Goal: Task Accomplishment & Management: Manage account settings

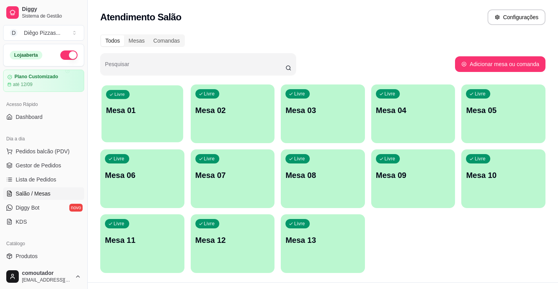
click at [124, 113] on p "Mesa 01" at bounding box center [142, 110] width 72 height 11
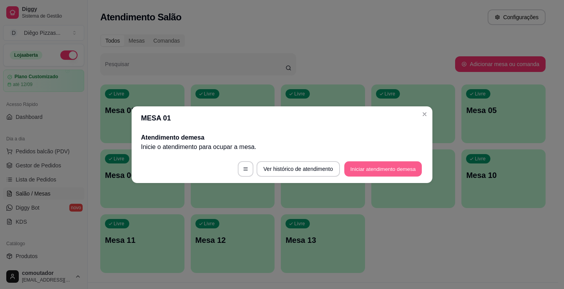
click at [401, 162] on button "Iniciar atendimento de mesa" at bounding box center [382, 168] width 77 height 15
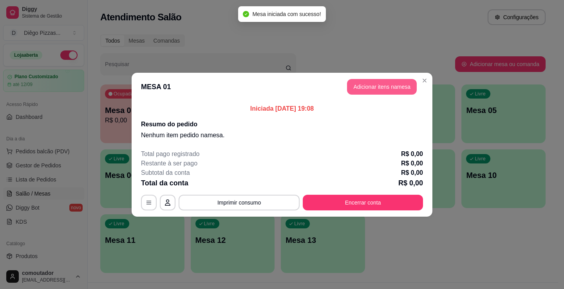
click at [389, 80] on button "Adicionar itens na mesa" at bounding box center [382, 87] width 70 height 16
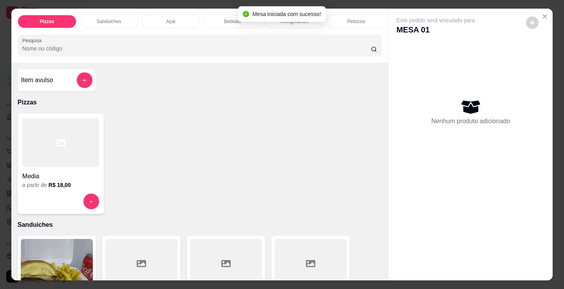
click at [352, 18] on p "Petiscos" at bounding box center [356, 21] width 18 height 6
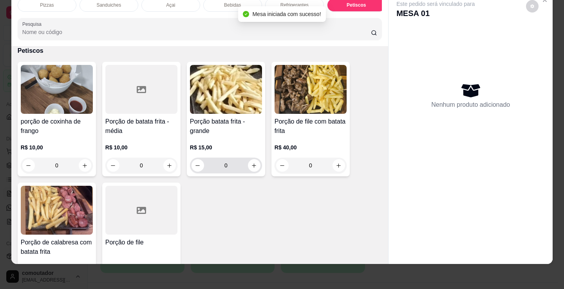
click at [254, 161] on button "increase-product-quantity" at bounding box center [254, 165] width 13 height 13
type input "1"
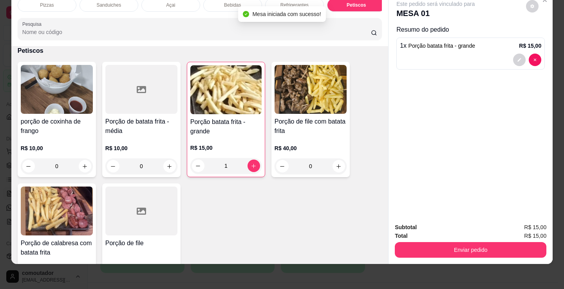
click at [283, 2] on p "Refrigerantes" at bounding box center [294, 5] width 28 height 6
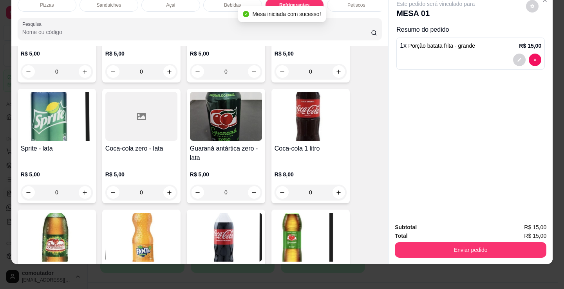
scroll to position [2232, 0]
click at [336, 194] on icon "increase-product-quantity" at bounding box center [338, 193] width 6 height 6
type input "1"
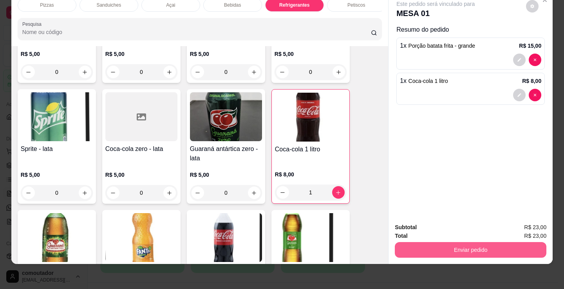
click at [516, 249] on button "Enviar pedido" at bounding box center [469, 250] width 151 height 16
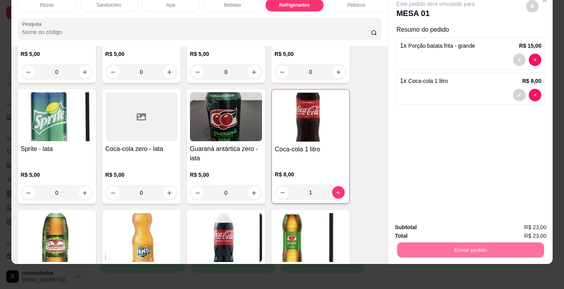
click at [435, 226] on button "Não registrar e enviar pedido" at bounding box center [443, 225] width 81 height 15
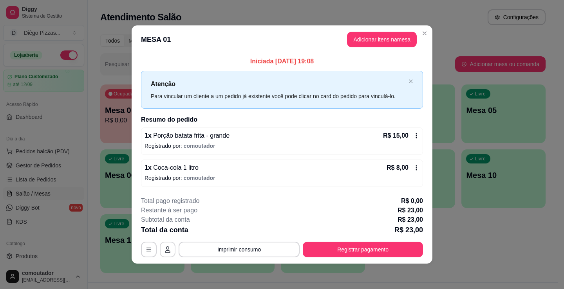
click at [169, 252] on icon "button" at bounding box center [167, 250] width 5 height 6
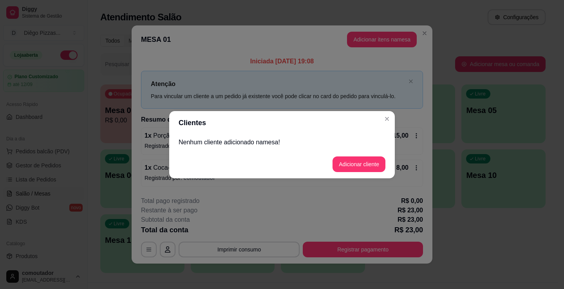
click at [288, 141] on p "Nenhum cliente adicionado na mesa !" at bounding box center [281, 142] width 207 height 9
click at [355, 171] on button "Adicionar cliente" at bounding box center [358, 164] width 51 height 15
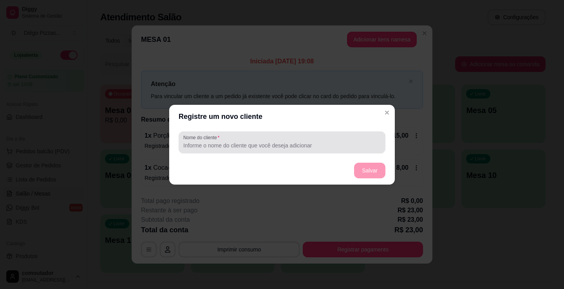
click at [241, 146] on input "Nome do cliente" at bounding box center [281, 146] width 197 height 8
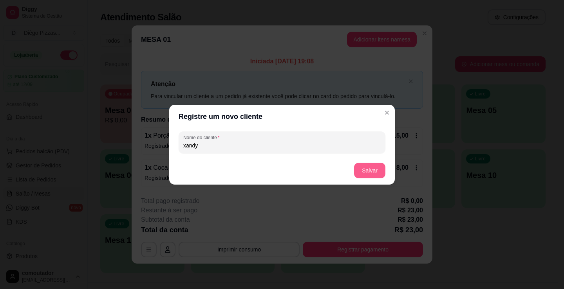
type input "xandy"
click at [367, 172] on button "Salvar" at bounding box center [369, 171] width 31 height 16
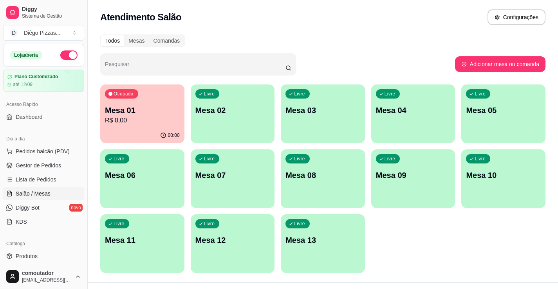
click at [217, 98] on div "Livre Mesa 02" at bounding box center [233, 109] width 84 height 49
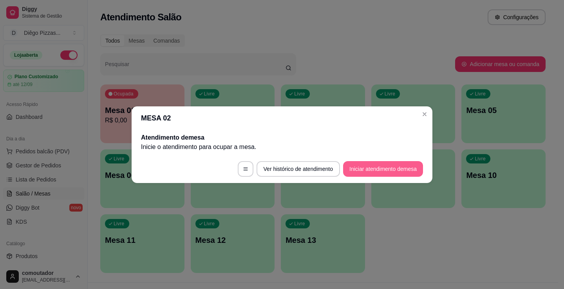
click at [369, 167] on button "Iniciar atendimento de mesa" at bounding box center [383, 169] width 80 height 16
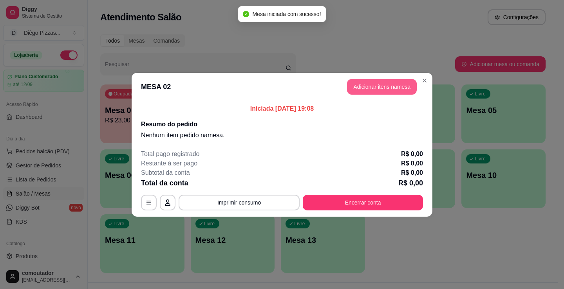
click at [365, 90] on button "Adicionar itens na mesa" at bounding box center [382, 87] width 70 height 16
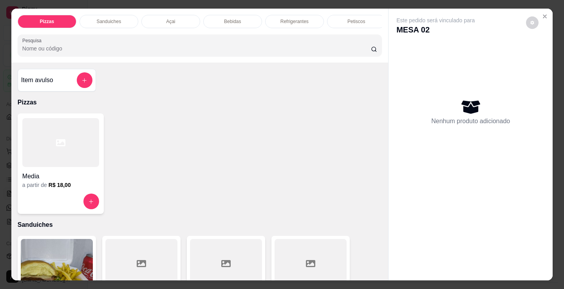
click at [369, 20] on div "Petiscos" at bounding box center [356, 21] width 59 height 13
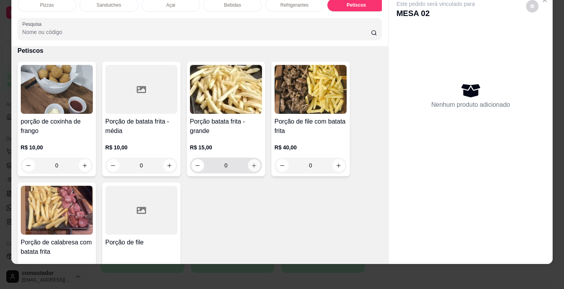
click at [251, 167] on icon "increase-product-quantity" at bounding box center [254, 166] width 6 height 6
type input "1"
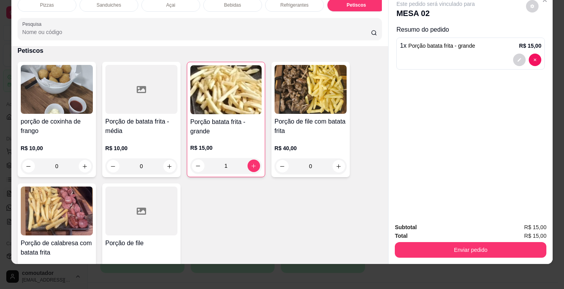
click at [231, 2] on p "Bebidas" at bounding box center [232, 5] width 17 height 6
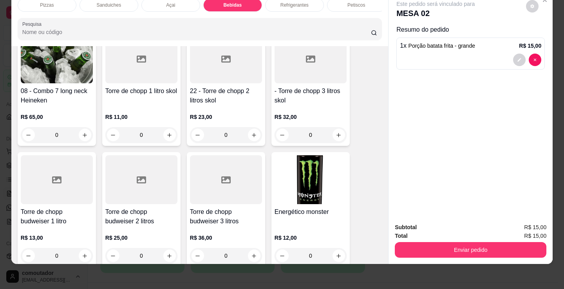
scroll to position [1478, 0]
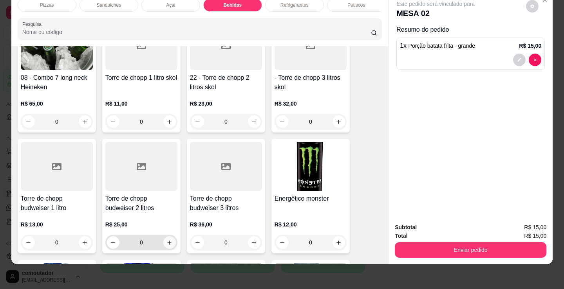
click at [165, 247] on button "increase-product-quantity" at bounding box center [169, 242] width 13 height 13
type input "1"
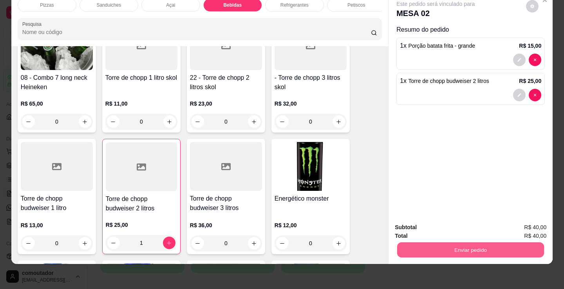
click at [462, 242] on button "Enviar pedido" at bounding box center [470, 249] width 147 height 15
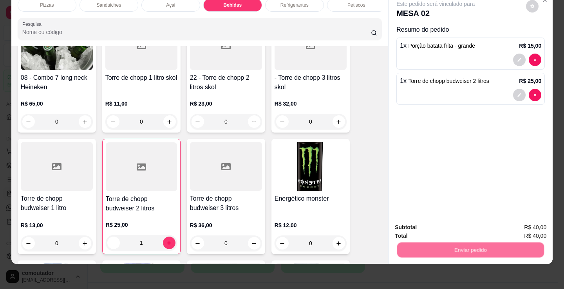
click at [435, 227] on button "Não registrar e enviar pedido" at bounding box center [443, 225] width 81 height 15
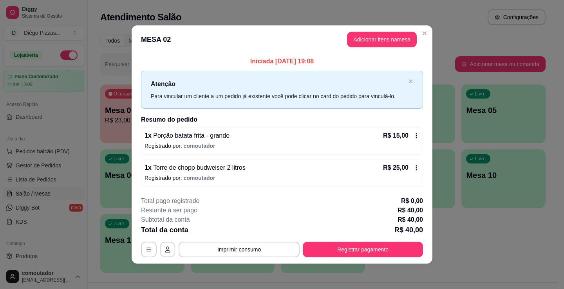
click at [162, 247] on button "button" at bounding box center [167, 249] width 15 height 15
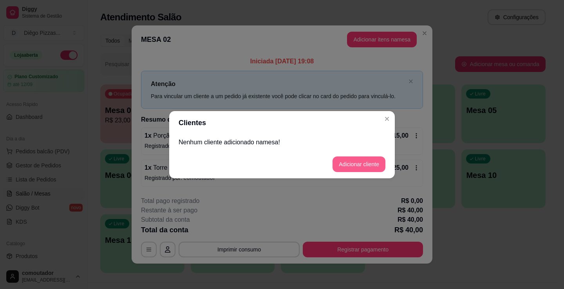
click at [354, 159] on button "Adicionar cliente" at bounding box center [358, 165] width 53 height 16
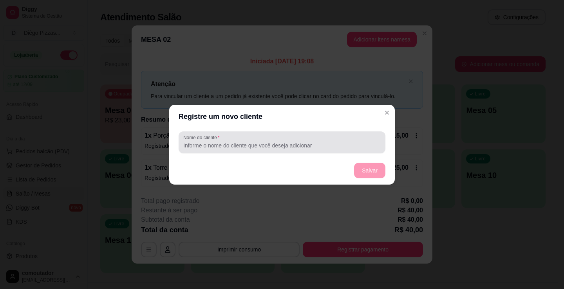
click at [270, 146] on input "Nome do cliente" at bounding box center [281, 146] width 197 height 8
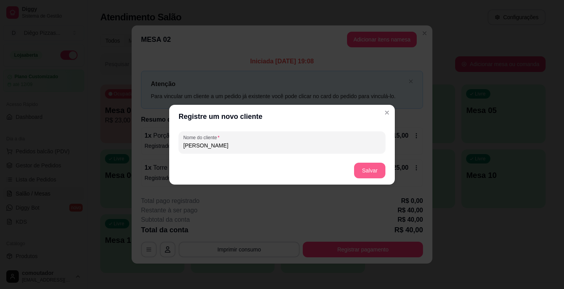
type input "[PERSON_NAME]"
click at [358, 174] on button "Salvar" at bounding box center [369, 171] width 31 height 16
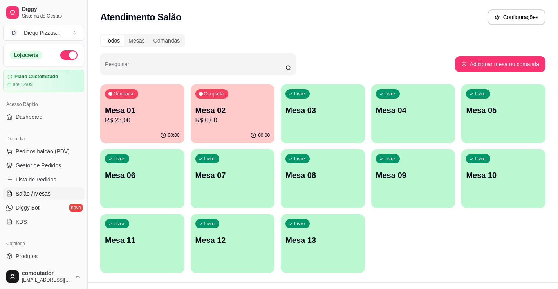
click at [307, 117] on div "Livre Mesa 03" at bounding box center [323, 109] width 84 height 49
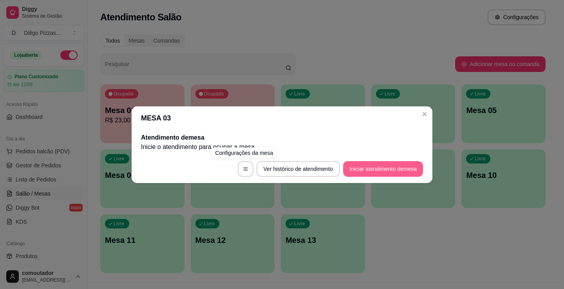
click at [373, 170] on button "Iniciar atendimento de mesa" at bounding box center [383, 169] width 80 height 16
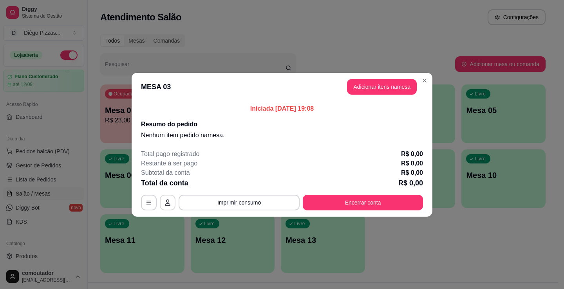
click at [165, 203] on icon "button" at bounding box center [167, 203] width 6 height 6
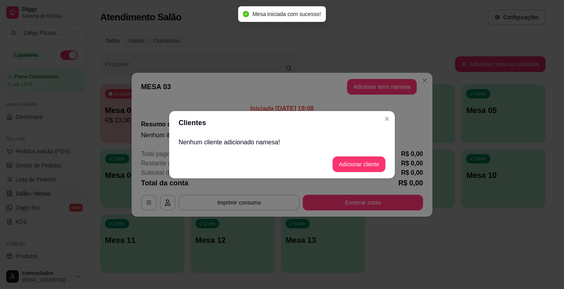
click at [357, 168] on button "Adicionar cliente" at bounding box center [358, 165] width 53 height 16
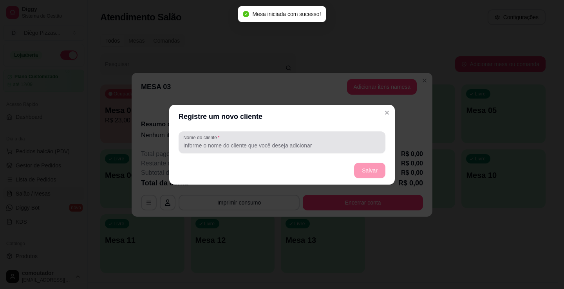
click at [284, 144] on input "Nome do cliente" at bounding box center [281, 146] width 197 height 8
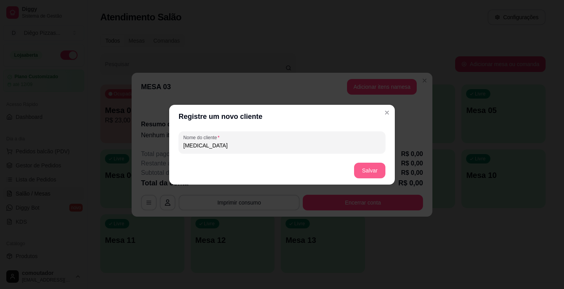
type input "[MEDICAL_DATA]"
click at [374, 171] on button "Salvar" at bounding box center [369, 171] width 31 height 16
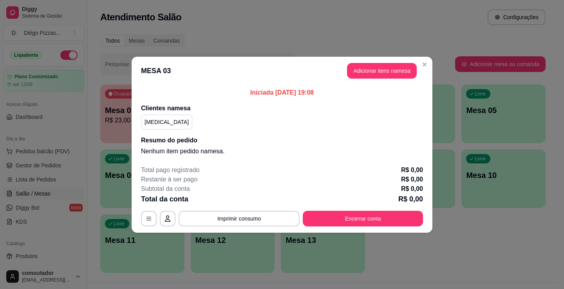
click at [369, 69] on button "Adicionar itens na mesa" at bounding box center [382, 71] width 70 height 16
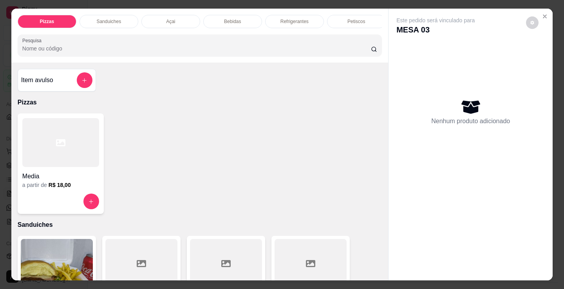
click at [344, 19] on div "Petiscos" at bounding box center [356, 21] width 59 height 13
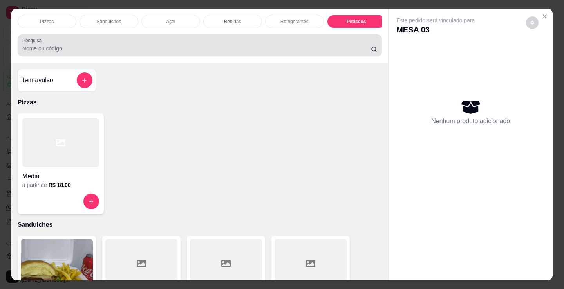
scroll to position [19, 0]
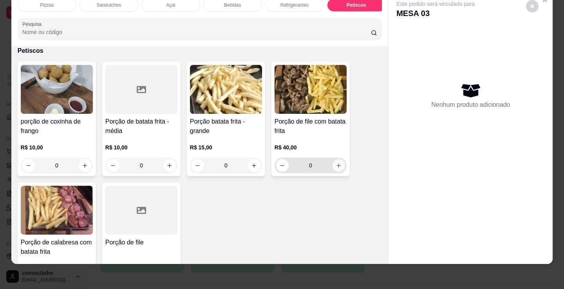
click at [332, 165] on button "increase-product-quantity" at bounding box center [338, 165] width 13 height 13
type input "1"
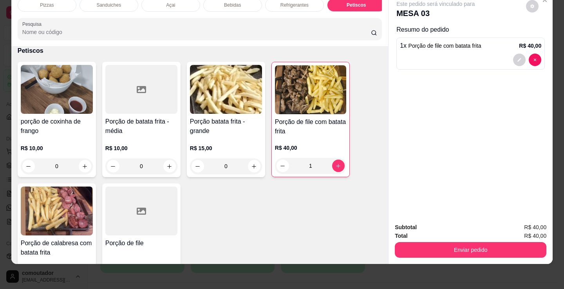
click at [232, 4] on div "Bebidas" at bounding box center [232, 4] width 59 height 13
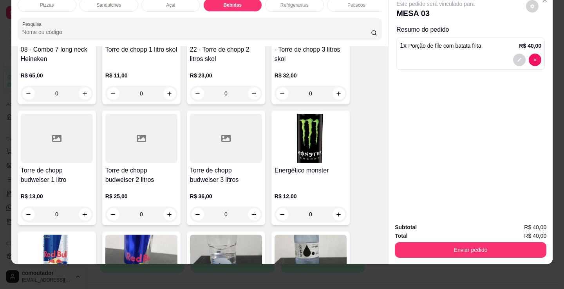
scroll to position [1518, 0]
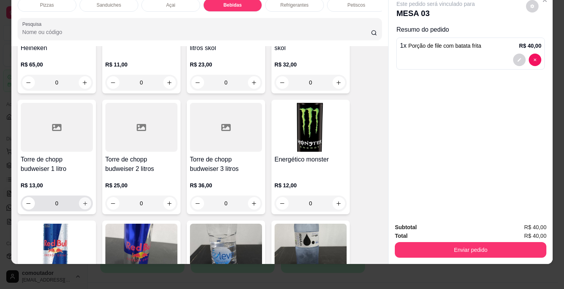
click at [83, 205] on icon "increase-product-quantity" at bounding box center [85, 204] width 6 height 6
type input "1"
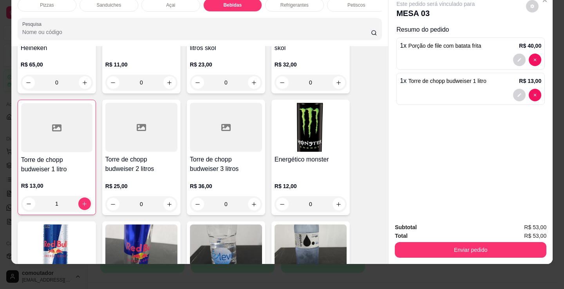
click at [470, 240] on div "Enviar pedido" at bounding box center [469, 249] width 151 height 18
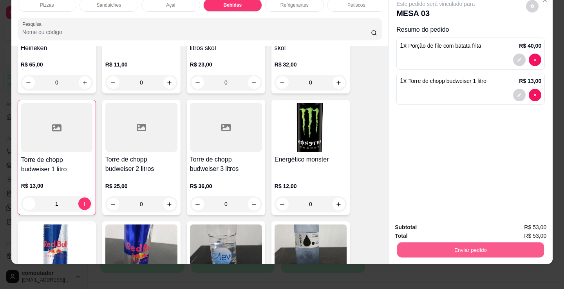
click at [464, 242] on button "Enviar pedido" at bounding box center [470, 249] width 147 height 15
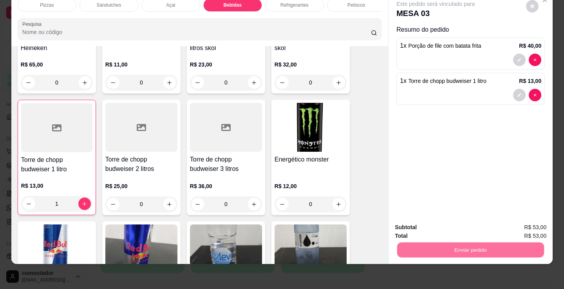
click at [461, 225] on button "Não registrar e enviar pedido" at bounding box center [444, 225] width 79 height 14
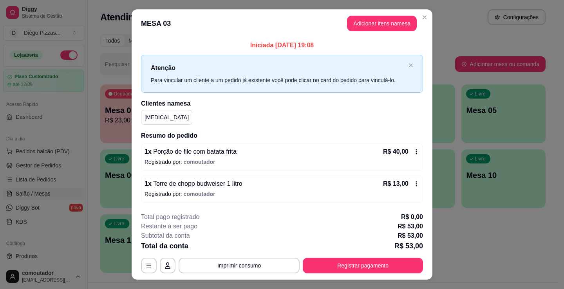
click at [321, 193] on p "Registrado por: comoutador" at bounding box center [281, 194] width 275 height 8
click at [383, 23] on button "Adicionar itens na mesa" at bounding box center [382, 24] width 70 height 16
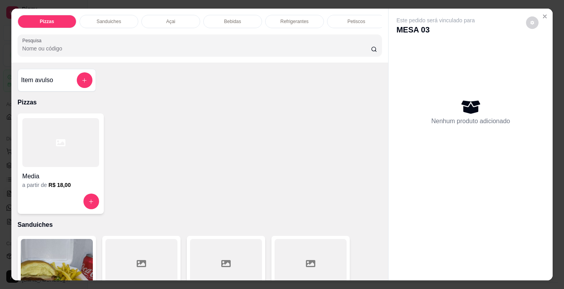
click at [344, 20] on div "Petiscos" at bounding box center [356, 21] width 59 height 13
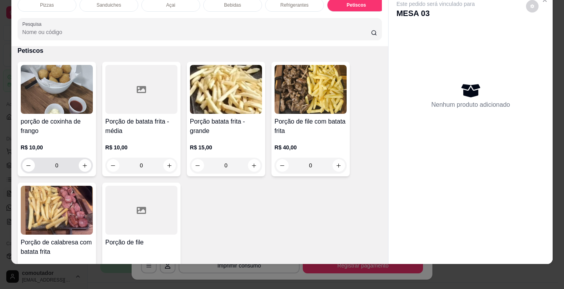
click at [82, 167] on icon "increase-product-quantity" at bounding box center [85, 166] width 6 height 6
type input "1"
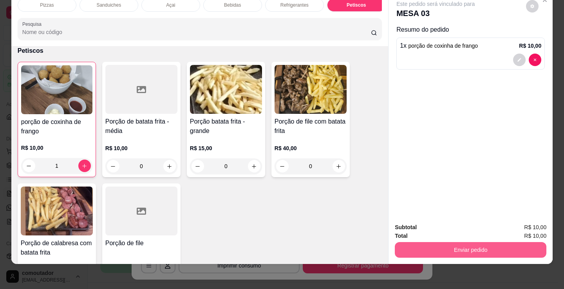
click at [419, 242] on button "Enviar pedido" at bounding box center [469, 250] width 151 height 16
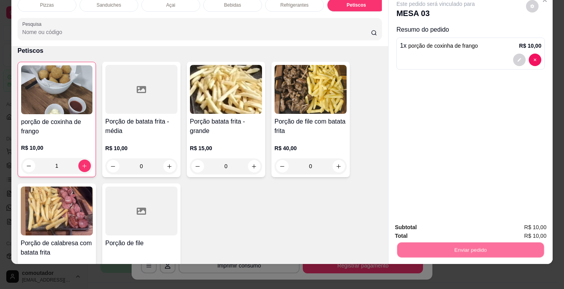
click at [418, 226] on button "Não registrar e enviar pedido" at bounding box center [444, 225] width 79 height 14
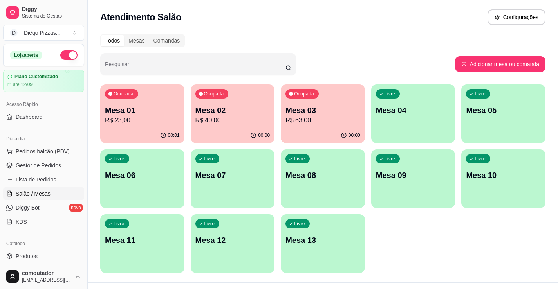
click at [244, 108] on p "Mesa 02" at bounding box center [232, 110] width 75 height 11
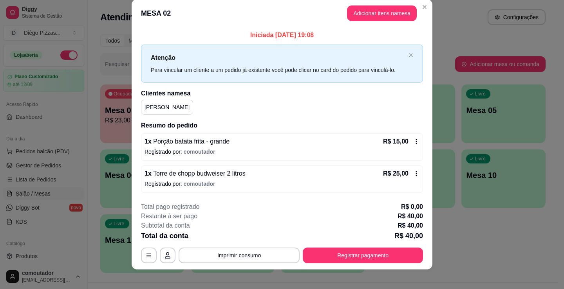
scroll to position [16, 0]
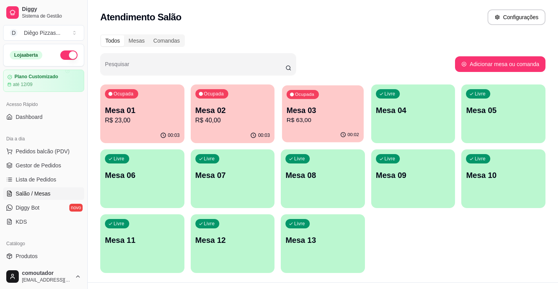
click at [313, 110] on p "Mesa 03" at bounding box center [322, 110] width 72 height 11
click at [151, 99] on div "Ocupada Mesa 01 R$ 23,00" at bounding box center [142, 106] width 84 height 43
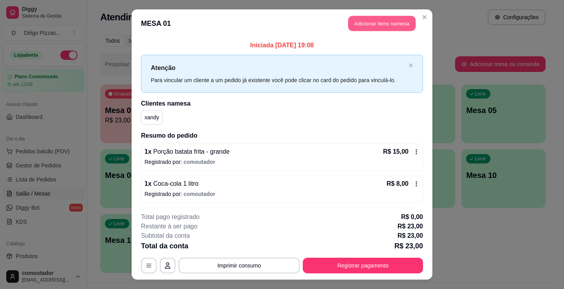
click at [389, 24] on button "Adicionar itens na mesa" at bounding box center [381, 23] width 67 height 15
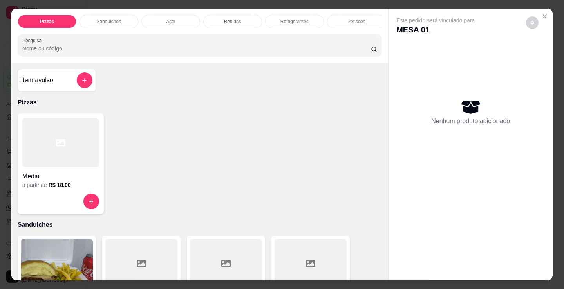
click at [288, 19] on p "Refrigerantes" at bounding box center [294, 21] width 28 height 6
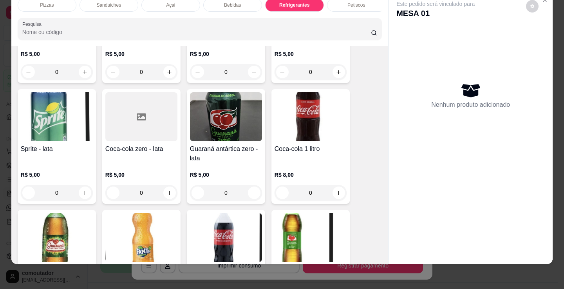
scroll to position [2271, 0]
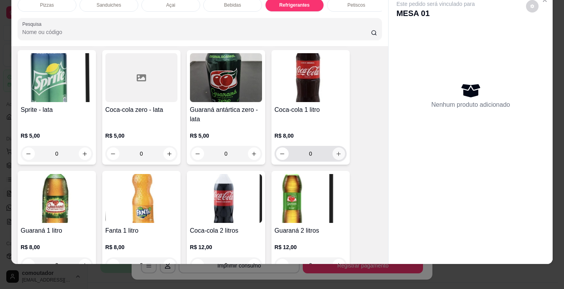
click at [335, 151] on icon "increase-product-quantity" at bounding box center [338, 154] width 6 height 6
type input "1"
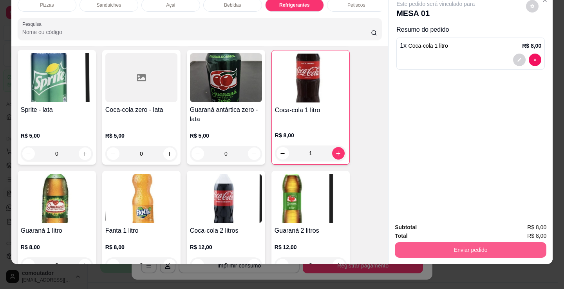
click at [465, 242] on button "Enviar pedido" at bounding box center [469, 250] width 151 height 16
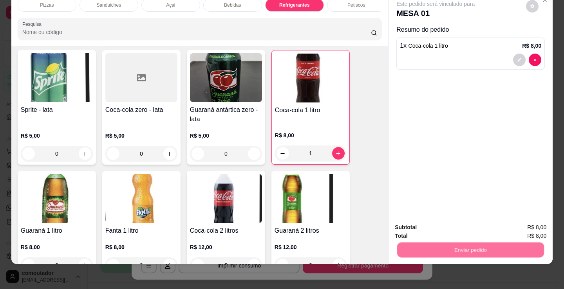
click at [463, 225] on button "Não registrar e enviar pedido" at bounding box center [443, 225] width 81 height 15
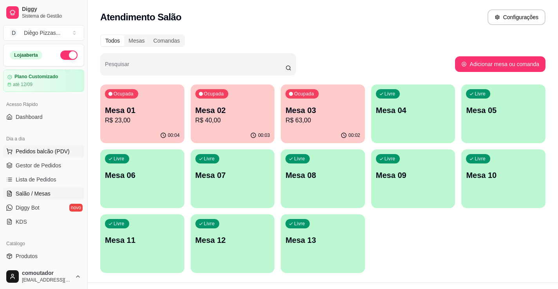
click at [30, 152] on span "Pedidos balcão (PDV)" at bounding box center [43, 152] width 54 height 8
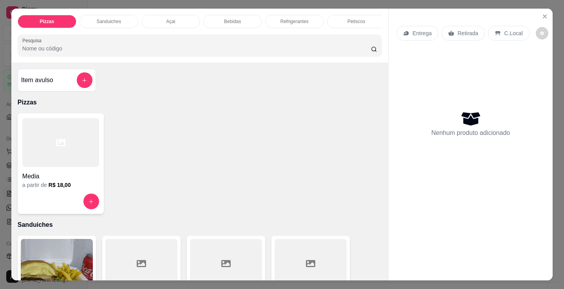
click at [124, 22] on div "Sanduiches" at bounding box center [108, 21] width 59 height 13
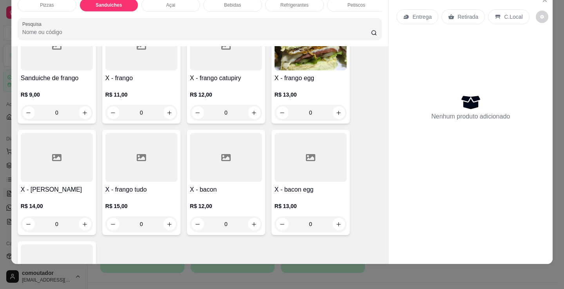
scroll to position [549, 0]
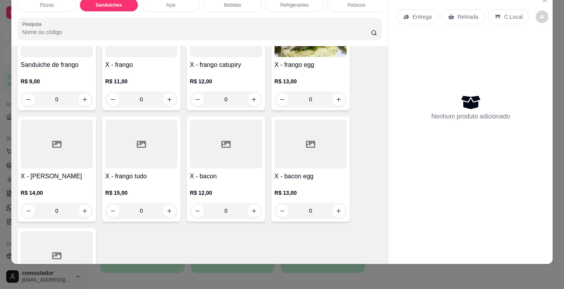
click at [167, 209] on div "0" at bounding box center [141, 211] width 72 height 16
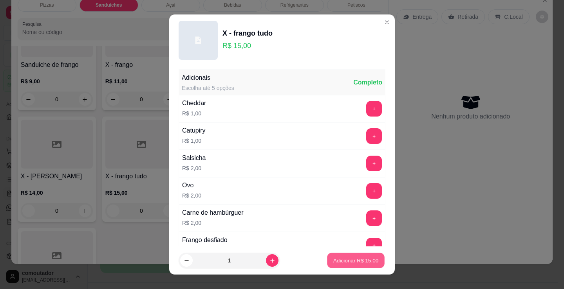
click at [348, 262] on p "Adicionar R$ 15,00" at bounding box center [355, 260] width 45 height 7
type input "1"
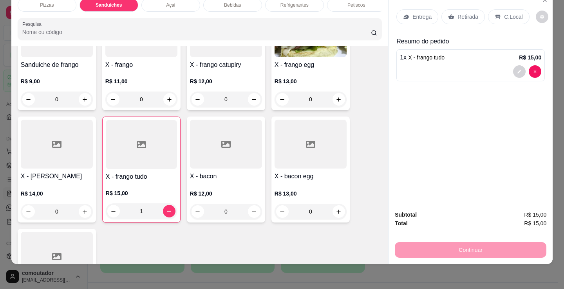
click at [413, 15] on p "Entrega" at bounding box center [421, 17] width 19 height 8
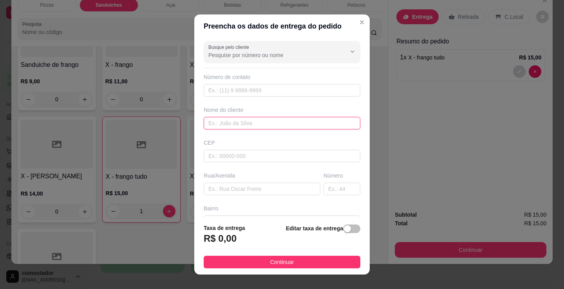
click at [326, 124] on input "text" at bounding box center [281, 123] width 157 height 13
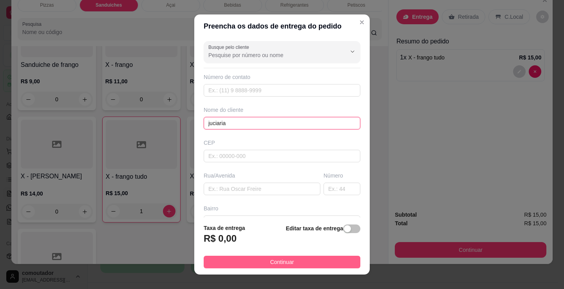
type input "juciaria"
click at [304, 256] on button "Continuar" at bounding box center [281, 262] width 157 height 13
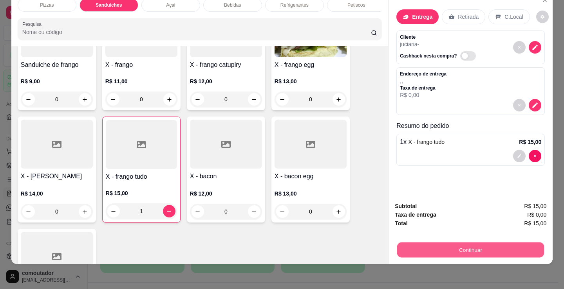
click at [413, 244] on button "Continuar" at bounding box center [470, 249] width 147 height 15
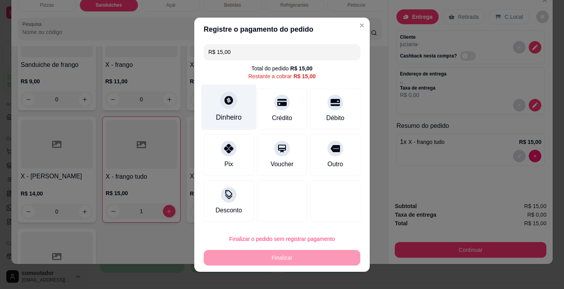
click at [205, 98] on div "Dinheiro" at bounding box center [228, 107] width 55 height 46
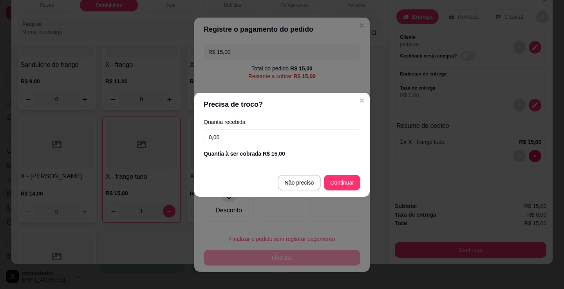
click at [257, 146] on div "Quantia recebida 0,00 Quantia à ser cobrada R$ 15,00" at bounding box center [281, 138] width 175 height 45
click at [249, 133] on input "0,00" at bounding box center [281, 138] width 157 height 16
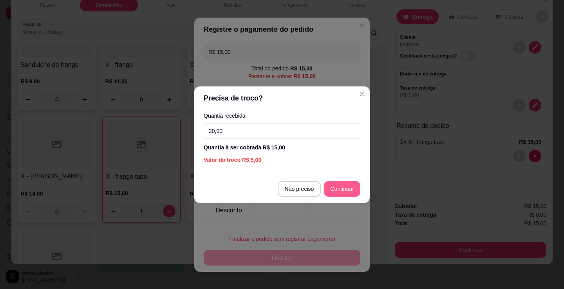
type input "20,00"
type input "R$ 0,00"
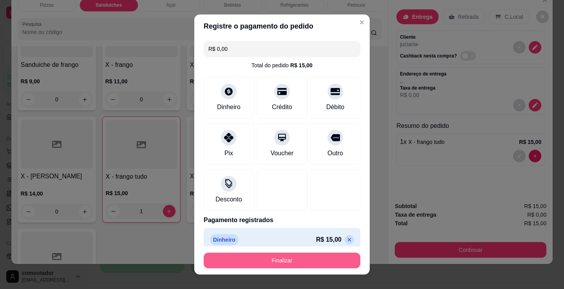
click at [296, 255] on button "Finalizar" at bounding box center [281, 261] width 157 height 16
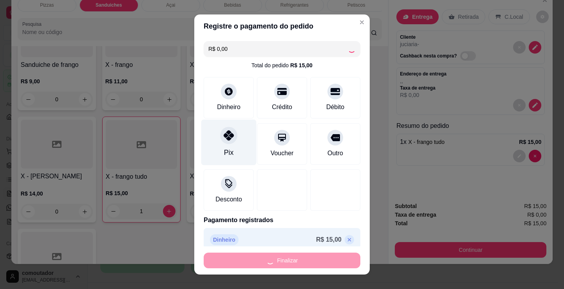
type input "0"
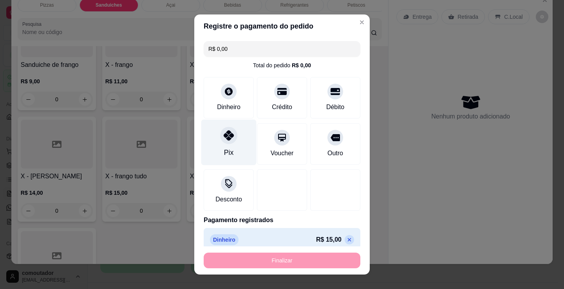
type input "-R$ 15,00"
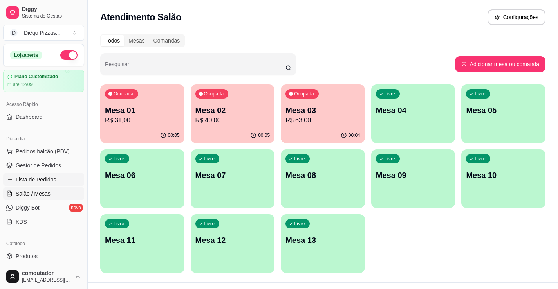
click at [42, 183] on span "Lista de Pedidos" at bounding box center [36, 180] width 41 height 8
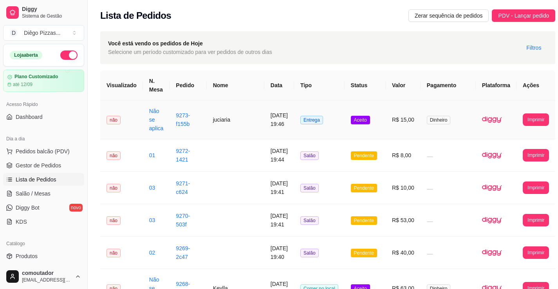
click at [214, 121] on td "juciaria" at bounding box center [236, 120] width 58 height 39
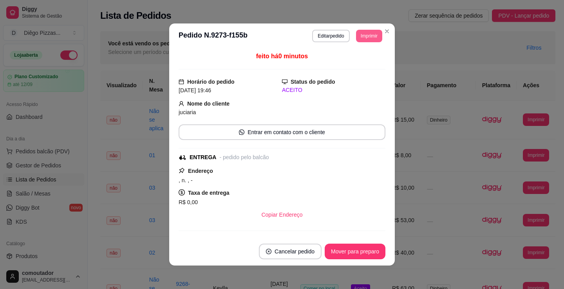
click at [372, 30] on button "Imprimir" at bounding box center [369, 36] width 26 height 13
click at [372, 61] on button "IMPRESSORA" at bounding box center [351, 63] width 55 height 12
click at [324, 31] on button "Editar pedido" at bounding box center [330, 36] width 37 height 13
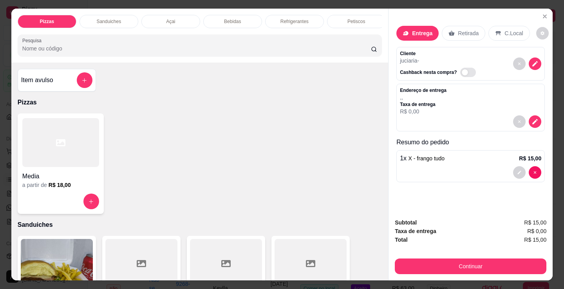
click at [447, 158] on div "1 x X - frango tudo R$ 15,00" at bounding box center [470, 158] width 141 height 9
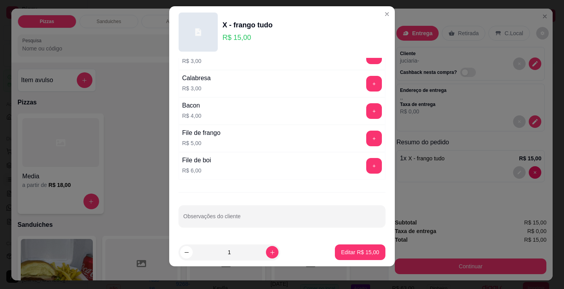
scroll to position [11, 0]
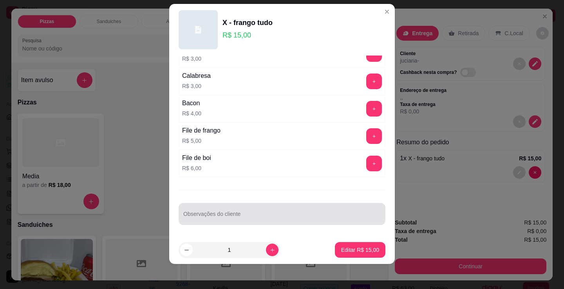
click at [289, 211] on div at bounding box center [281, 214] width 197 height 16
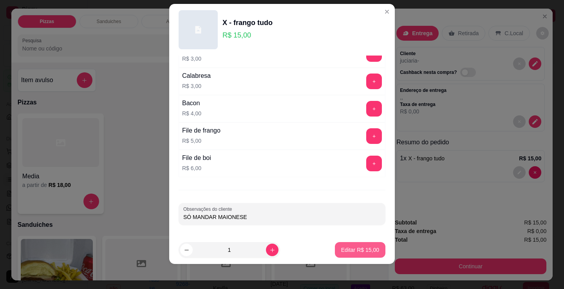
type input "SÓ MANDAR MAIONESE"
click at [343, 250] on p "Editar R$ 15,00" at bounding box center [360, 250] width 38 height 8
type input "0"
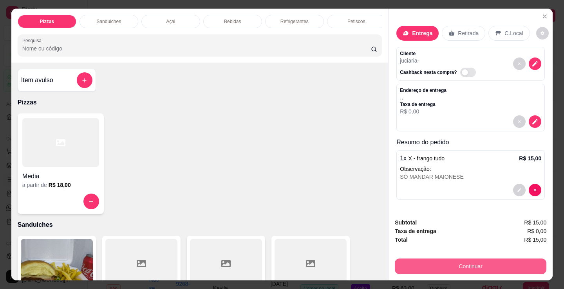
click at [429, 264] on button "Continuar" at bounding box center [469, 267] width 151 height 16
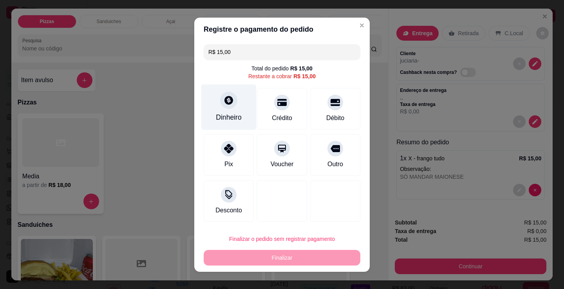
click at [228, 117] on div "Dinheiro" at bounding box center [229, 117] width 26 height 10
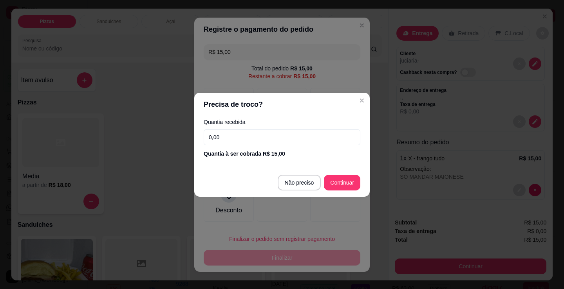
click at [277, 134] on input "0,00" at bounding box center [281, 138] width 157 height 16
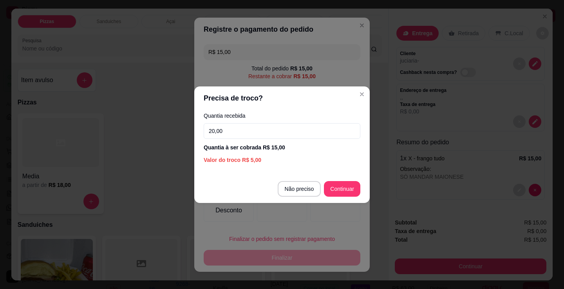
type input "20,00"
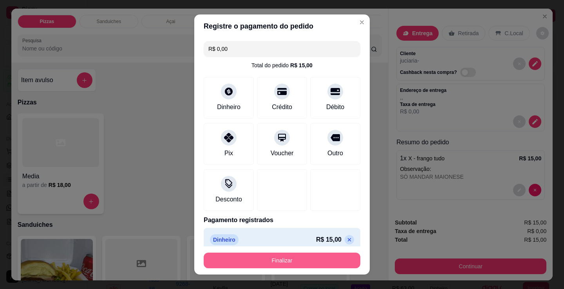
click at [306, 257] on button "Finalizar" at bounding box center [281, 261] width 157 height 16
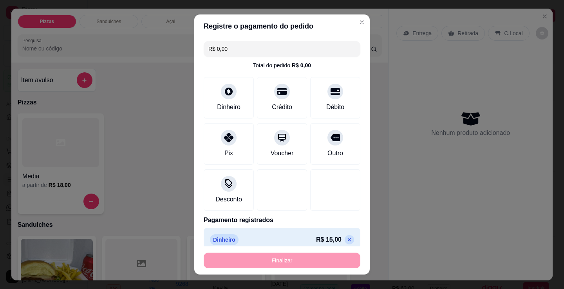
type input "-R$ 15,00"
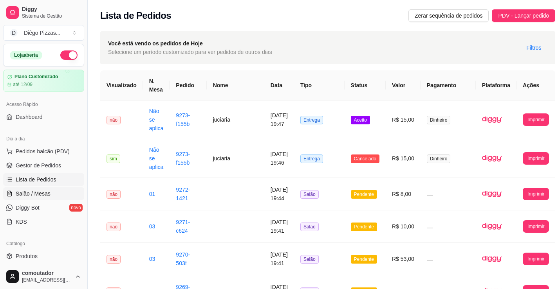
click at [62, 194] on link "Salão / Mesas" at bounding box center [43, 193] width 81 height 13
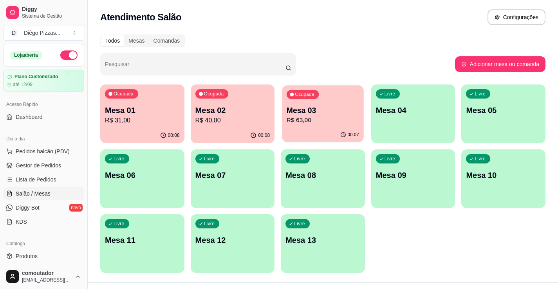
click at [299, 125] on p "R$ 63,00" at bounding box center [322, 120] width 72 height 9
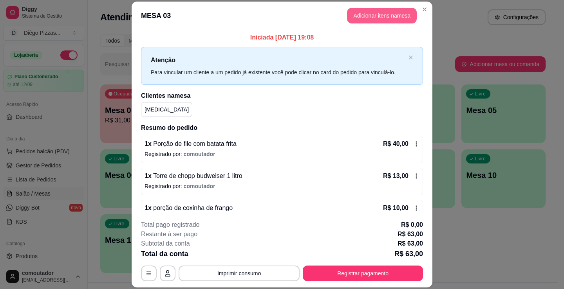
click at [367, 18] on button "Adicionar itens na mesa" at bounding box center [382, 16] width 70 height 16
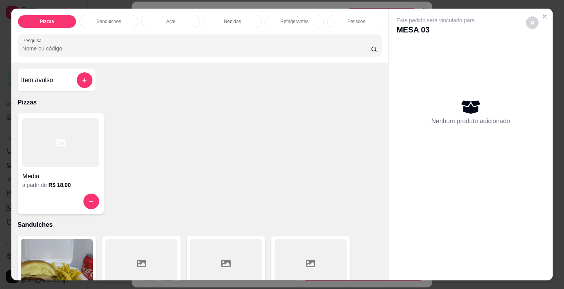
click at [284, 18] on p "Refrigerantes" at bounding box center [294, 21] width 28 height 6
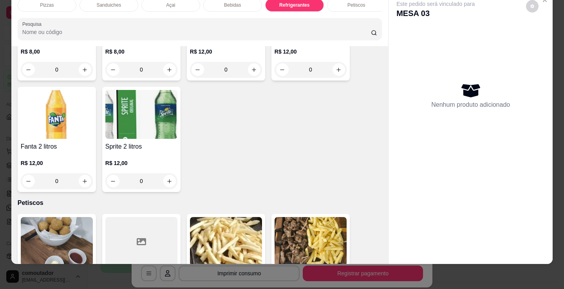
click at [240, 2] on div "Bebidas" at bounding box center [232, 4] width 59 height 13
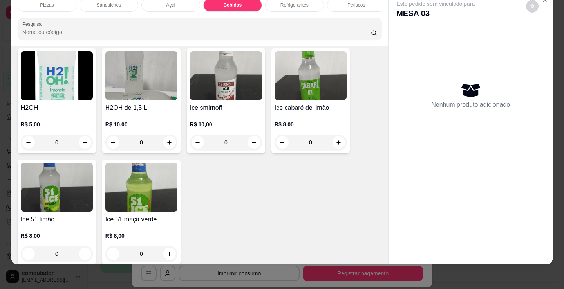
scroll to position [1831, 0]
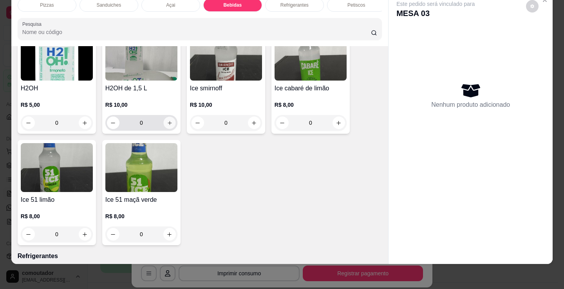
click at [170, 122] on button "increase-product-quantity" at bounding box center [169, 123] width 12 height 12
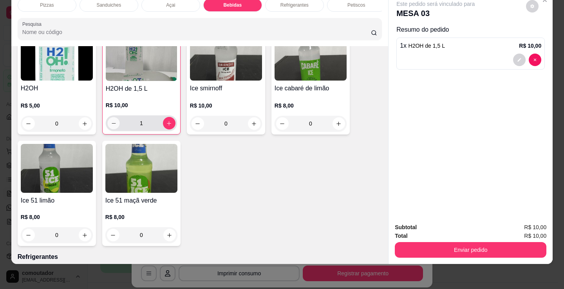
click at [112, 127] on button "decrease-product-quantity" at bounding box center [113, 123] width 12 height 12
type input "0"
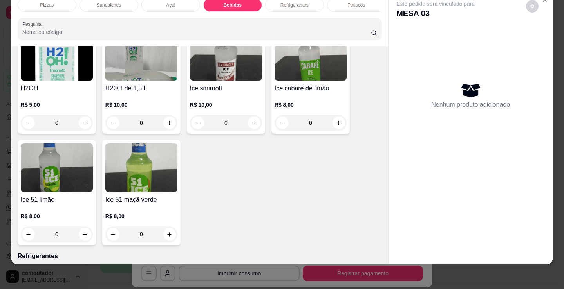
drag, startPoint x: 73, startPoint y: 122, endPoint x: 81, endPoint y: 122, distance: 7.8
click at [73, 122] on input "0" at bounding box center [57, 123] width 44 height 16
click at [83, 122] on icon "increase-product-quantity" at bounding box center [85, 123] width 4 height 4
type input "1"
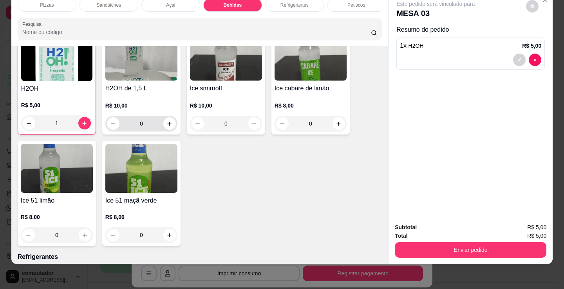
scroll to position [1831, 0]
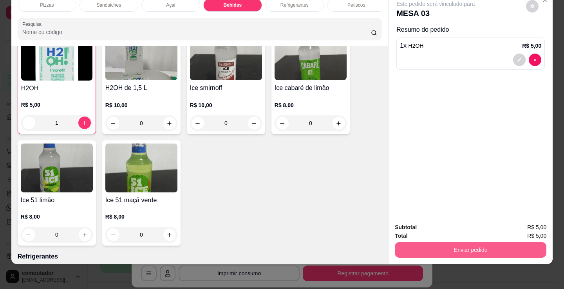
click at [423, 242] on button "Enviar pedido" at bounding box center [469, 250] width 151 height 16
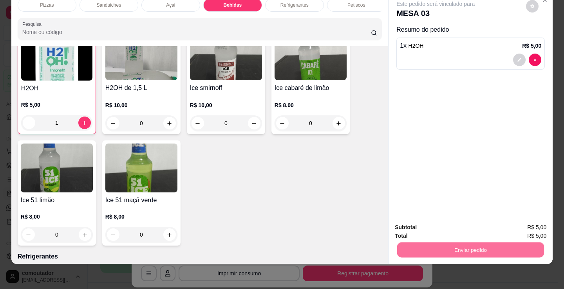
click at [422, 222] on button "Não registrar e enviar pedido" at bounding box center [443, 225] width 81 height 15
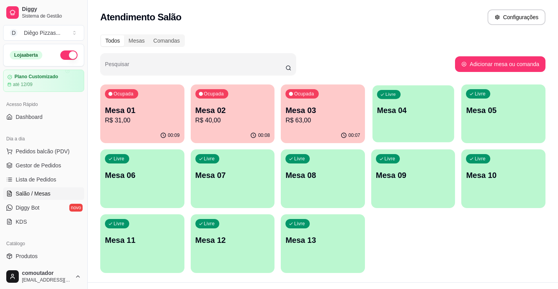
click at [416, 119] on div "Livre Mesa 04" at bounding box center [412, 109] width 81 height 48
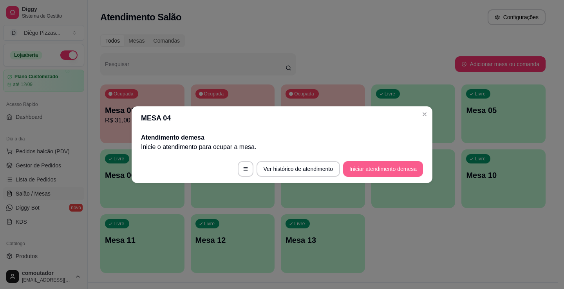
click at [415, 168] on button "Iniciar atendimento de mesa" at bounding box center [383, 169] width 80 height 16
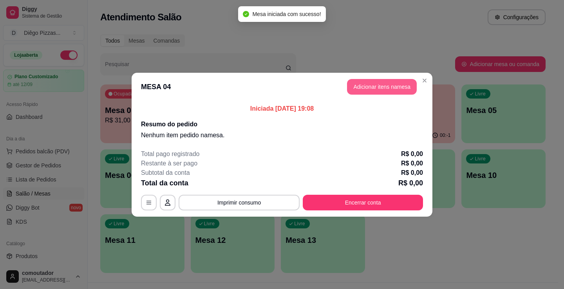
click at [396, 90] on button "Adicionar itens na mesa" at bounding box center [382, 87] width 70 height 16
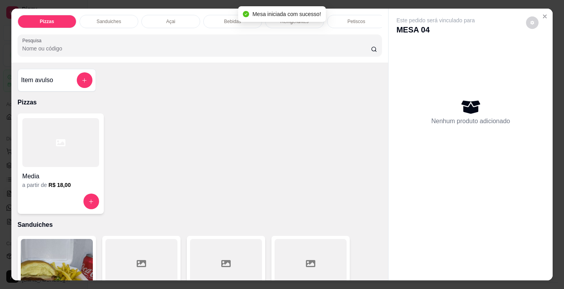
click at [277, 23] on div "Refrigerantes" at bounding box center [294, 21] width 59 height 13
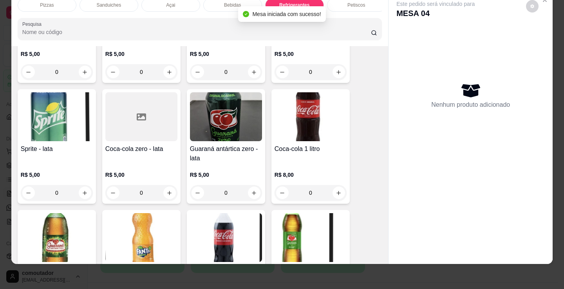
scroll to position [2271, 0]
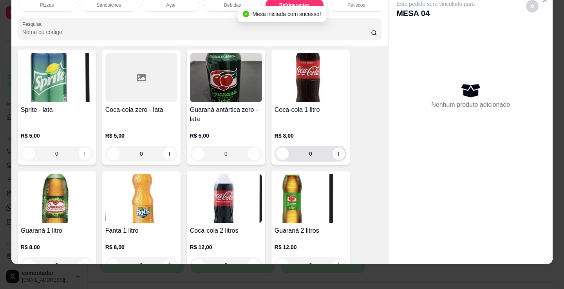
click at [335, 156] on icon "increase-product-quantity" at bounding box center [338, 154] width 6 height 6
type input "1"
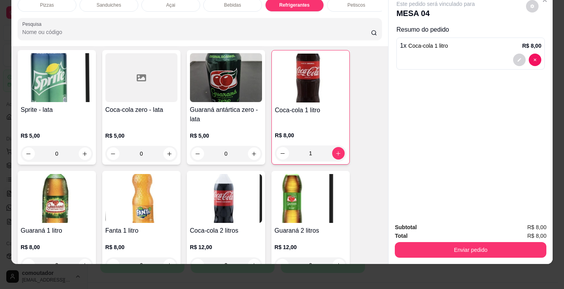
click at [56, 4] on div "Pizzas" at bounding box center [47, 4] width 59 height 13
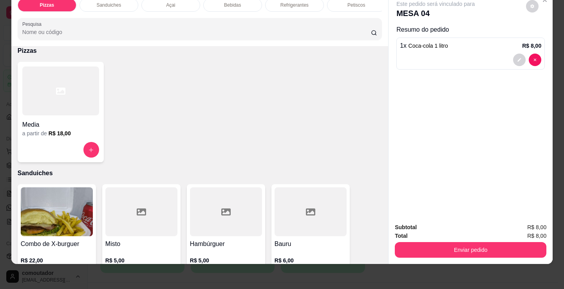
click at [108, 103] on div "Media a partir de R$ 18,00" at bounding box center [200, 112] width 364 height 101
click at [103, 101] on div "Media a partir de R$ 18,00" at bounding box center [200, 112] width 364 height 101
click at [58, 106] on div at bounding box center [60, 91] width 77 height 49
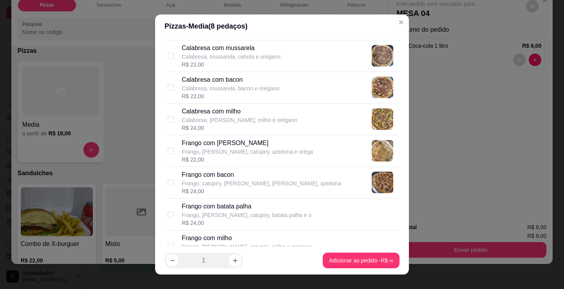
scroll to position [117, 0]
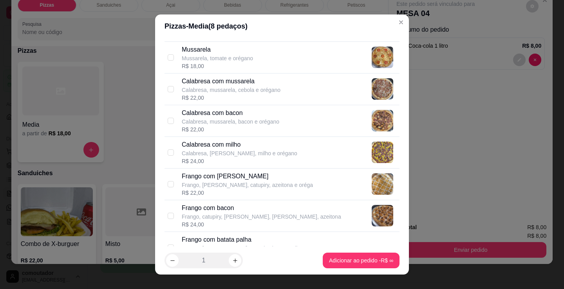
click at [276, 92] on div "Calabresa com mussarela Calabresa, mussarela, cebola e orégano R$ 22,00" at bounding box center [289, 89] width 214 height 25
checkbox input "true"
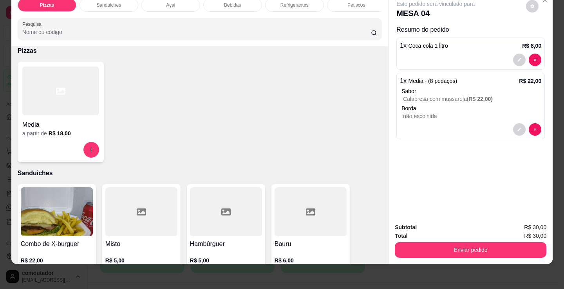
click at [77, 108] on div at bounding box center [60, 91] width 77 height 49
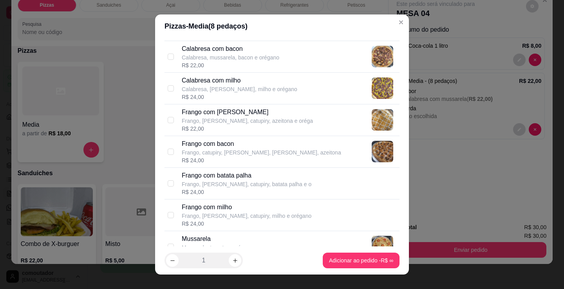
scroll to position [196, 0]
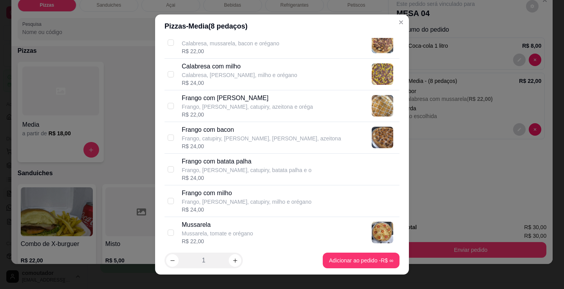
drag, startPoint x: 265, startPoint y: 107, endPoint x: 337, endPoint y: 224, distance: 137.2
click at [266, 107] on p "Frango, [PERSON_NAME], catupiry, azeitona e oréga" at bounding box center [247, 107] width 131 height 8
checkbox input "true"
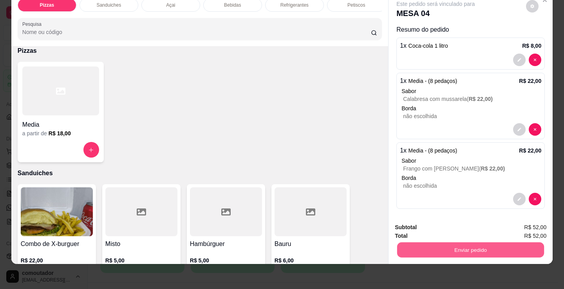
click at [426, 243] on button "Enviar pedido" at bounding box center [470, 249] width 147 height 15
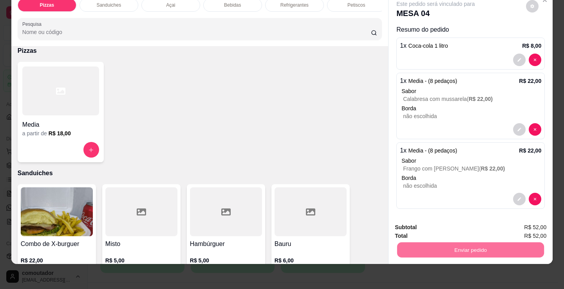
click at [459, 229] on button "Não registrar e enviar pedido" at bounding box center [443, 225] width 81 height 15
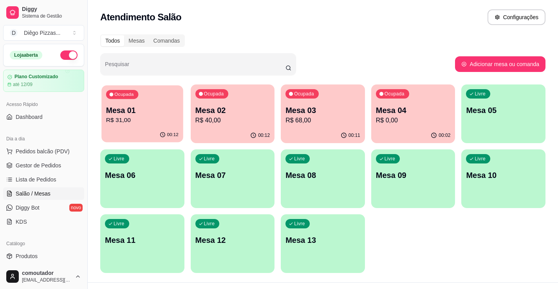
click at [136, 113] on p "Mesa 01" at bounding box center [142, 110] width 72 height 11
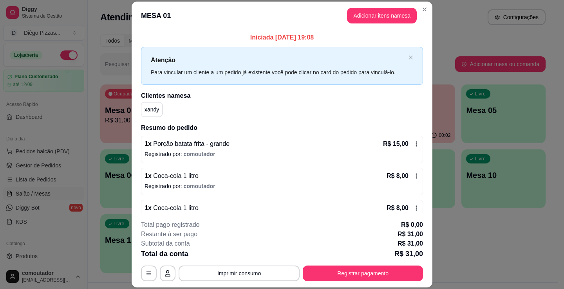
scroll to position [16, 0]
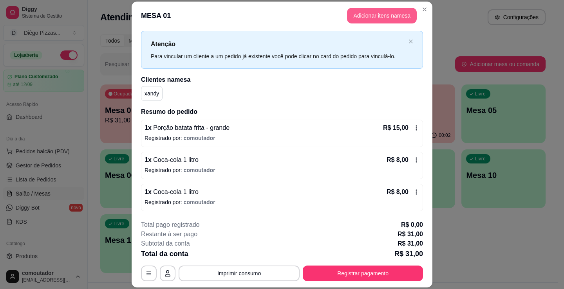
click at [361, 14] on button "Adicionar itens na mesa" at bounding box center [382, 16] width 70 height 16
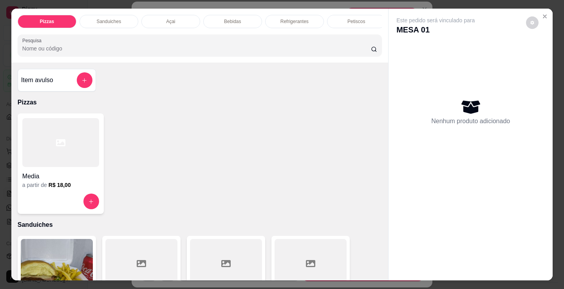
click at [289, 20] on p "Refrigerantes" at bounding box center [294, 21] width 28 height 6
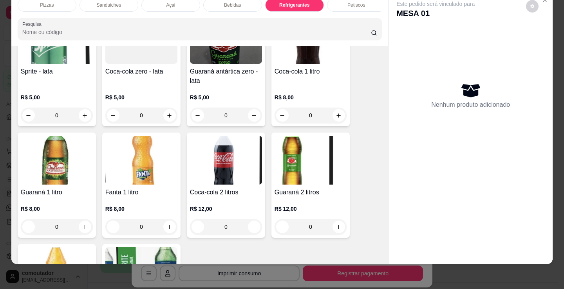
scroll to position [2310, 0]
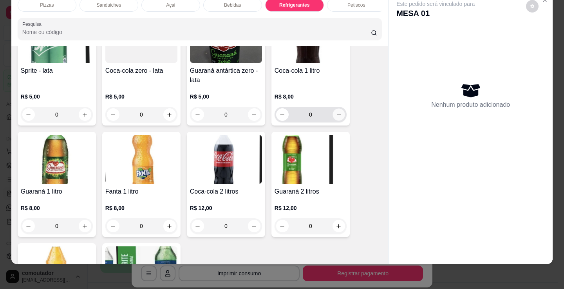
click at [337, 112] on icon "increase-product-quantity" at bounding box center [339, 115] width 6 height 6
type input "1"
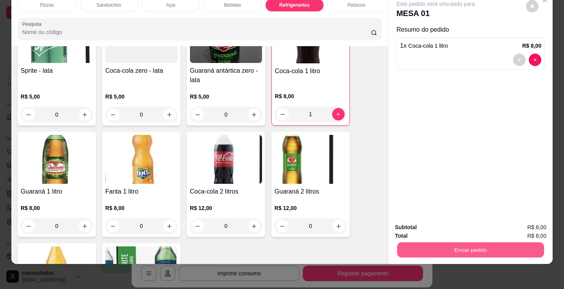
click at [444, 247] on button "Enviar pedido" at bounding box center [470, 249] width 147 height 15
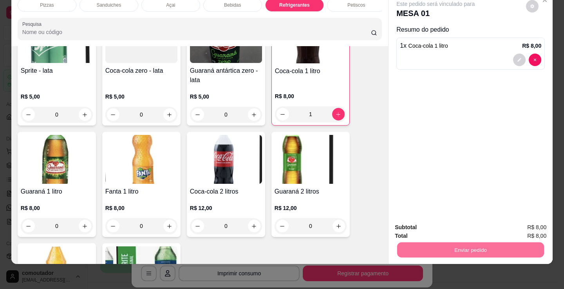
click at [432, 221] on button "Não registrar e enviar pedido" at bounding box center [443, 225] width 81 height 15
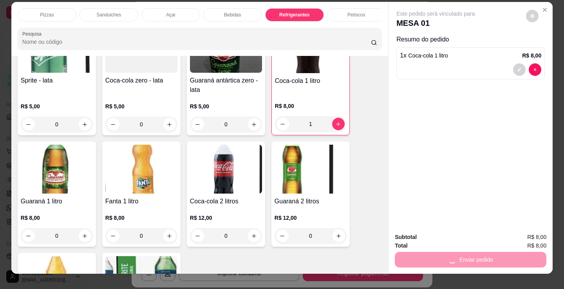
scroll to position [0, 0]
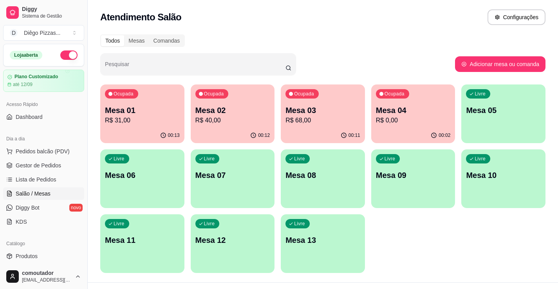
drag, startPoint x: 439, startPoint y: 236, endPoint x: 468, endPoint y: 243, distance: 29.4
click at [440, 236] on div "Ocupada Mesa 01 R$ 31,00 00:13 Ocupada Mesa 02 R$ 40,00 00:12 Ocupada Mesa 03 R…" at bounding box center [322, 179] width 445 height 189
click at [130, 112] on p "Mesa 01" at bounding box center [142, 110] width 75 height 11
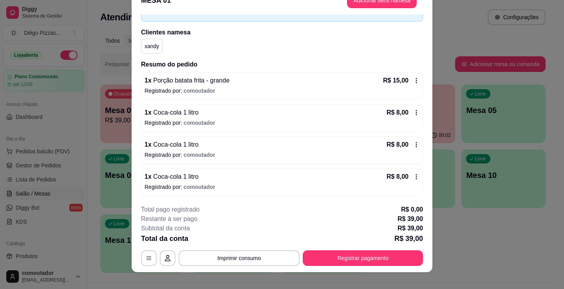
scroll to position [23, 0]
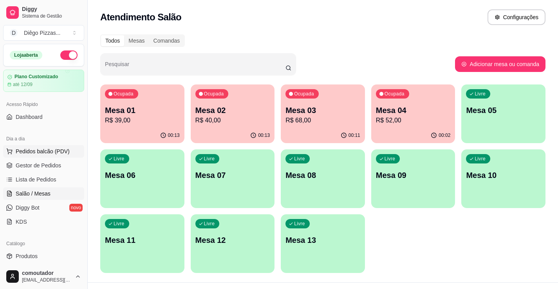
click at [31, 149] on span "Pedidos balcão (PDV)" at bounding box center [43, 152] width 54 height 8
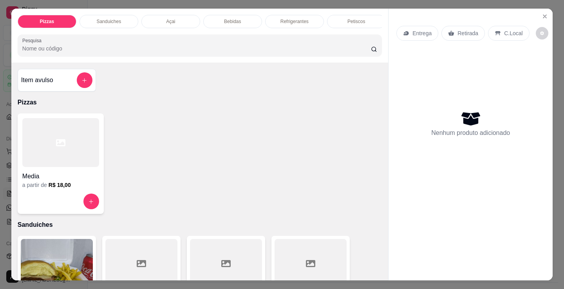
click at [58, 178] on h4 "Media" at bounding box center [60, 176] width 77 height 9
click at [429, 31] on div "Entrega" at bounding box center [417, 33] width 42 height 15
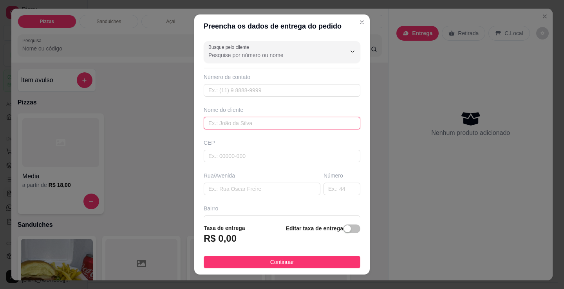
click at [277, 126] on input "text" at bounding box center [281, 123] width 157 height 13
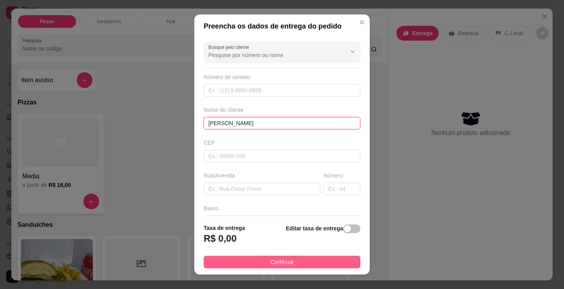
type input "[PERSON_NAME]"
click at [292, 262] on button "Continuar" at bounding box center [281, 262] width 157 height 13
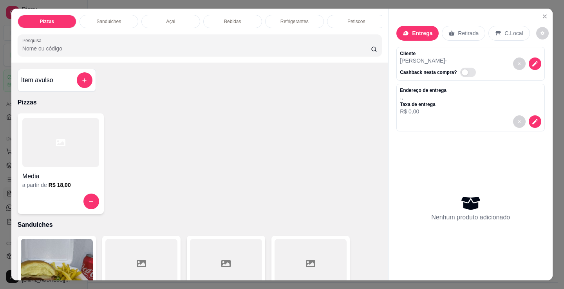
click at [43, 174] on div "Media" at bounding box center [60, 174] width 77 height 14
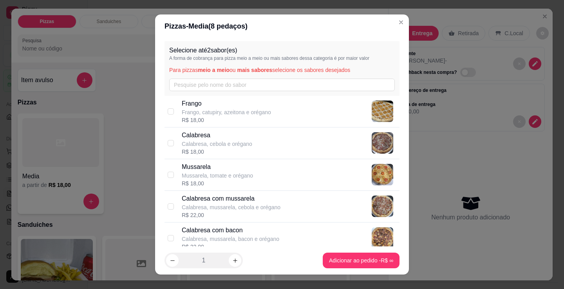
click at [335, 176] on div "Mussarela Mussarela, tomate e orégano R$ 18,00" at bounding box center [289, 174] width 214 height 25
checkbox input "true"
click at [372, 247] on img at bounding box center [382, 238] width 22 height 22
checkbox input "true"
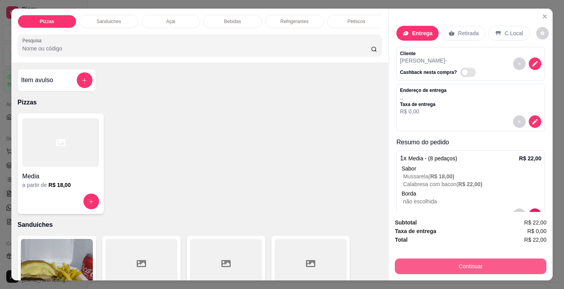
click at [403, 262] on button "Continuar" at bounding box center [469, 267] width 151 height 16
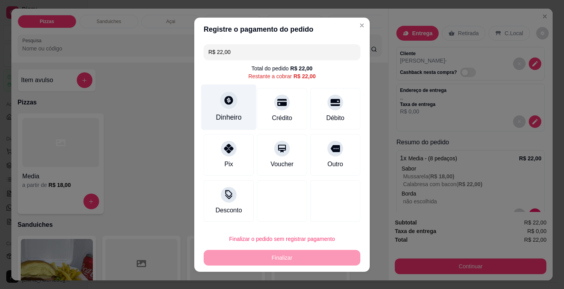
click at [215, 92] on div "Dinheiro" at bounding box center [228, 107] width 55 height 46
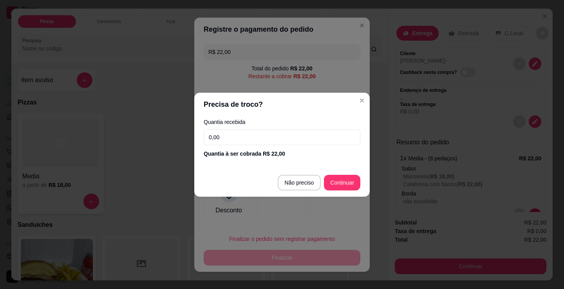
click at [273, 144] on input "0,00" at bounding box center [281, 138] width 157 height 16
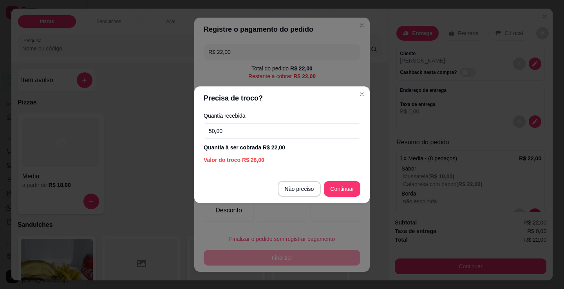
type input "50,00"
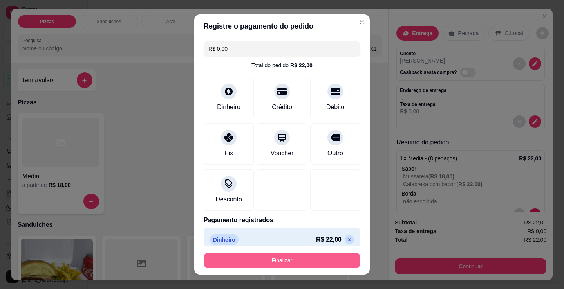
click at [321, 260] on button "Finalizar" at bounding box center [281, 261] width 157 height 16
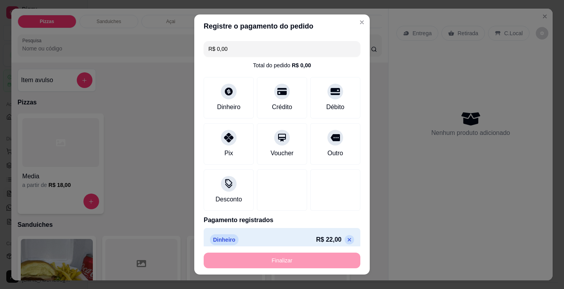
type input "-R$ 22,00"
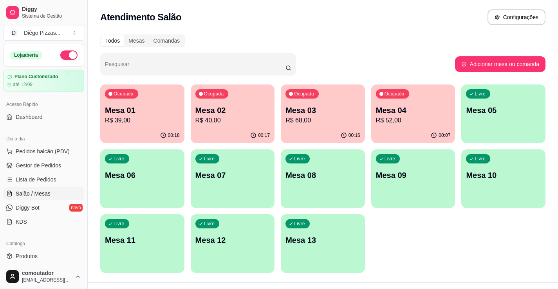
click at [42, 158] on ul "Pedidos balcão (PDV) Gestor de Pedidos Lista de Pedidos Salão / Mesas Diggy Bot…" at bounding box center [43, 186] width 81 height 83
click at [45, 166] on span "Gestor de Pedidos" at bounding box center [38, 166] width 45 height 8
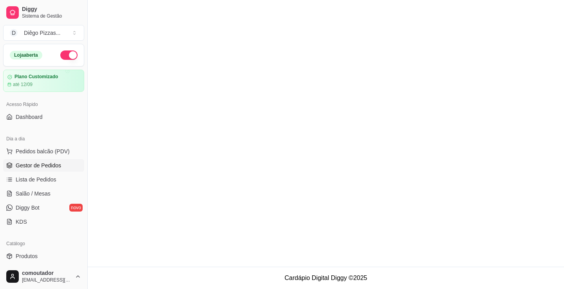
click at [56, 162] on span "Gestor de Pedidos" at bounding box center [38, 166] width 45 height 8
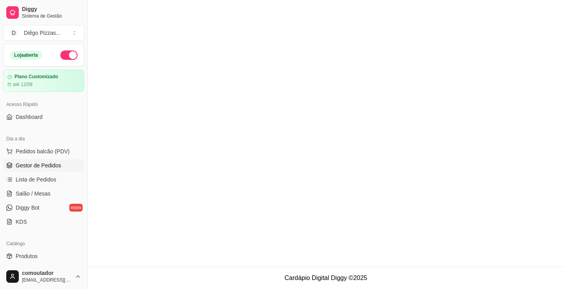
click at [56, 162] on span "Gestor de Pedidos" at bounding box center [38, 166] width 45 height 8
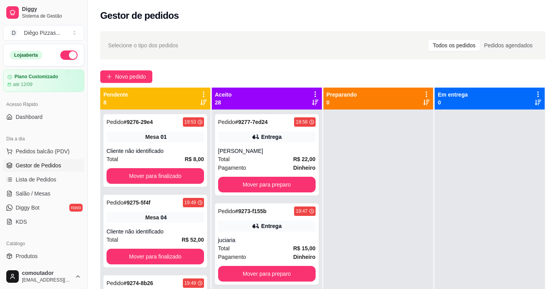
click at [56, 162] on span "Gestor de Pedidos" at bounding box center [38, 166] width 45 height 8
click at [56, 164] on span "Gestor de Pedidos" at bounding box center [38, 166] width 45 height 8
click at [249, 142] on div "Pedido # 9277-7ed24 19:58 Entrega Andreza de Romeu Total R$ 22,00 Pagamento Din…" at bounding box center [267, 154] width 104 height 81
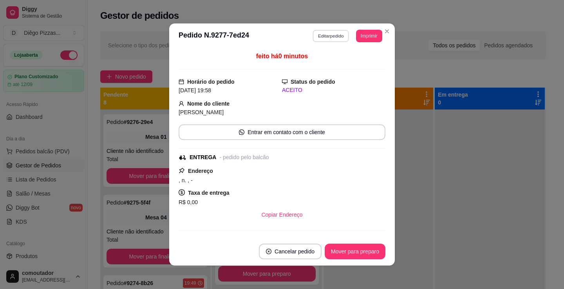
click at [329, 38] on button "Editar pedido" at bounding box center [331, 36] width 36 height 12
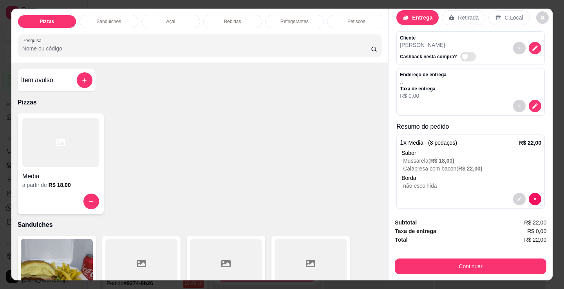
scroll to position [23, 0]
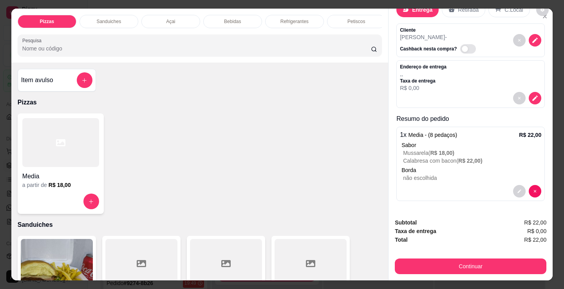
click at [513, 185] on div at bounding box center [527, 191] width 28 height 13
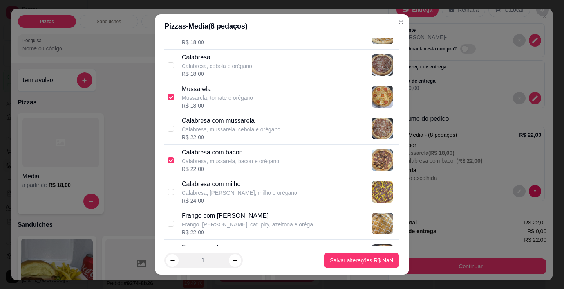
scroll to position [78, 0]
click at [230, 157] on p "Calabresa, mussarela, bacon e orégano" at bounding box center [230, 161] width 97 height 8
checkbox input "false"
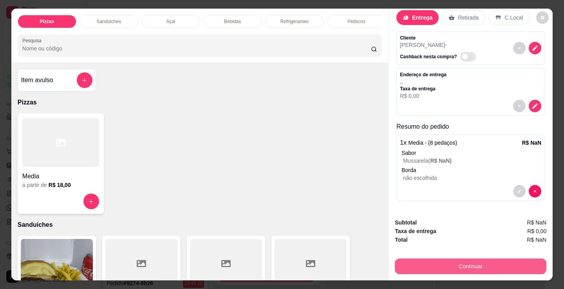
scroll to position [16, 0]
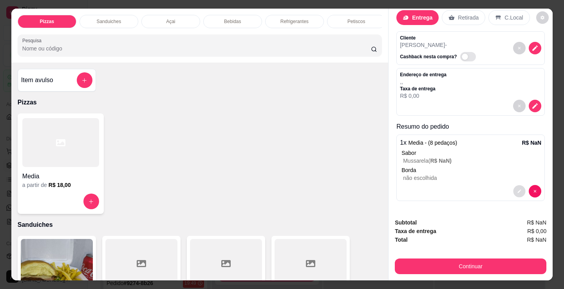
click at [514, 190] on button "decrease-product-quantity" at bounding box center [519, 191] width 12 height 12
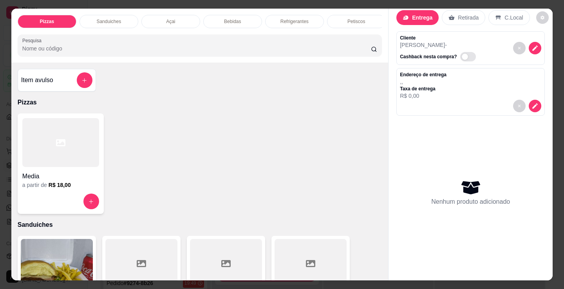
click at [74, 142] on div at bounding box center [60, 142] width 77 height 49
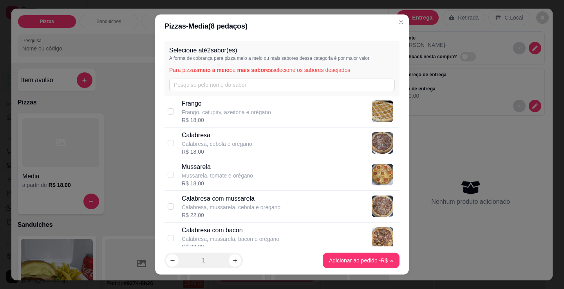
click at [225, 166] on p "Mussarela" at bounding box center [217, 166] width 71 height 9
checkbox input "true"
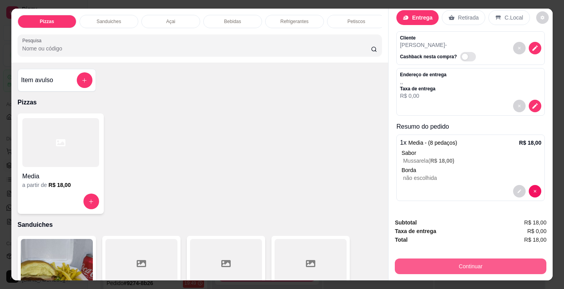
click at [465, 262] on button "Continuar" at bounding box center [469, 267] width 151 height 16
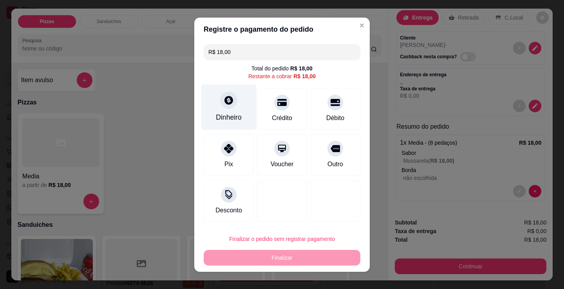
click at [225, 116] on div "Dinheiro" at bounding box center [229, 117] width 26 height 10
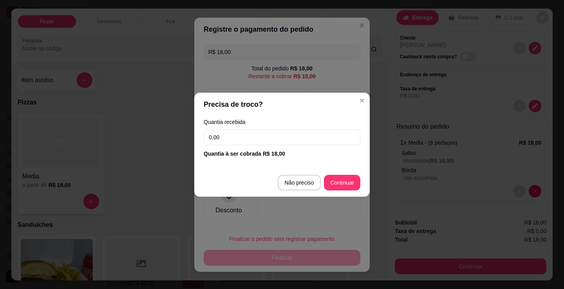
click at [270, 132] on input "0,00" at bounding box center [281, 138] width 157 height 16
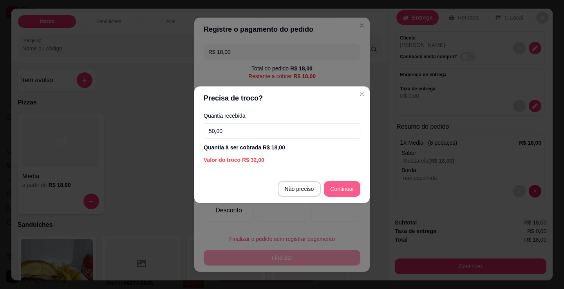
type input "50,00"
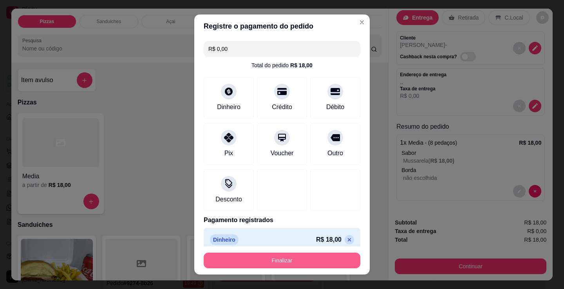
click at [297, 261] on button "Finalizar" at bounding box center [281, 261] width 157 height 16
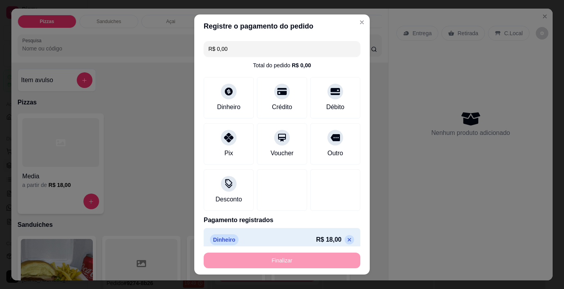
type input "-R$ 18,00"
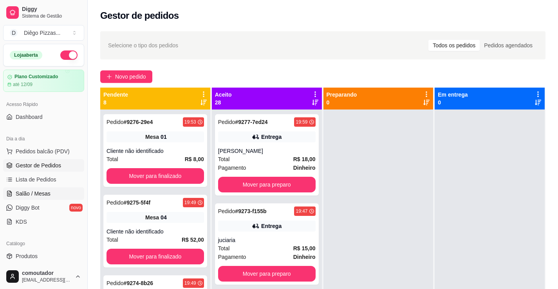
click at [44, 195] on span "Salão / Mesas" at bounding box center [33, 194] width 35 height 8
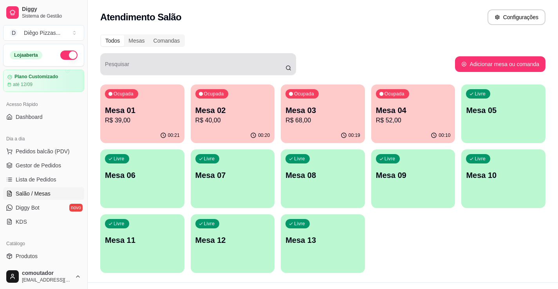
click at [192, 55] on div "Pesquisar" at bounding box center [198, 64] width 196 height 22
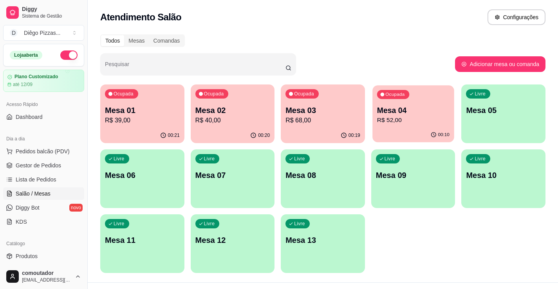
click at [386, 110] on p "Mesa 04" at bounding box center [413, 110] width 72 height 11
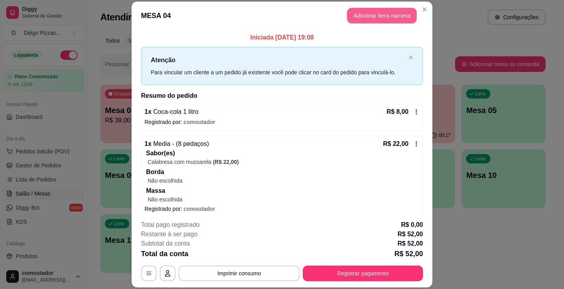
click at [375, 15] on button "Adicionar itens na mesa" at bounding box center [382, 16] width 70 height 16
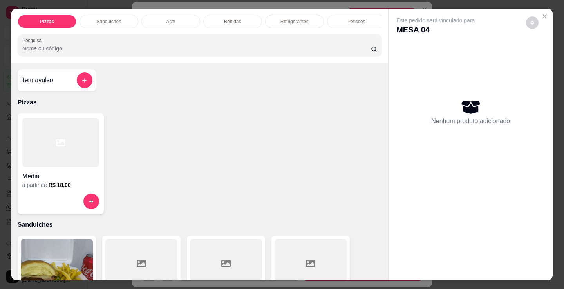
click at [304, 22] on div "Refrigerantes" at bounding box center [294, 21] width 59 height 13
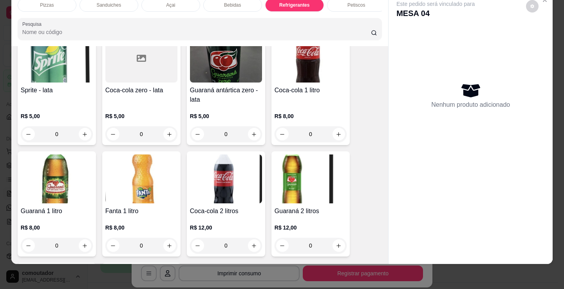
scroll to position [2310, 0]
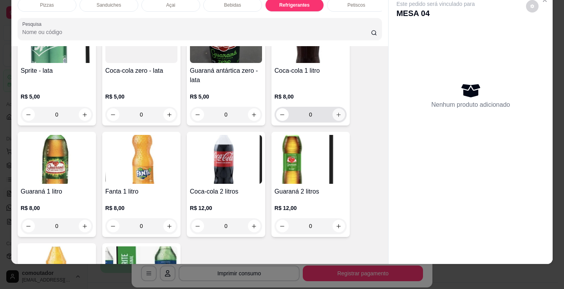
click at [339, 112] on button "increase-product-quantity" at bounding box center [338, 114] width 13 height 13
type input "1"
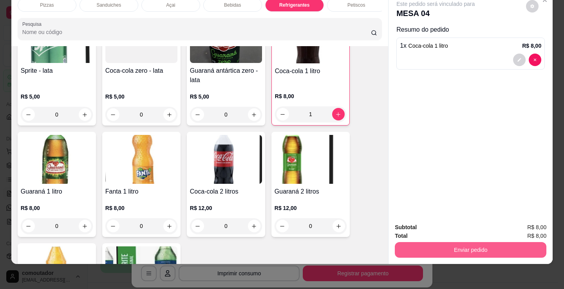
click at [439, 243] on button "Enviar pedido" at bounding box center [469, 250] width 151 height 16
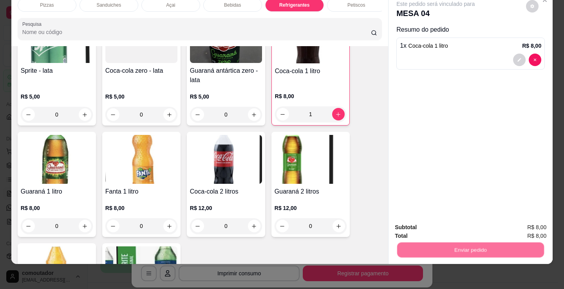
click at [437, 224] on button "Não registrar e enviar pedido" at bounding box center [444, 225] width 79 height 14
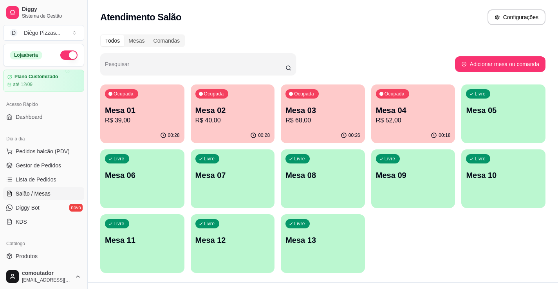
click at [317, 119] on p "R$ 68,00" at bounding box center [322, 120] width 75 height 9
click at [144, 111] on p "Mesa 01" at bounding box center [142, 110] width 75 height 11
click at [217, 130] on div "00:28" at bounding box center [233, 135] width 84 height 15
click at [321, 121] on p "R$ 68,00" at bounding box center [322, 120] width 75 height 9
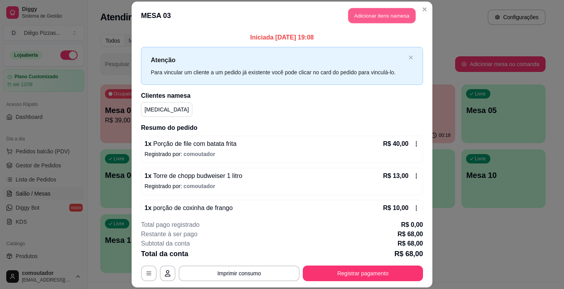
click at [372, 18] on button "Adicionar itens na mesa" at bounding box center [381, 15] width 67 height 15
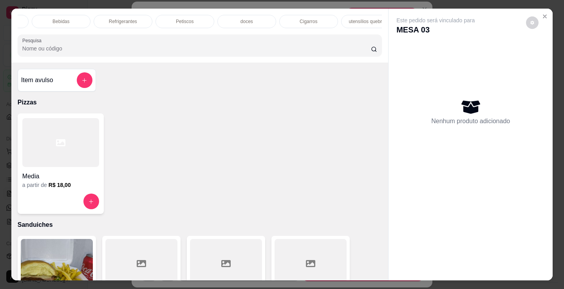
scroll to position [0, 172]
click at [233, 21] on div "doces" at bounding box center [245, 21] width 59 height 13
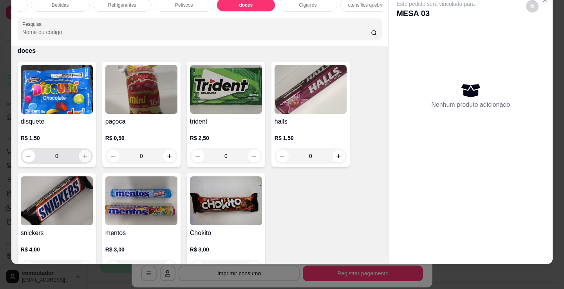
click at [86, 149] on div "0" at bounding box center [56, 156] width 69 height 16
click at [83, 157] on icon "increase-product-quantity" at bounding box center [85, 156] width 4 height 4
type input "1"
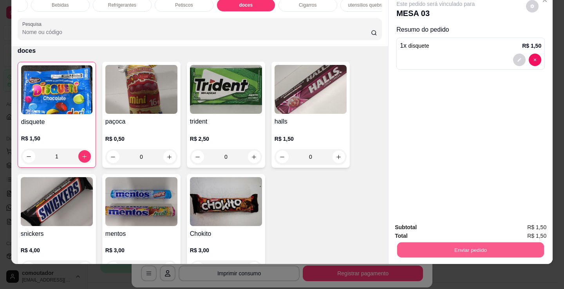
click at [403, 246] on button "Enviar pedido" at bounding box center [470, 249] width 147 height 15
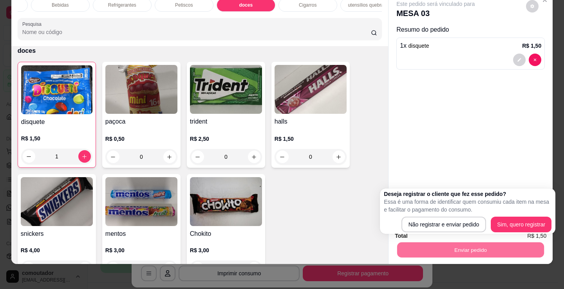
click at [399, 220] on div "Não registrar e enviar pedido Sim, quero registrar" at bounding box center [467, 225] width 167 height 16
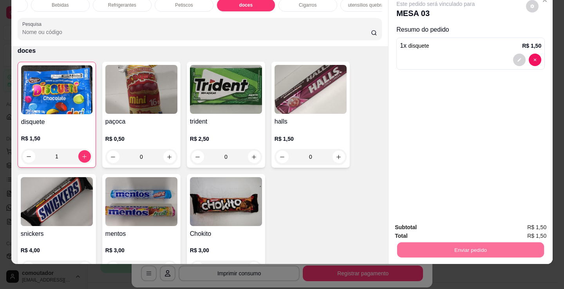
click at [416, 222] on button "Não registrar e enviar pedido" at bounding box center [444, 225] width 79 height 14
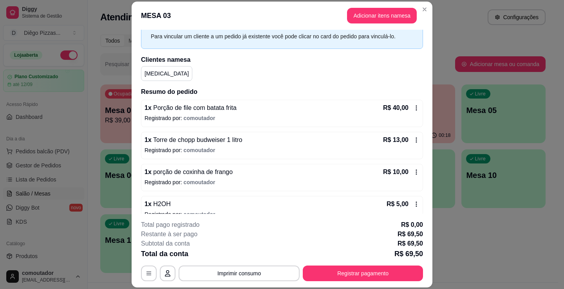
scroll to position [78, 0]
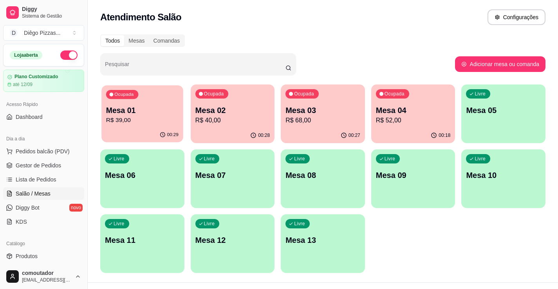
click at [118, 108] on p "Mesa 01" at bounding box center [142, 110] width 72 height 11
click at [216, 114] on p "Mesa 02" at bounding box center [232, 110] width 72 height 11
click at [339, 118] on p "R$ 68,00" at bounding box center [322, 120] width 72 height 9
click at [416, 107] on p "Mesa 04" at bounding box center [413, 110] width 72 height 11
click at [508, 108] on p "Mesa 05" at bounding box center [503, 110] width 75 height 11
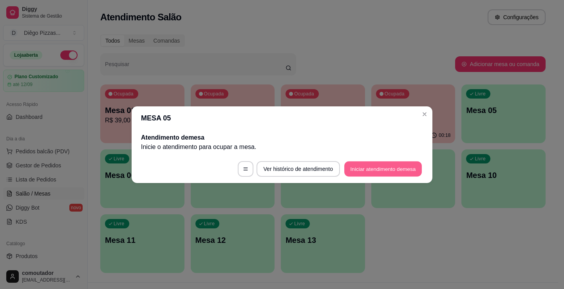
click at [370, 164] on button "Iniciar atendimento de mesa" at bounding box center [382, 168] width 77 height 15
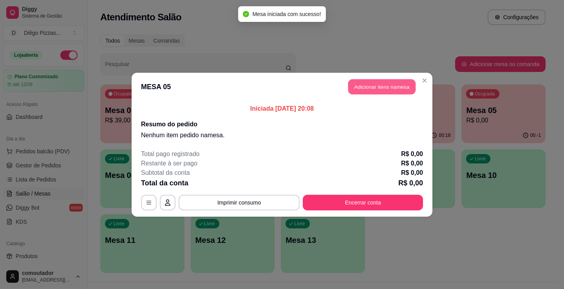
click at [382, 83] on button "Adicionar itens na mesa" at bounding box center [381, 86] width 67 height 15
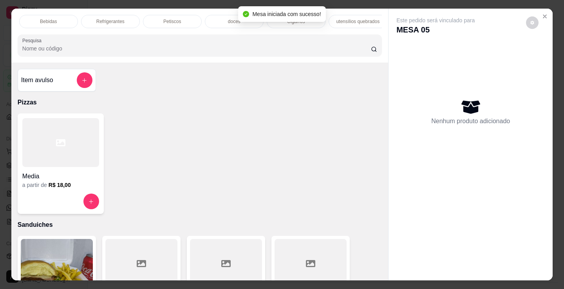
scroll to position [0, 189]
drag, startPoint x: 362, startPoint y: 13, endPoint x: 355, endPoint y: 16, distance: 7.9
click at [362, 15] on div "utensílios quebrados" at bounding box center [352, 21] width 59 height 13
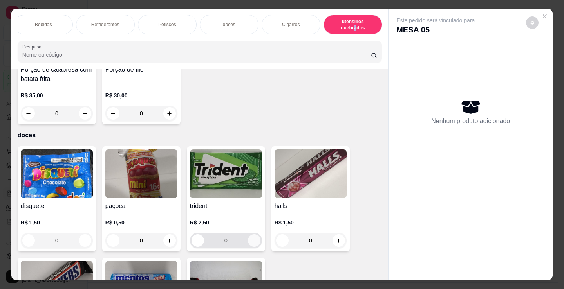
scroll to position [2893, 0]
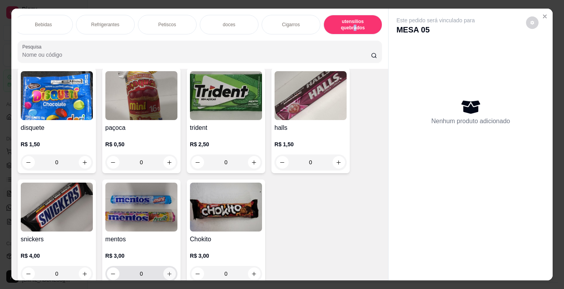
click at [167, 273] on icon "increase-product-quantity" at bounding box center [169, 274] width 6 height 6
type input "1"
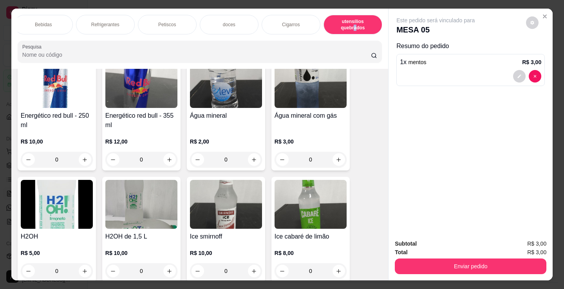
scroll to position [1719, 0]
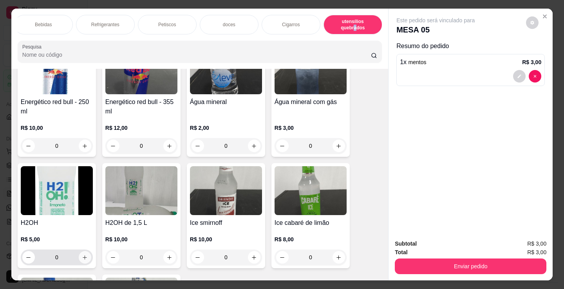
click at [82, 255] on icon "increase-product-quantity" at bounding box center [85, 258] width 6 height 6
type input "1"
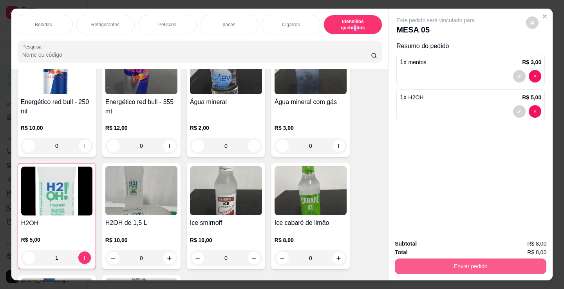
click at [418, 264] on button "Enviar pedido" at bounding box center [469, 267] width 151 height 16
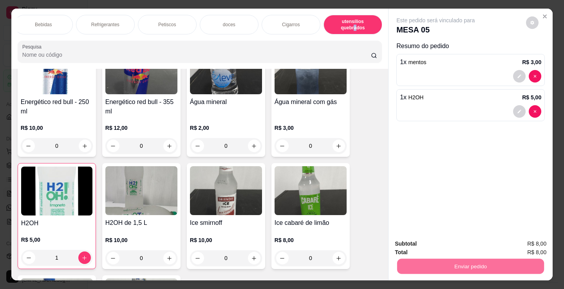
click at [455, 239] on button "Não registrar e enviar pedido" at bounding box center [443, 244] width 81 height 15
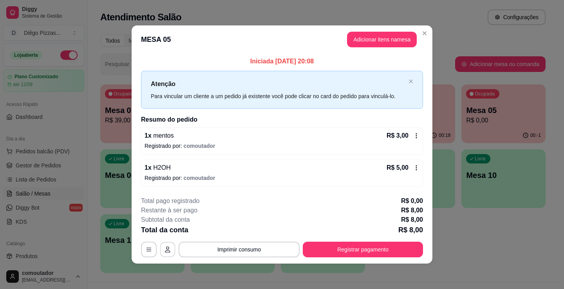
click at [170, 249] on icon "button" at bounding box center [167, 250] width 6 height 6
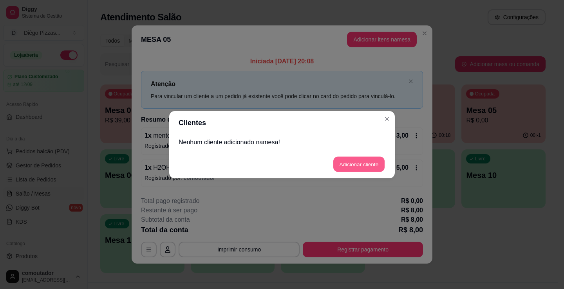
click at [344, 166] on button "Adicionar cliente" at bounding box center [358, 164] width 51 height 15
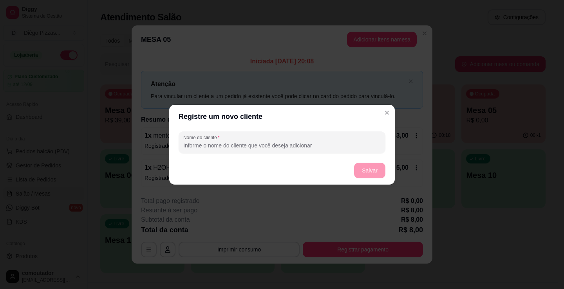
click at [259, 143] on input "Nome do cliente" at bounding box center [281, 146] width 197 height 8
type input "[PERSON_NAME]"
click at [368, 168] on button "Salvar" at bounding box center [369, 170] width 31 height 15
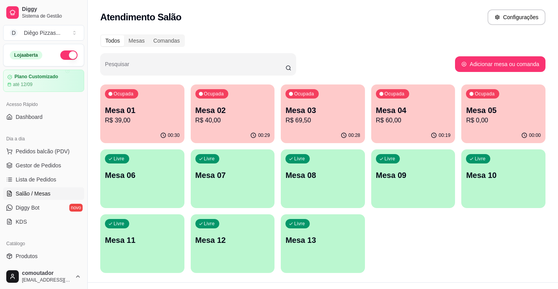
click at [55, 146] on button "Pedidos balcão (PDV)" at bounding box center [43, 151] width 81 height 13
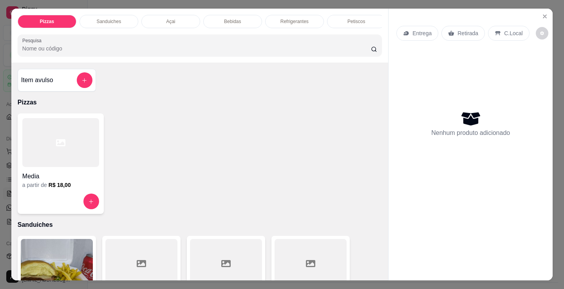
click at [65, 151] on div at bounding box center [60, 142] width 77 height 49
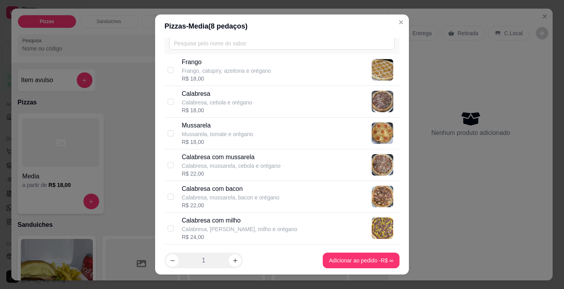
scroll to position [78, 0]
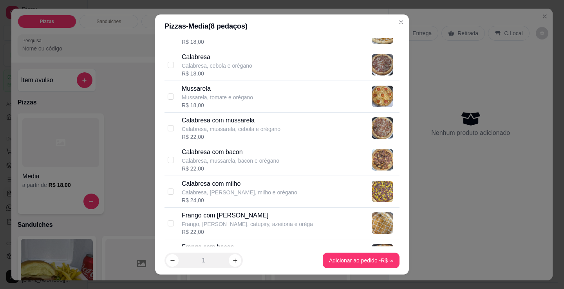
click at [318, 131] on div "Calabresa com mussarela Calabresa, mussarela, cebola e orégano R$ 22,00" at bounding box center [289, 128] width 214 height 25
checkbox input "true"
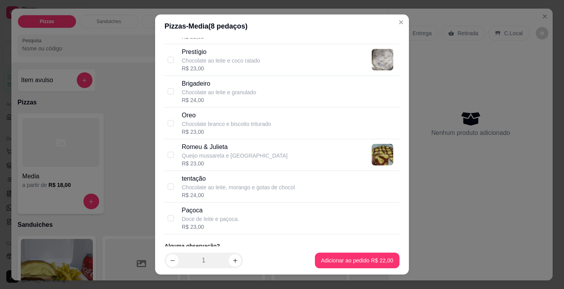
scroll to position [740, 0]
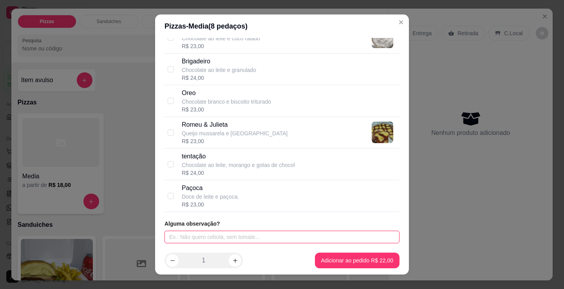
click at [234, 237] on input "text" at bounding box center [281, 237] width 235 height 13
type input "sem borda"
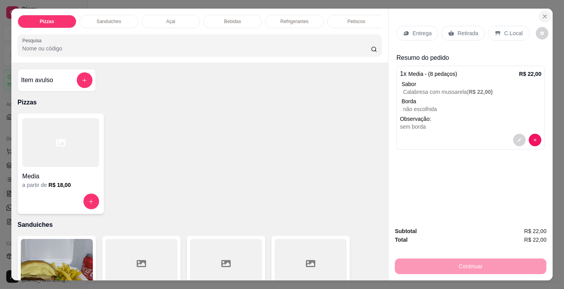
click at [545, 13] on button "Close" at bounding box center [544, 16] width 13 height 13
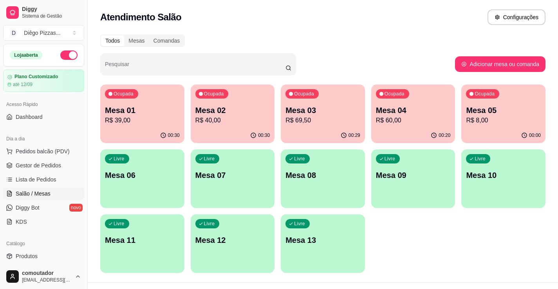
click at [141, 101] on div "Ocupada Mesa 01 R$ 39,00" at bounding box center [142, 106] width 84 height 43
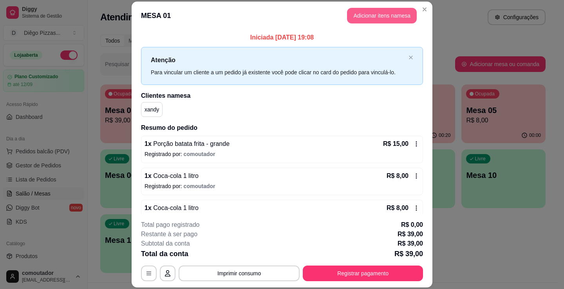
click at [396, 17] on button "Adicionar itens na mesa" at bounding box center [382, 16] width 70 height 16
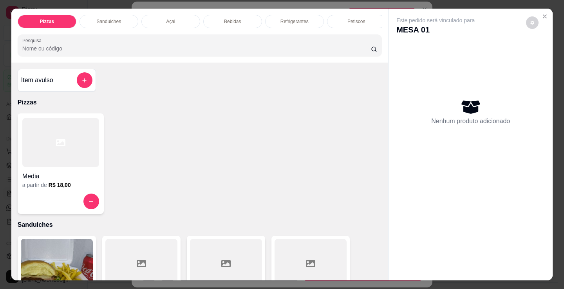
drag, startPoint x: 0, startPoint y: 247, endPoint x: 103, endPoint y: 188, distance: 118.5
click at [26, 241] on div "Pizzas Sanduiches Açai Bebidas Refrigerantes Petiscos doces Cigarros utensílios…" at bounding box center [282, 144] width 564 height 289
click at [104, 187] on div "Media a partir de R$ 18,00" at bounding box center [200, 163] width 364 height 101
click at [81, 172] on div "Media a partir de R$ 18,00" at bounding box center [61, 163] width 86 height 101
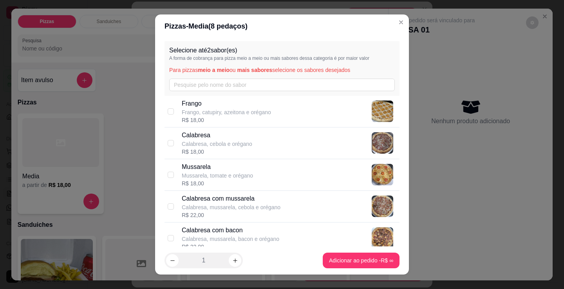
click at [306, 206] on div "Calabresa com mussarela Calabresa, mussarela, cebola e orégano R$ 22,00" at bounding box center [289, 206] width 214 height 25
checkbox input "true"
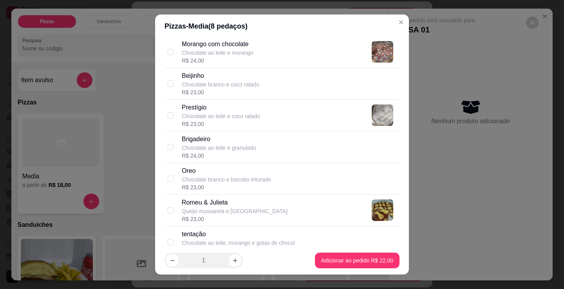
scroll to position [740, 0]
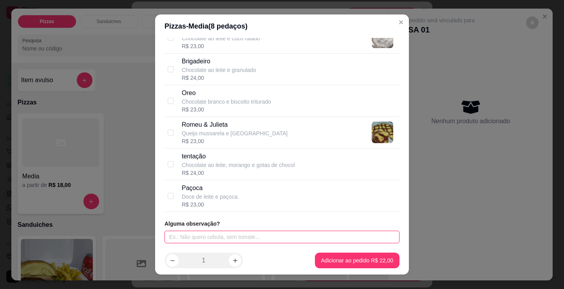
click at [231, 240] on input "text" at bounding box center [281, 237] width 235 height 13
type input "sem borda"
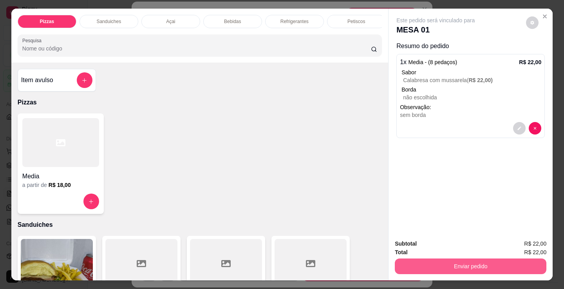
click at [416, 263] on button "Enviar pedido" at bounding box center [469, 267] width 151 height 16
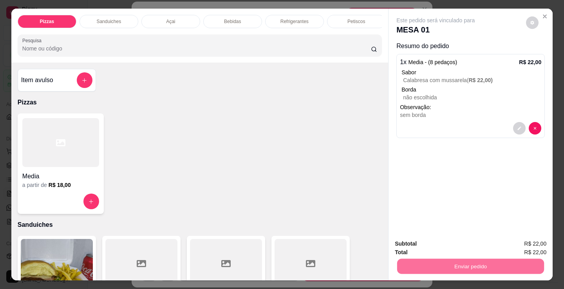
click at [517, 246] on button "Sim, quero registrar" at bounding box center [519, 244] width 58 height 15
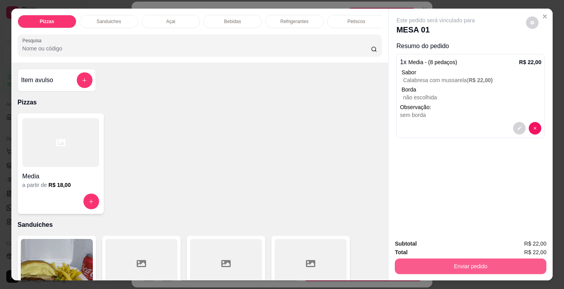
click at [493, 260] on button "Enviar pedido" at bounding box center [469, 267] width 151 height 16
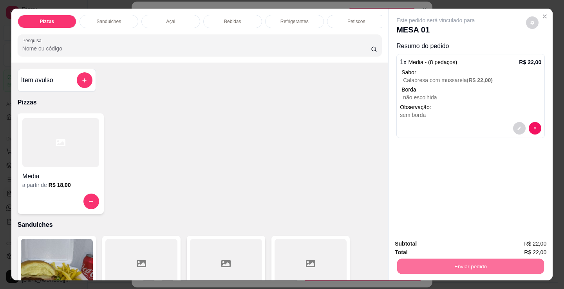
click at [450, 247] on button "Não registrar e enviar pedido" at bounding box center [444, 244] width 79 height 14
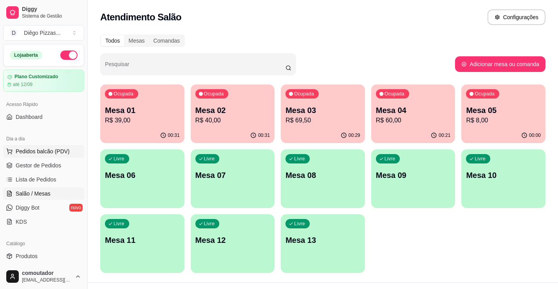
click at [26, 154] on span "Pedidos balcão (PDV)" at bounding box center [43, 152] width 54 height 8
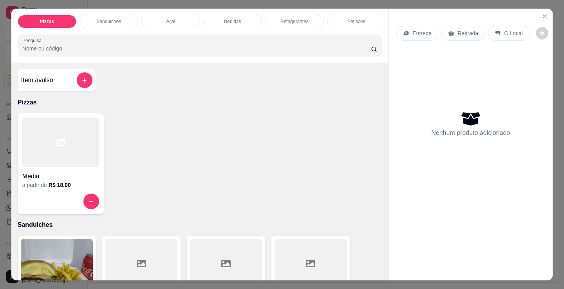
click at [90, 164] on div at bounding box center [60, 142] width 77 height 49
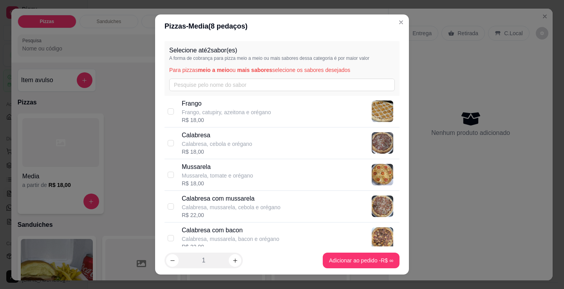
click at [225, 203] on p "Calabresa com mussarela" at bounding box center [231, 198] width 99 height 9
checkbox input "true"
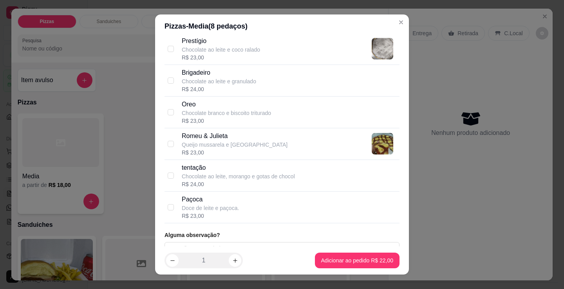
scroll to position [740, 0]
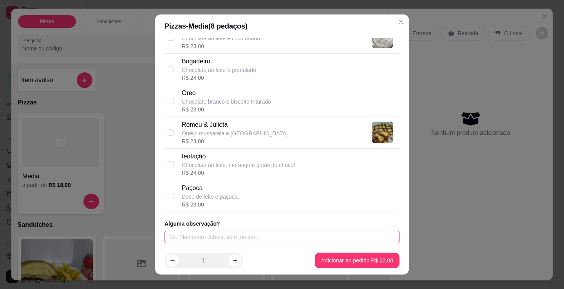
click at [196, 240] on input "text" at bounding box center [281, 237] width 235 height 13
type input "sem borda"
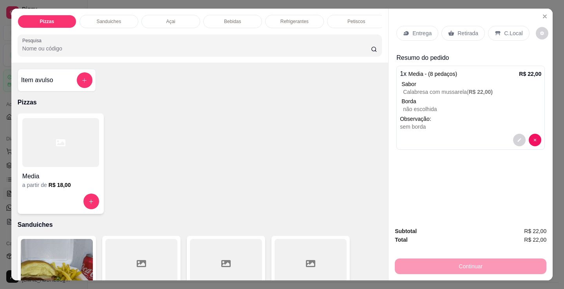
click at [504, 30] on p "C.Local" at bounding box center [513, 33] width 18 height 8
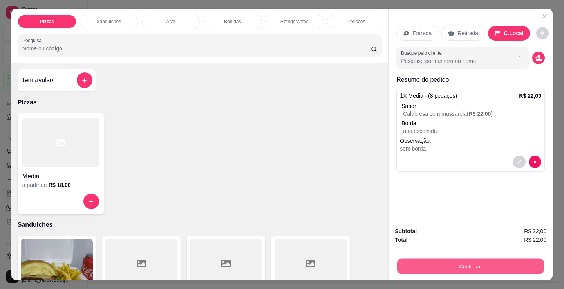
click at [434, 262] on button "Continuar" at bounding box center [470, 266] width 147 height 15
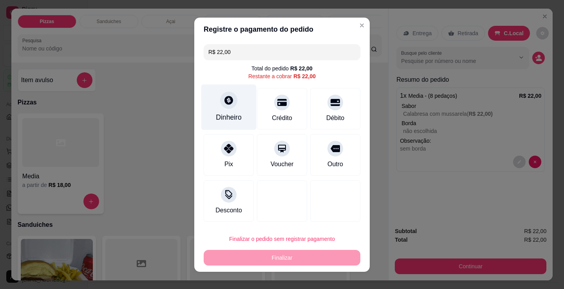
click at [207, 97] on div "Dinheiro" at bounding box center [228, 107] width 55 height 46
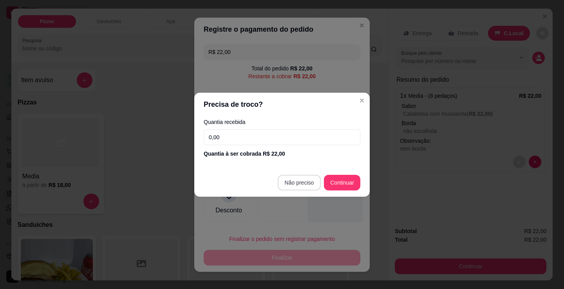
type input "R$ 0,00"
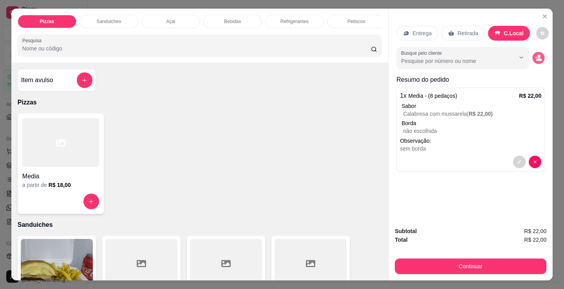
click at [537, 55] on circle "decrease-product-quantity" at bounding box center [538, 56] width 3 height 3
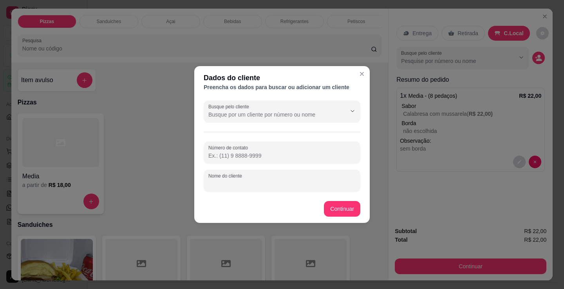
click at [275, 181] on input "Nome do cliente" at bounding box center [281, 184] width 147 height 8
type input "[DEMOGRAPHIC_DATA]"
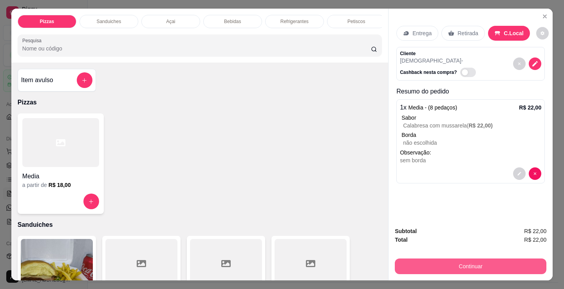
click at [480, 262] on button "Continuar" at bounding box center [469, 267] width 151 height 16
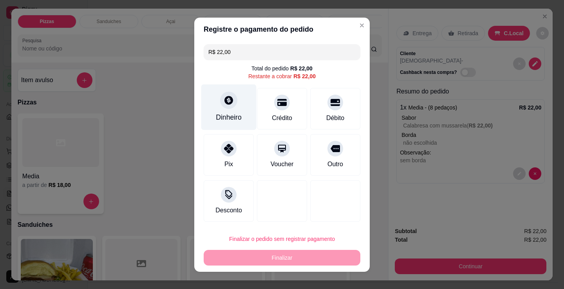
click at [239, 126] on div "Dinheiro" at bounding box center [228, 107] width 55 height 46
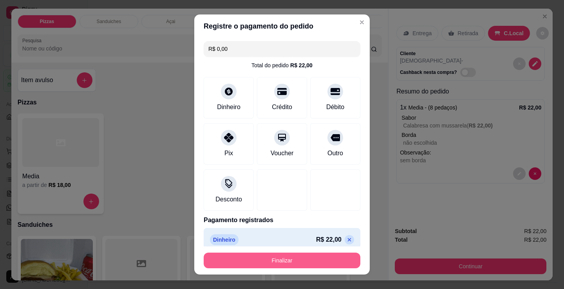
click at [288, 259] on button "Finalizar" at bounding box center [281, 261] width 157 height 16
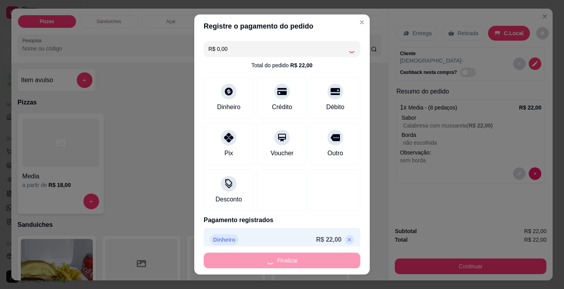
type input "-R$ 22,00"
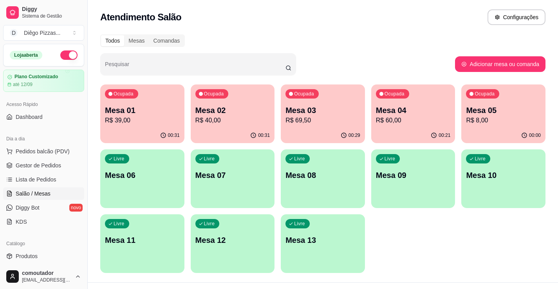
click at [170, 110] on p "Mesa 01" at bounding box center [142, 110] width 75 height 11
click at [219, 102] on div "Ocupada Mesa 02 R$ 40,00" at bounding box center [233, 106] width 84 height 43
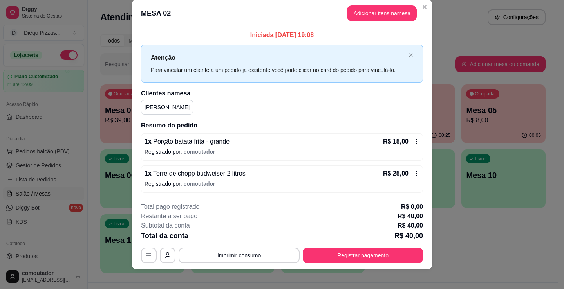
scroll to position [16, 0]
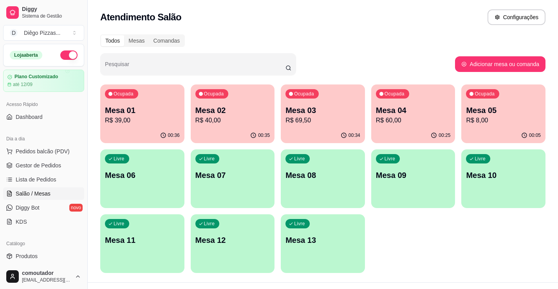
click at [307, 121] on p "R$ 69,50" at bounding box center [322, 120] width 75 height 9
click at [425, 94] on div "Ocupada Mesa 04 R$ 60,00" at bounding box center [413, 106] width 84 height 43
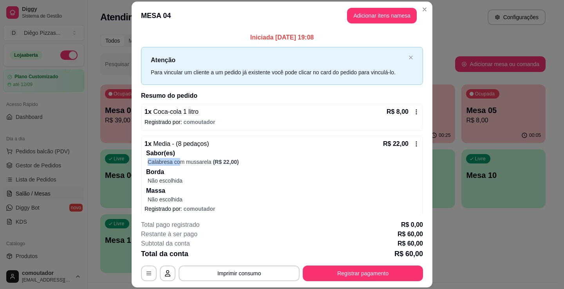
drag, startPoint x: 183, startPoint y: 157, endPoint x: 167, endPoint y: 166, distance: 19.1
click at [167, 166] on div "Sabor(es) Calabresa com mussarela (R$ 22,00) Borda Não escolhida Massa Não esco…" at bounding box center [281, 176] width 275 height 55
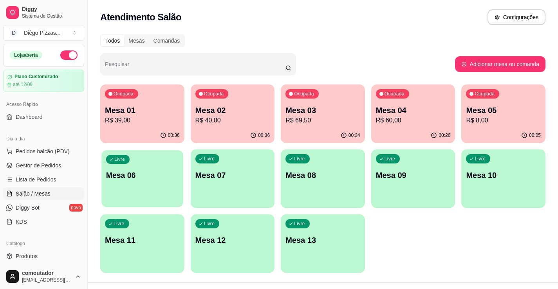
click at [113, 180] on p "Mesa 06" at bounding box center [142, 175] width 72 height 11
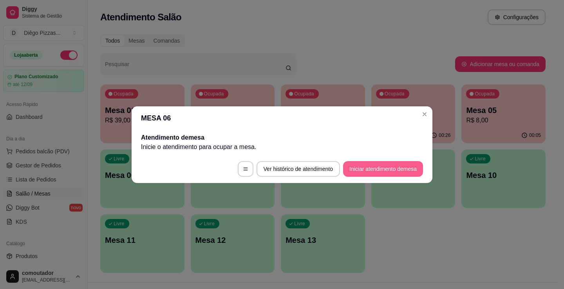
click at [357, 165] on button "Iniciar atendimento de mesa" at bounding box center [383, 169] width 80 height 16
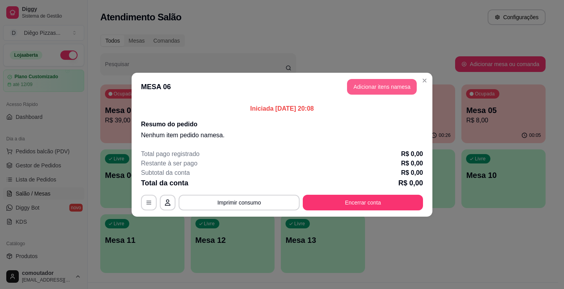
click at [389, 90] on button "Adicionar itens na mesa" at bounding box center [382, 87] width 70 height 16
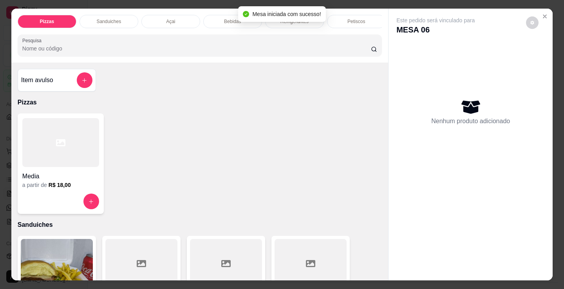
drag, startPoint x: 294, startPoint y: 20, endPoint x: 295, endPoint y: 26, distance: 6.4
click at [295, 23] on body "Diggy Sistema de Gestão D Diêgo Pizzas ... Loja aberta Plano Customizado até 12…" at bounding box center [279, 144] width 558 height 289
click at [129, 19] on div "Refrigerantes" at bounding box center [105, 21] width 59 height 13
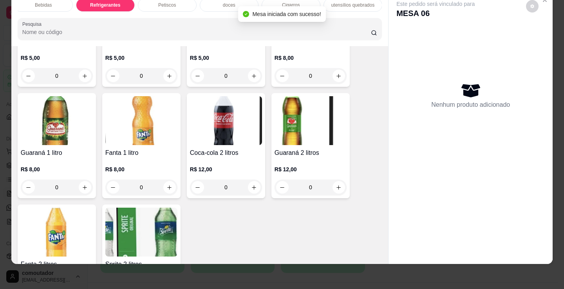
scroll to position [2349, 0]
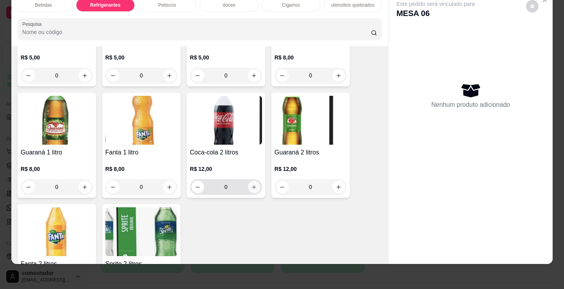
click at [251, 187] on icon "increase-product-quantity" at bounding box center [254, 187] width 6 height 6
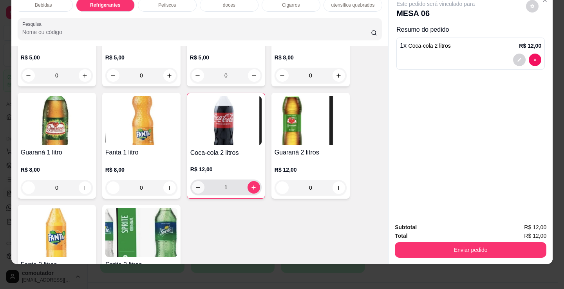
click at [196, 188] on icon "decrease-product-quantity" at bounding box center [198, 187] width 4 height 0
type input "0"
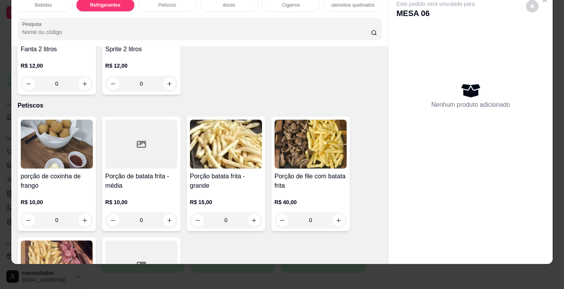
scroll to position [2545, 0]
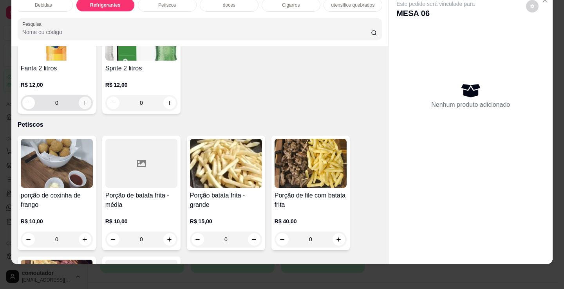
click at [79, 105] on button "increase-product-quantity" at bounding box center [85, 103] width 13 height 13
type input "1"
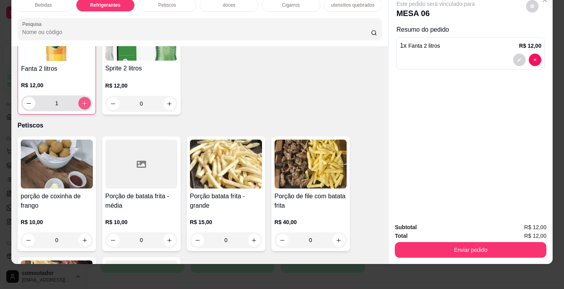
scroll to position [2545, 0]
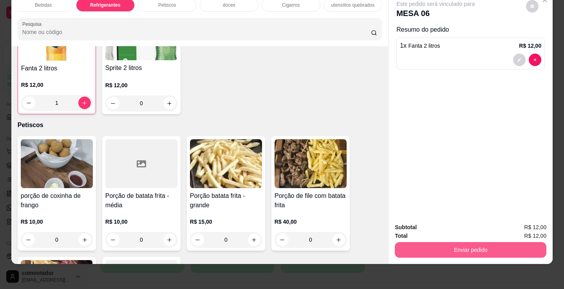
click at [475, 242] on button "Enviar pedido" at bounding box center [469, 250] width 151 height 16
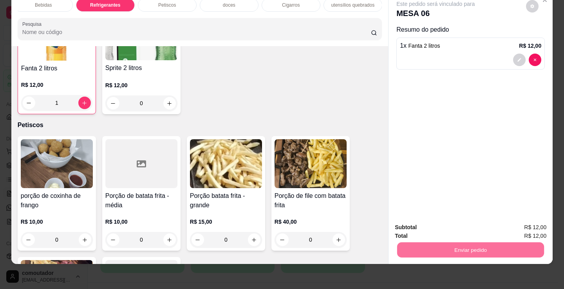
click at [532, 223] on button "Sim, quero registrar" at bounding box center [519, 225] width 58 height 15
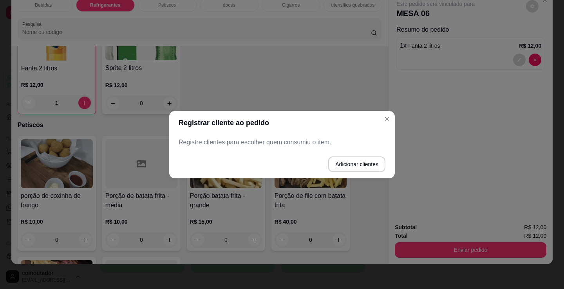
drag, startPoint x: 258, startPoint y: 153, endPoint x: 251, endPoint y: 149, distance: 7.7
click at [254, 152] on footer "Adicionar clientes" at bounding box center [281, 164] width 225 height 28
click at [251, 145] on p "Registre clientes para escolher quem consumiu o item." at bounding box center [281, 142] width 207 height 9
click at [240, 150] on footer "Adicionar clientes" at bounding box center [281, 164] width 225 height 28
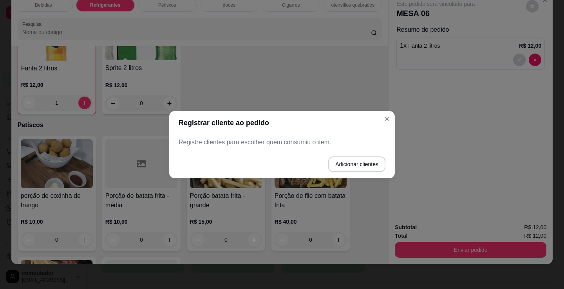
click at [189, 145] on p "Registre clientes para escolher quem consumiu o item." at bounding box center [281, 142] width 207 height 9
click at [184, 140] on p "Registre clientes para escolher quem consumiu o item." at bounding box center [281, 142] width 207 height 9
drag, startPoint x: 189, startPoint y: 134, endPoint x: 182, endPoint y: 142, distance: 10.2
click at [182, 142] on p "Registre clientes para escolher quem consumiu o item." at bounding box center [281, 142] width 207 height 9
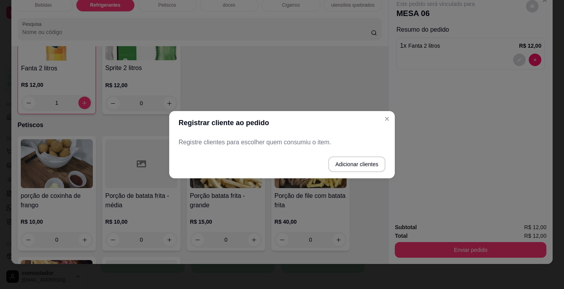
click at [174, 145] on div "Registre clientes para escolher quem consumiu o item." at bounding box center [281, 143] width 225 height 16
click at [343, 161] on button "Adicionar clientes" at bounding box center [356, 164] width 55 height 15
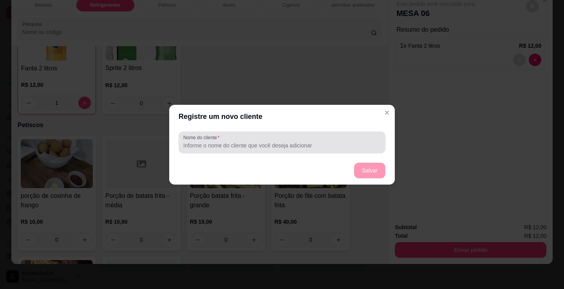
click at [265, 140] on div at bounding box center [281, 143] width 197 height 16
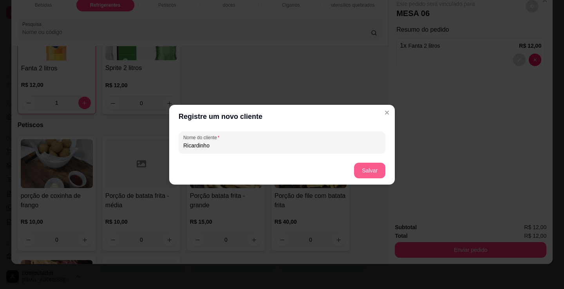
type input "Ricardinho"
click at [370, 166] on button "Salvar" at bounding box center [369, 171] width 31 height 16
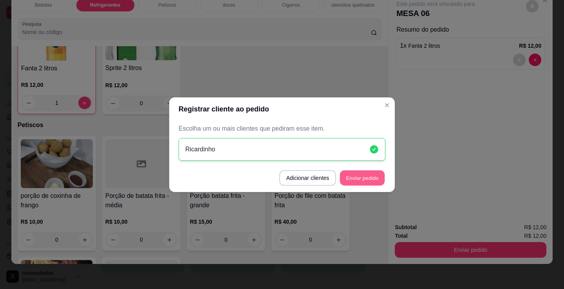
click at [340, 175] on button "Enviar pedido" at bounding box center [362, 177] width 45 height 15
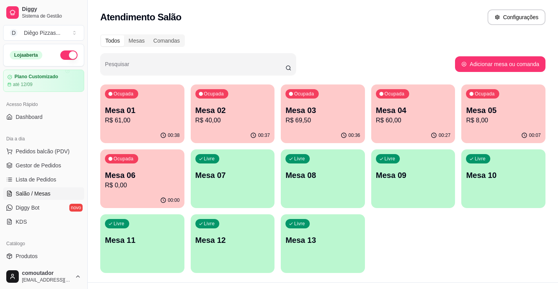
click at [216, 135] on div "00:37" at bounding box center [233, 135] width 84 height 15
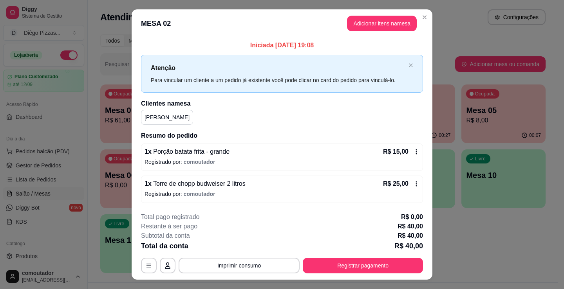
scroll to position [16, 0]
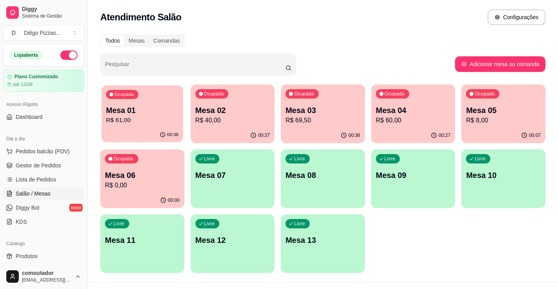
click at [164, 113] on p "Mesa 01" at bounding box center [142, 110] width 72 height 11
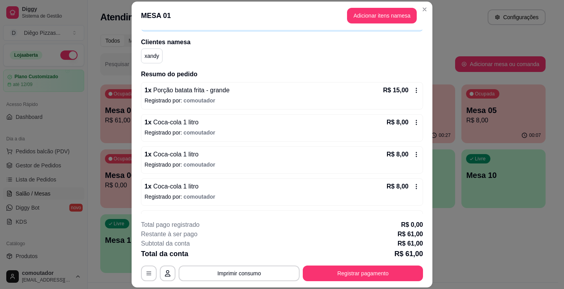
scroll to position [40, 0]
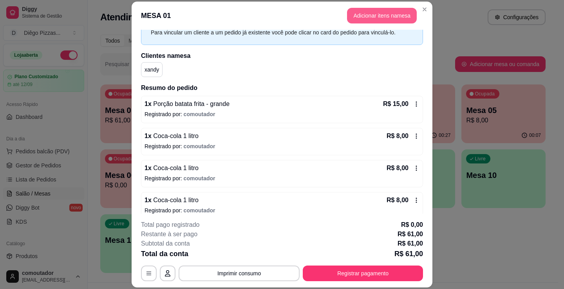
click at [366, 13] on button "Adicionar itens na mesa" at bounding box center [382, 16] width 70 height 16
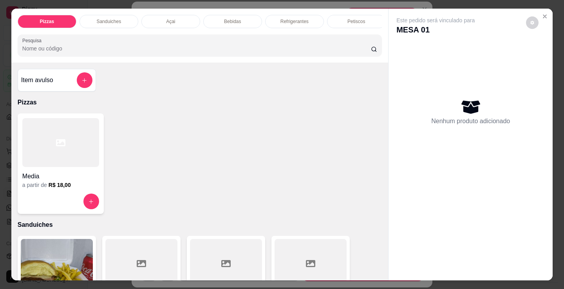
click at [284, 18] on p "Refrigerantes" at bounding box center [294, 21] width 28 height 6
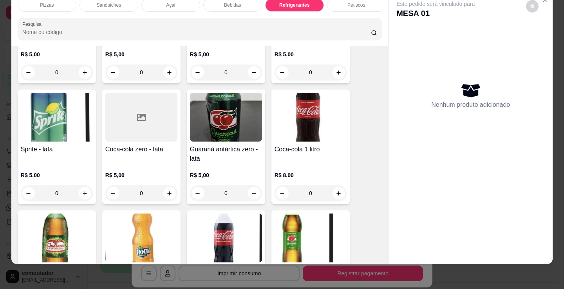
scroll to position [2232, 0]
click at [336, 192] on icon "increase-product-quantity" at bounding box center [338, 193] width 6 height 6
type input "1"
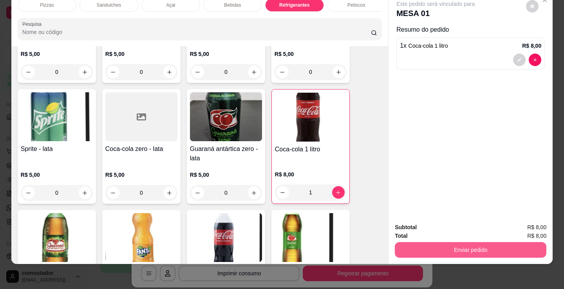
click at [441, 242] on button "Enviar pedido" at bounding box center [469, 250] width 151 height 16
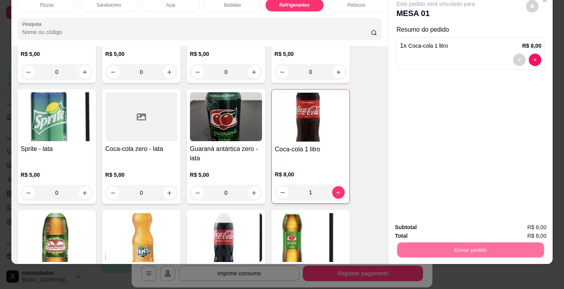
click at [426, 225] on button "Não registrar e enviar pedido" at bounding box center [443, 224] width 82 height 15
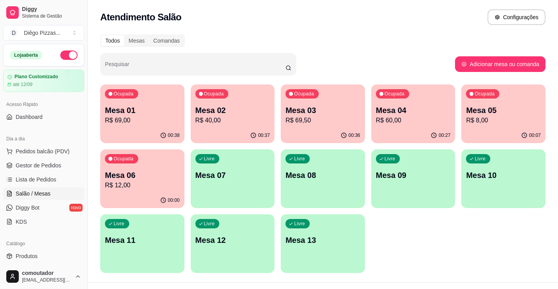
click at [343, 122] on p "R$ 69,50" at bounding box center [322, 120] width 75 height 9
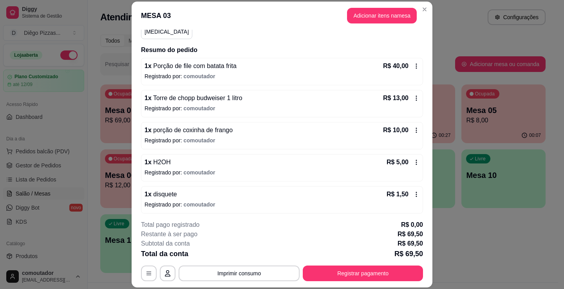
scroll to position [80, 0]
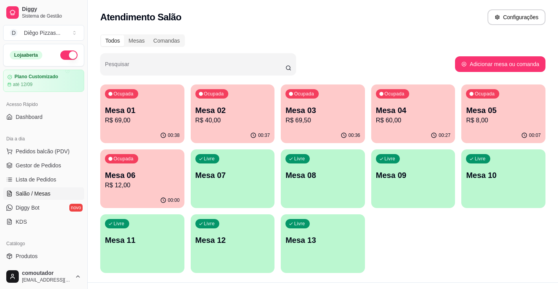
click at [407, 137] on div "00:27" at bounding box center [413, 135] width 84 height 15
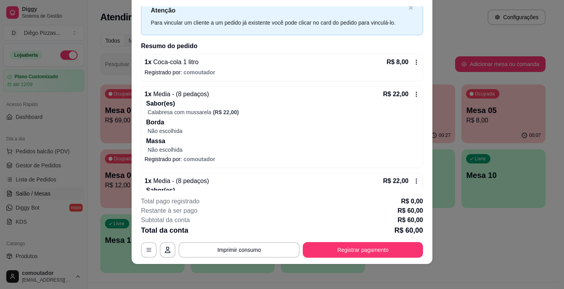
scroll to position [0, 0]
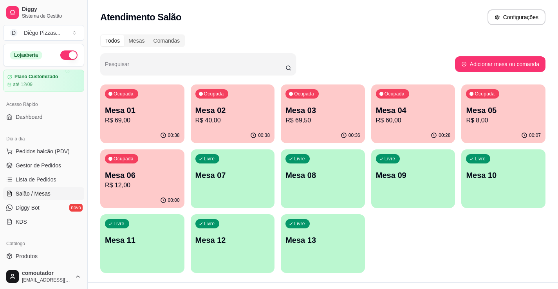
click at [488, 119] on p "R$ 8,00" at bounding box center [503, 120] width 75 height 9
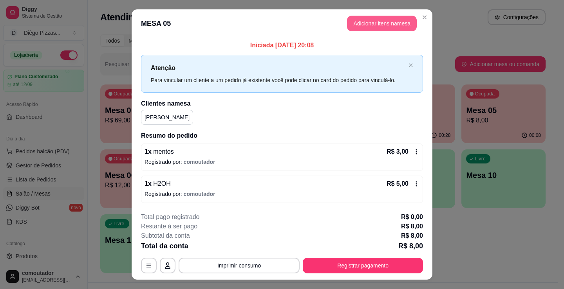
click at [396, 22] on button "Adicionar itens na mesa" at bounding box center [382, 24] width 70 height 16
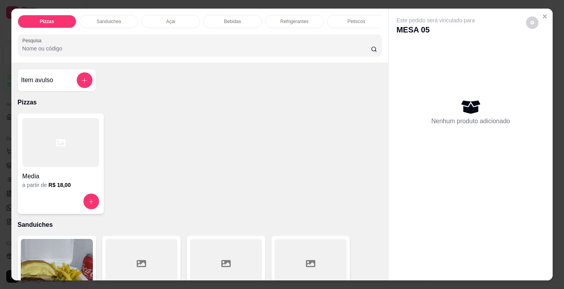
click at [59, 179] on h4 "Media" at bounding box center [60, 176] width 77 height 9
click at [544, 13] on icon "Close" at bounding box center [544, 16] width 6 height 6
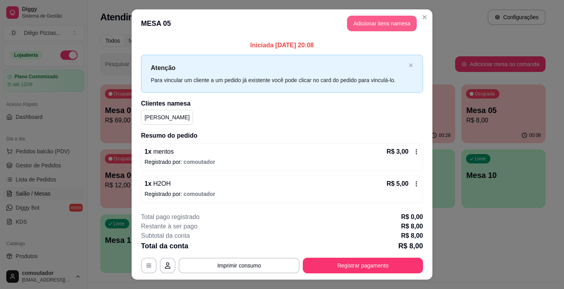
click at [373, 21] on button "Adicionar itens na mesa" at bounding box center [382, 24] width 70 height 16
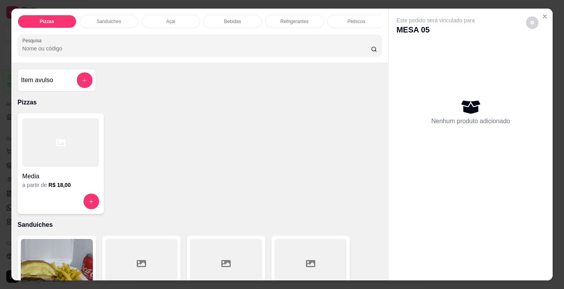
click at [284, 18] on p "Refrigerantes" at bounding box center [294, 21] width 28 height 6
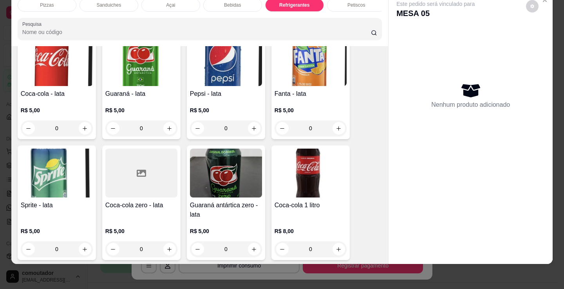
scroll to position [2193, 0]
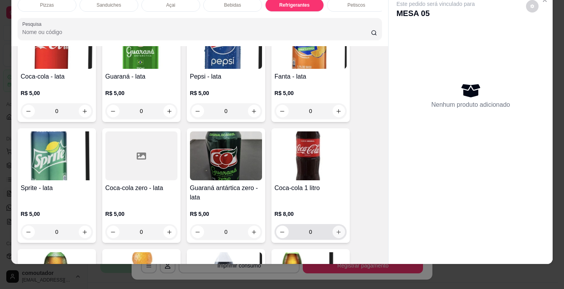
click at [335, 235] on icon "increase-product-quantity" at bounding box center [338, 232] width 6 height 6
type input "1"
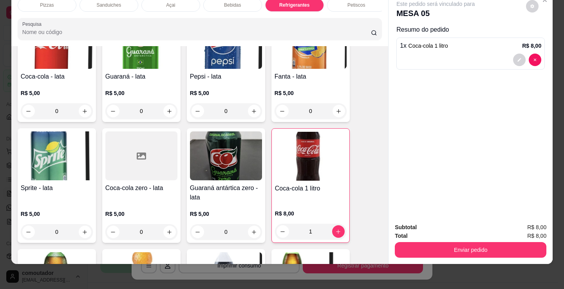
click at [48, 3] on div "Pizzas" at bounding box center [47, 4] width 59 height 13
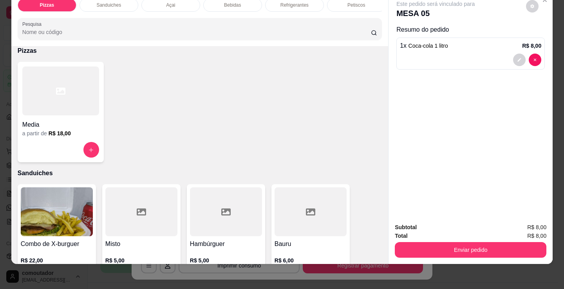
click at [77, 101] on div at bounding box center [60, 91] width 77 height 49
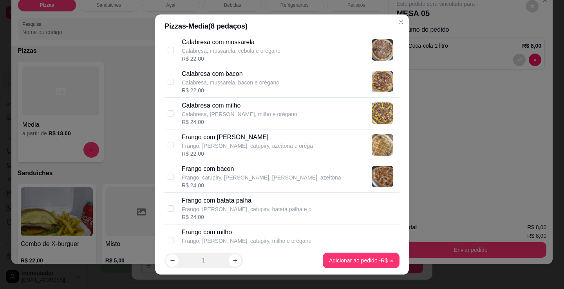
click at [254, 141] on p "Frango com [PERSON_NAME]" at bounding box center [247, 137] width 131 height 9
checkbox input "true"
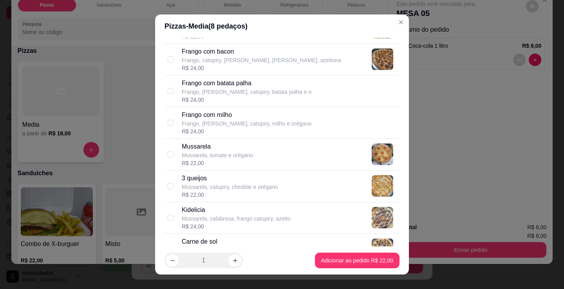
scroll to position [313, 0]
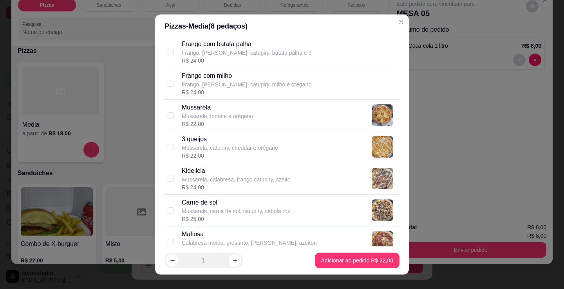
click at [258, 200] on p "Carne de sol" at bounding box center [236, 202] width 108 height 9
checkbox input "true"
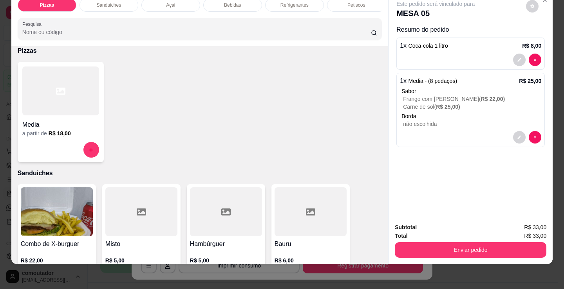
click at [347, 2] on p "Petiscos" at bounding box center [356, 5] width 18 height 6
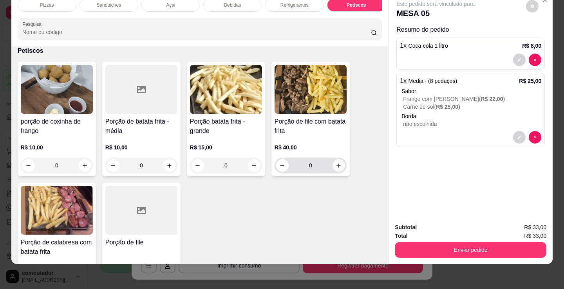
click at [337, 165] on icon "increase-product-quantity" at bounding box center [339, 166] width 4 height 4
type input "1"
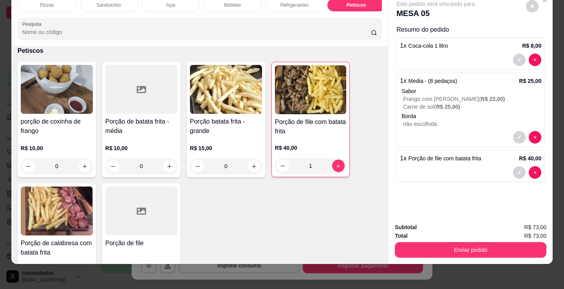
click at [167, 3] on div "Açai" at bounding box center [170, 4] width 59 height 13
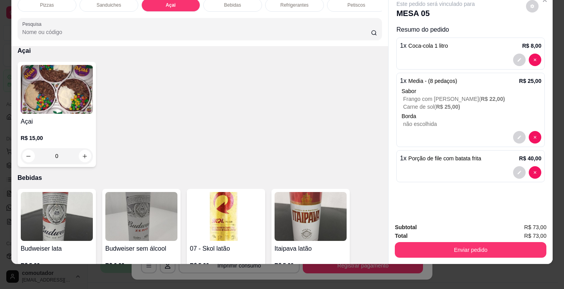
click at [66, 130] on div "R$ 15,00 0" at bounding box center [57, 145] width 72 height 38
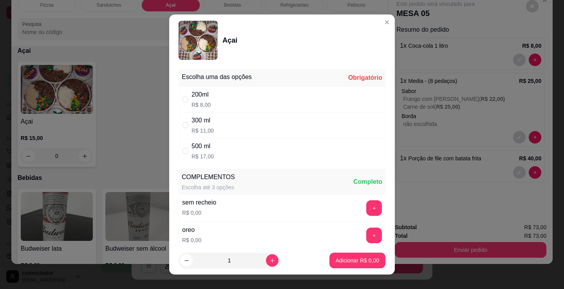
click at [290, 98] on div "200ml R$ 8,00" at bounding box center [281, 99] width 207 height 26
radio input "true"
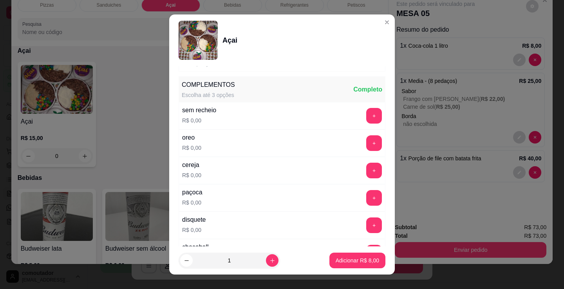
scroll to position [78, 0]
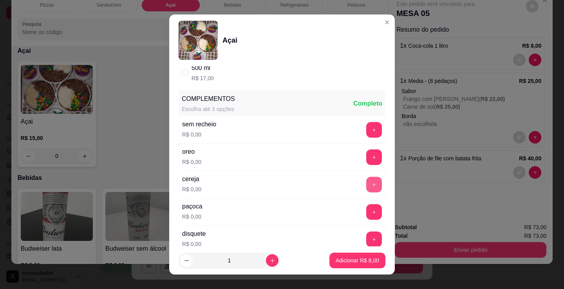
click at [366, 186] on button "+" at bounding box center [374, 185] width 16 height 16
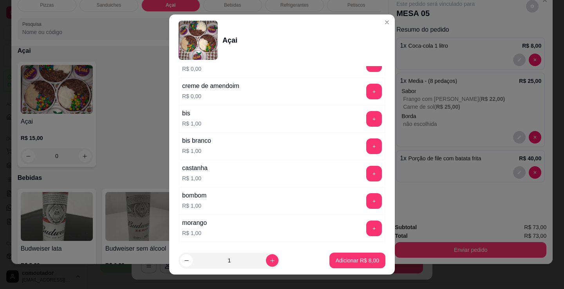
scroll to position [665, 0]
click at [366, 200] on button "+" at bounding box center [374, 201] width 16 height 16
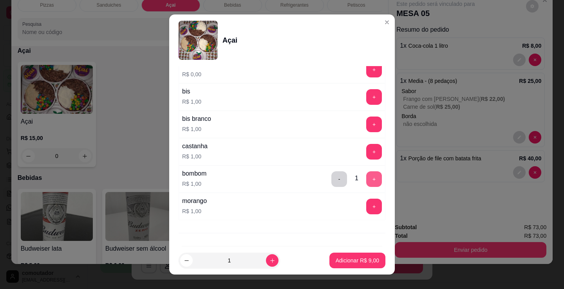
scroll to position [704, 0]
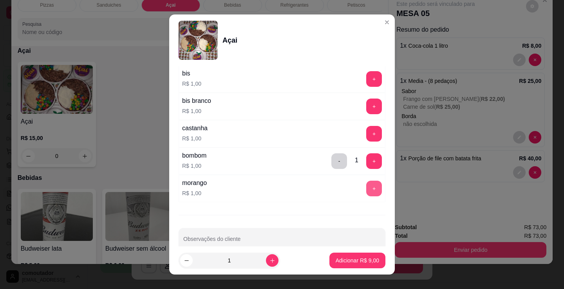
click at [366, 194] on button "+" at bounding box center [374, 189] width 16 height 16
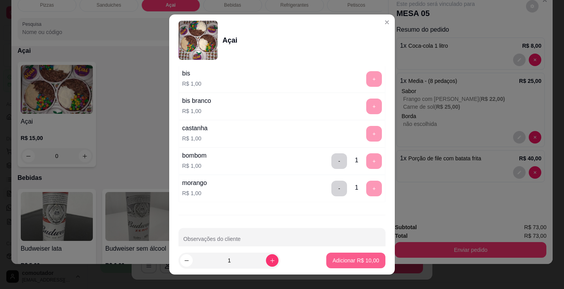
click at [375, 263] on button "Adicionar R$ 10,00" at bounding box center [355, 261] width 59 height 16
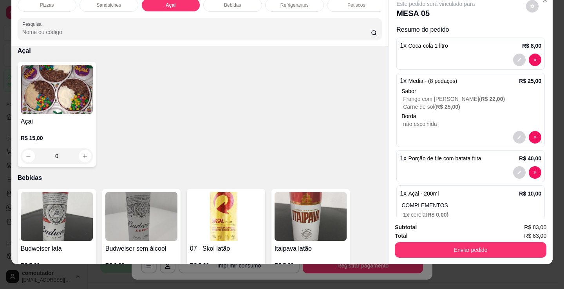
click at [73, 137] on p "R$ 15,00" at bounding box center [57, 138] width 72 height 8
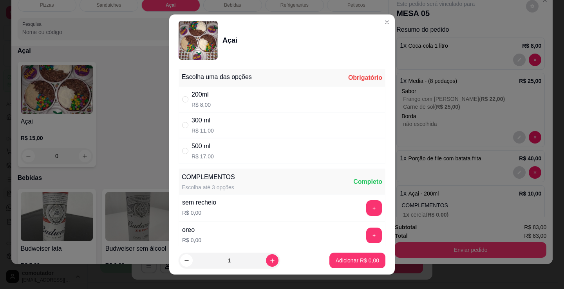
click at [234, 99] on div "200ml R$ 8,00" at bounding box center [281, 99] width 207 height 26
radio input "true"
click at [355, 268] on button "Adicionar R$ 8,00" at bounding box center [357, 261] width 56 height 16
type input "1"
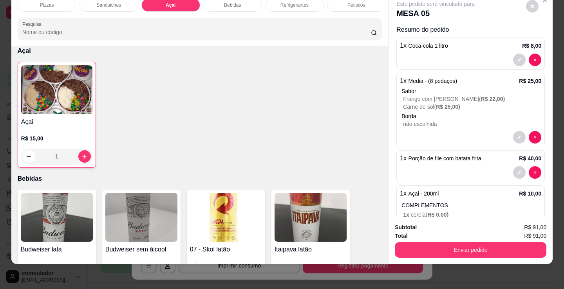
click at [90, 142] on div "Açai R$ 15,00 1" at bounding box center [57, 115] width 78 height 106
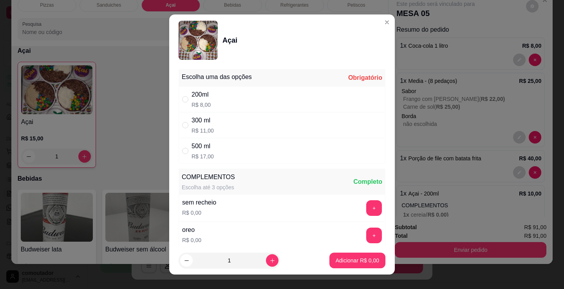
drag, startPoint x: 262, startPoint y: 91, endPoint x: 259, endPoint y: 101, distance: 10.6
click at [260, 99] on div "200ml R$ 8,00" at bounding box center [281, 99] width 207 height 26
radio input "true"
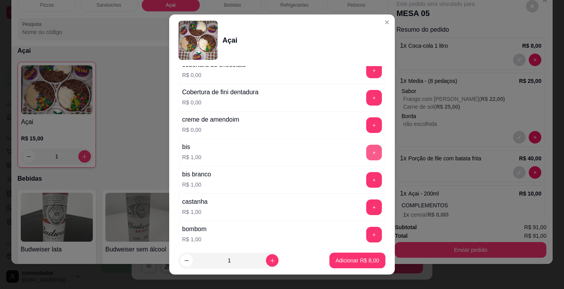
scroll to position [719, 0]
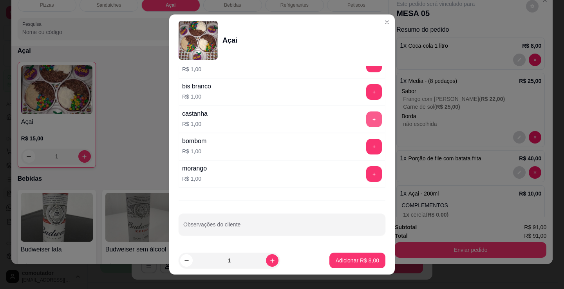
click at [366, 124] on button "+" at bounding box center [374, 120] width 16 height 16
click at [357, 265] on button "Adicionar R$ 9,00" at bounding box center [357, 261] width 56 height 16
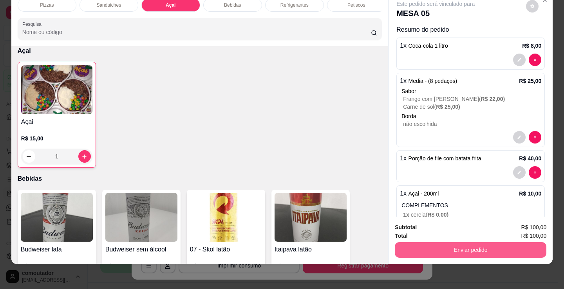
click at [416, 246] on button "Enviar pedido" at bounding box center [469, 250] width 151 height 16
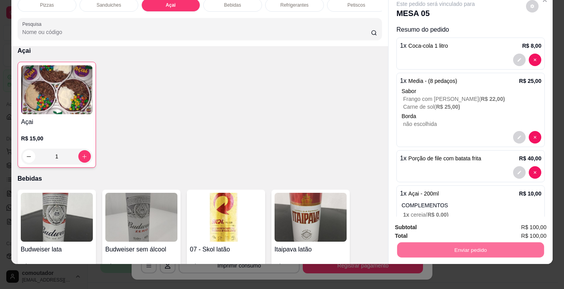
click at [461, 231] on button "Não registrar e enviar pedido" at bounding box center [443, 225] width 81 height 15
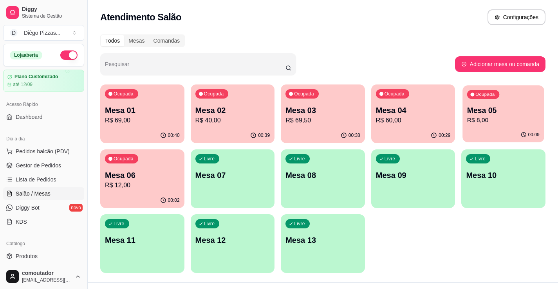
click at [501, 124] on p "R$ 8,00" at bounding box center [503, 120] width 72 height 9
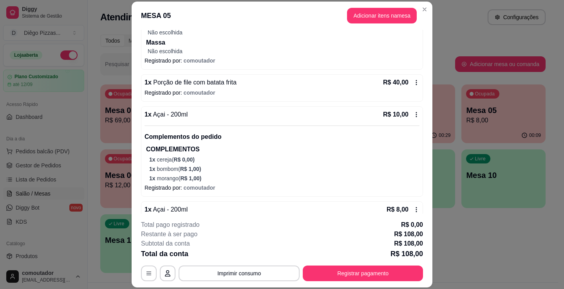
scroll to position [313, 0]
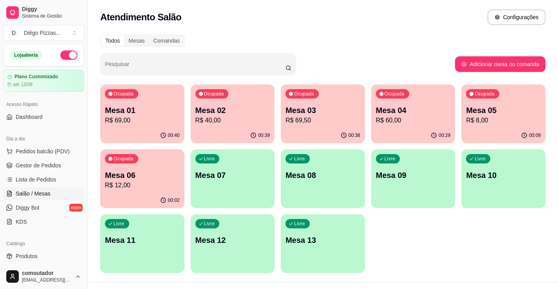
click at [114, 178] on p "Mesa 06" at bounding box center [142, 175] width 75 height 11
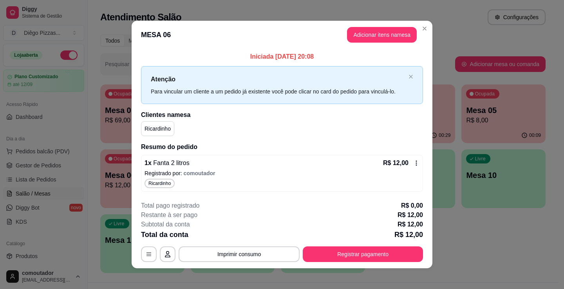
scroll to position [4, 0]
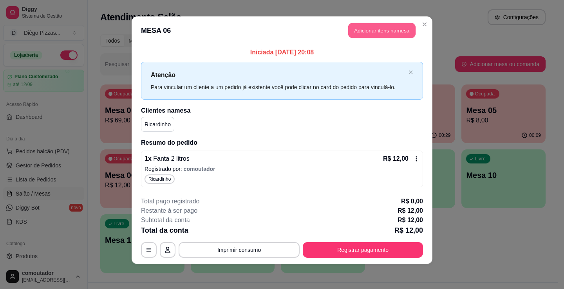
click at [360, 35] on button "Adicionar itens na mesa" at bounding box center [381, 30] width 67 height 15
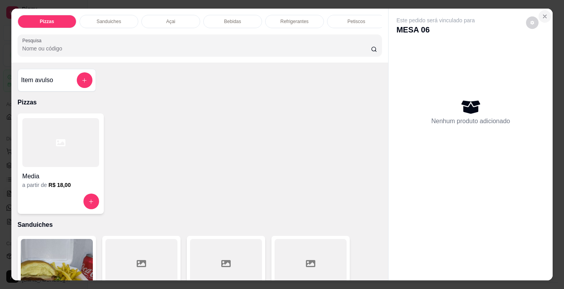
click at [542, 13] on icon "Close" at bounding box center [544, 16] width 6 height 6
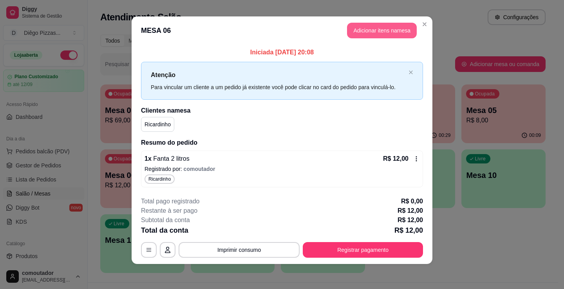
click at [381, 29] on button "Adicionar itens na mesa" at bounding box center [382, 31] width 70 height 16
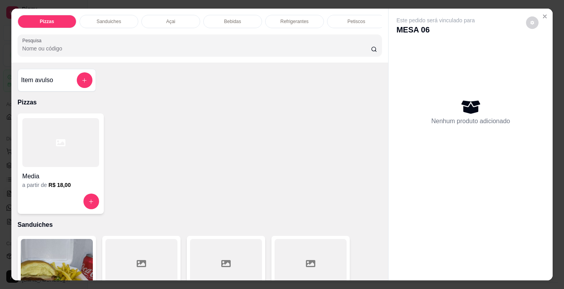
click at [82, 142] on div at bounding box center [60, 142] width 77 height 49
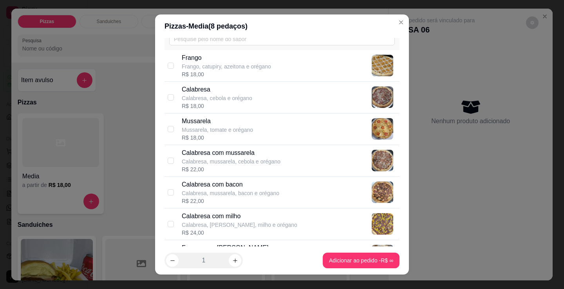
scroll to position [157, 0]
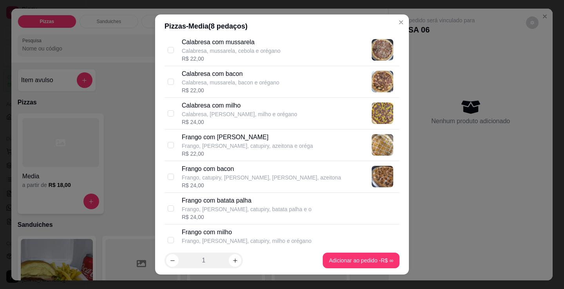
click at [247, 144] on p "Frango, [PERSON_NAME], catupiry, azeitona e oréga" at bounding box center [247, 146] width 131 height 8
checkbox input "true"
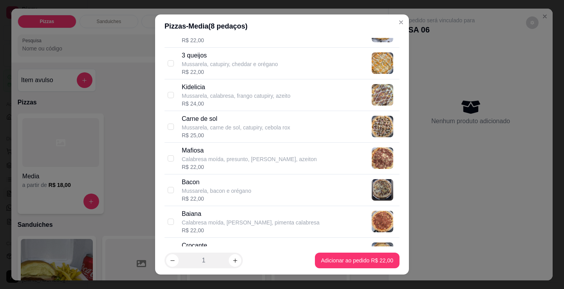
scroll to position [430, 0]
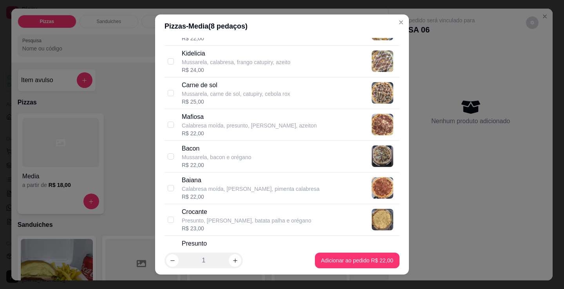
click at [243, 157] on p "Mussarela, bacon e orégano" at bounding box center [216, 157] width 69 height 8
checkbox input "true"
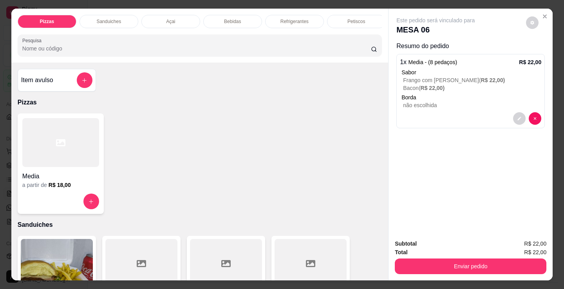
click at [49, 188] on h6 "R$ 18,00" at bounding box center [60, 185] width 22 height 8
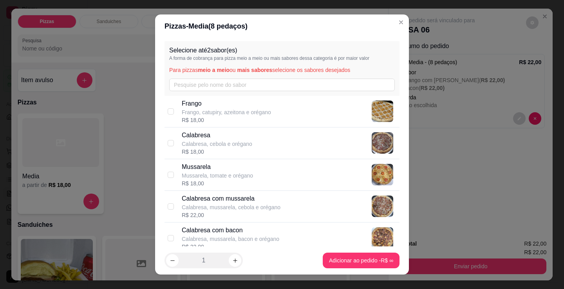
click at [229, 204] on p "Calabresa, mussarela, cebola e orégano" at bounding box center [231, 207] width 99 height 8
checkbox input "true"
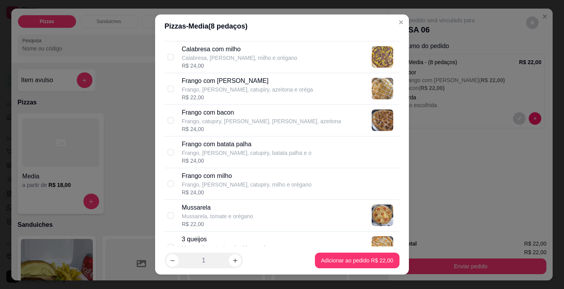
scroll to position [274, 0]
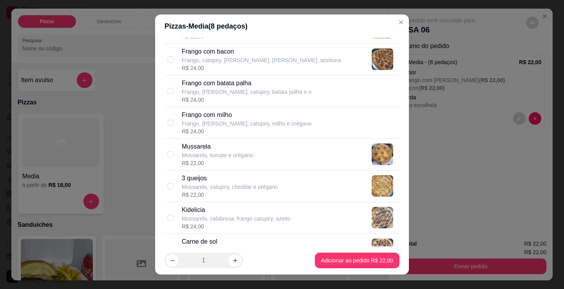
click at [225, 185] on p "Mussarela, catupiry, cheddar e orégano" at bounding box center [230, 187] width 96 height 8
checkbox input "true"
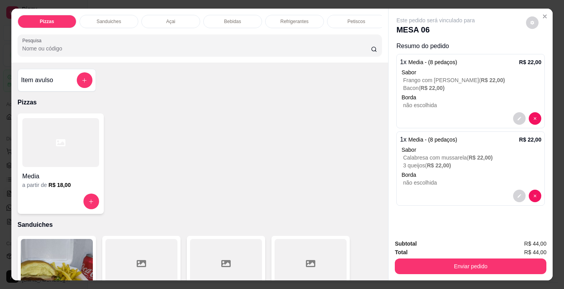
click at [74, 180] on h4 "Media" at bounding box center [60, 176] width 77 height 9
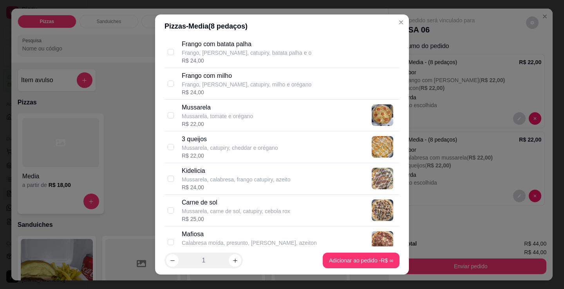
scroll to position [352, 0]
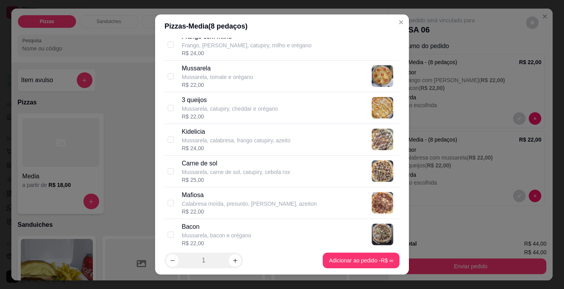
click at [226, 173] on p "Mussarela, carne de sol, catupiry, cebola rox" at bounding box center [236, 172] width 108 height 8
checkbox input "true"
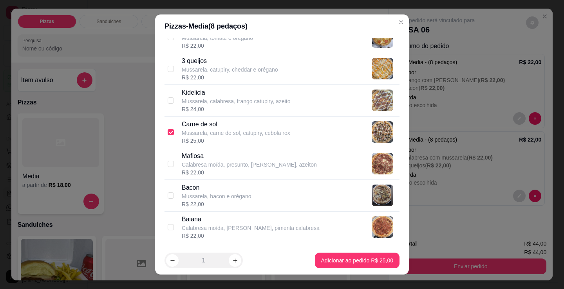
scroll to position [470, 0]
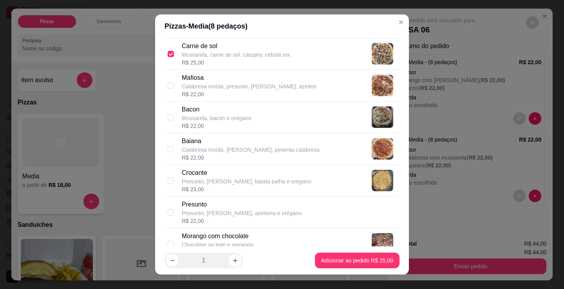
click at [214, 155] on div "R$ 22,00" at bounding box center [251, 158] width 138 height 8
checkbox input "true"
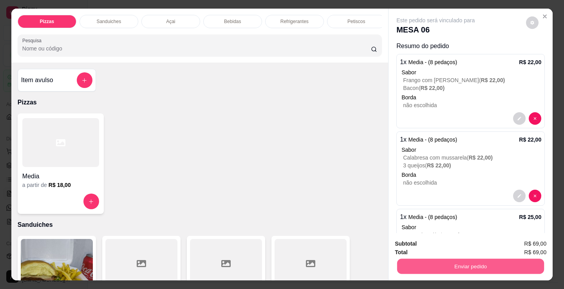
click at [509, 265] on button "Enviar pedido" at bounding box center [470, 266] width 147 height 15
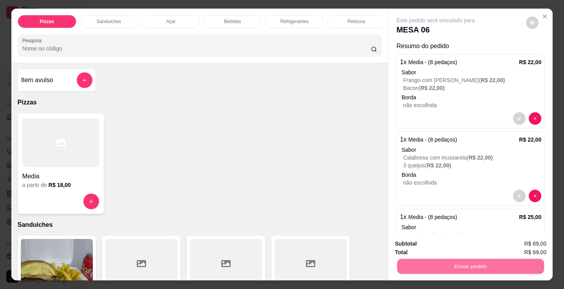
click at [433, 239] on button "Não registrar e enviar pedido" at bounding box center [443, 244] width 81 height 15
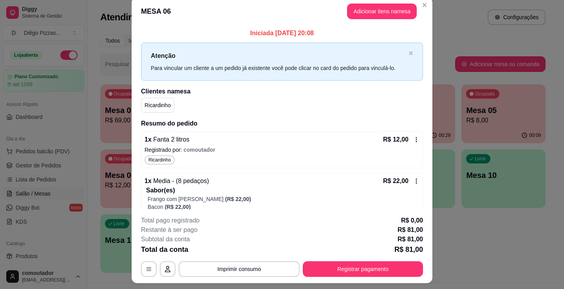
scroll to position [0, 0]
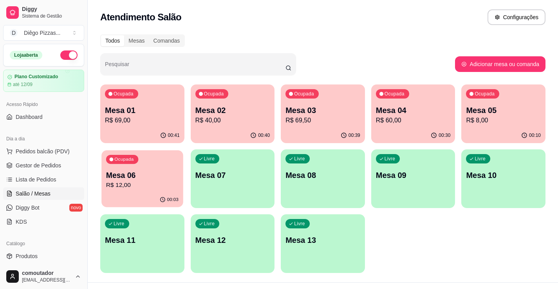
click at [142, 187] on p "R$ 12,00" at bounding box center [142, 185] width 72 height 9
click at [403, 123] on p "R$ 60,00" at bounding box center [413, 120] width 75 height 9
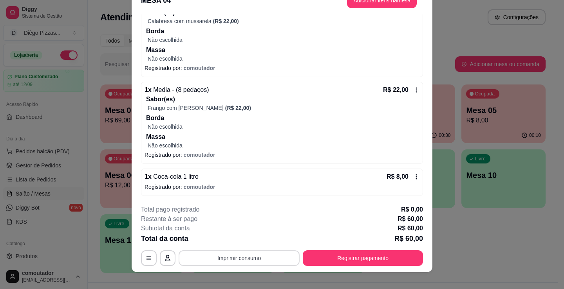
scroll to position [23, 0]
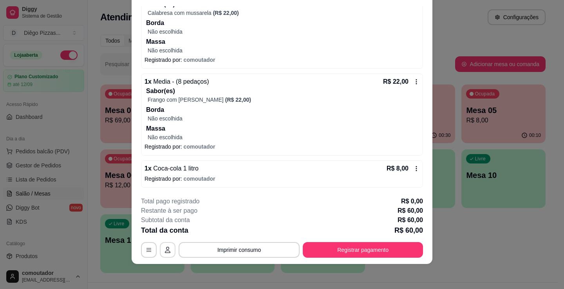
click at [165, 247] on icon "button" at bounding box center [167, 250] width 5 height 6
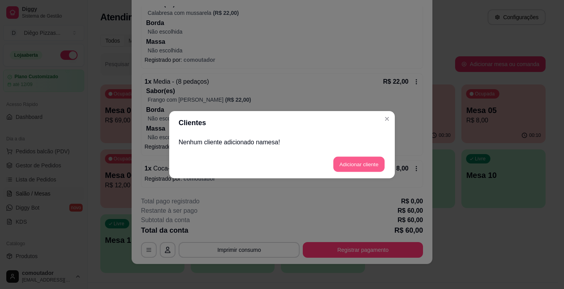
click at [345, 160] on button "Adicionar cliente" at bounding box center [358, 164] width 51 height 15
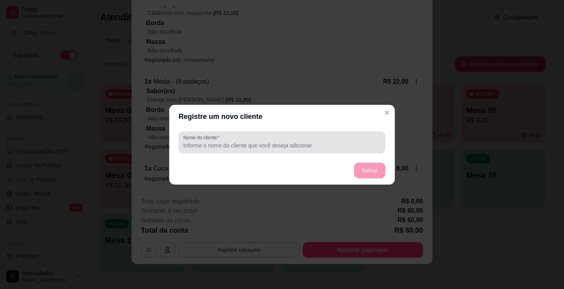
click at [208, 140] on label "Nome do cliente" at bounding box center [202, 137] width 39 height 7
click at [208, 142] on input "Nome do cliente" at bounding box center [281, 146] width 197 height 8
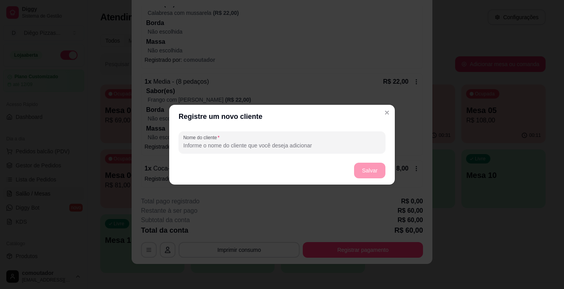
click at [197, 146] on input "Nome do cliente" at bounding box center [281, 146] width 197 height 8
type input "ewerton kauan"
click at [377, 170] on button "Salvar" at bounding box center [369, 170] width 31 height 15
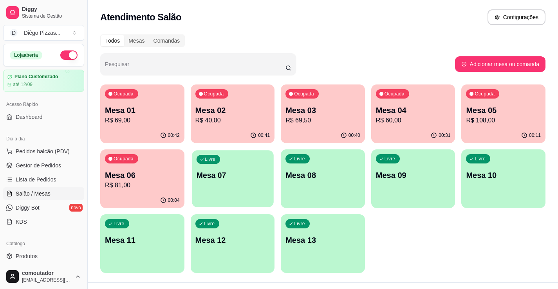
click at [228, 184] on div "Livre Mesa 07" at bounding box center [232, 174] width 81 height 48
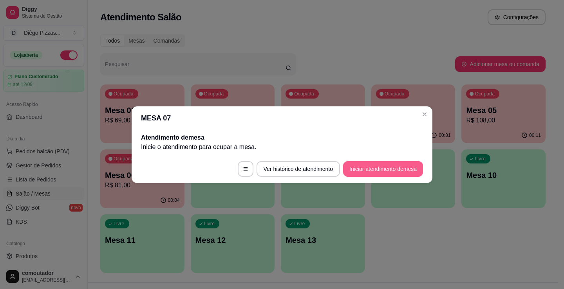
click at [385, 165] on button "Iniciar atendimento de mesa" at bounding box center [383, 169] width 80 height 16
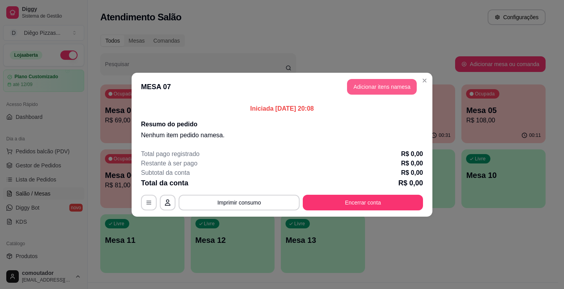
click at [367, 86] on button "Adicionar itens na mesa" at bounding box center [382, 87] width 70 height 16
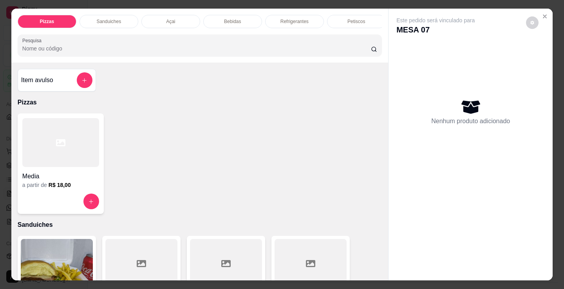
click at [288, 25] on div "Refrigerantes" at bounding box center [294, 21] width 59 height 13
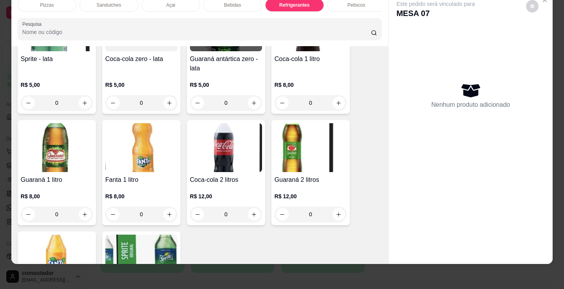
scroll to position [2349, 0]
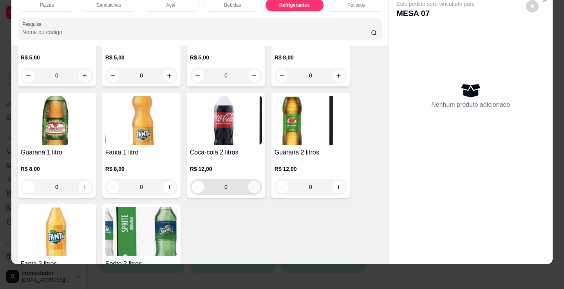
click at [251, 186] on icon "increase-product-quantity" at bounding box center [254, 187] width 6 height 6
type input "1"
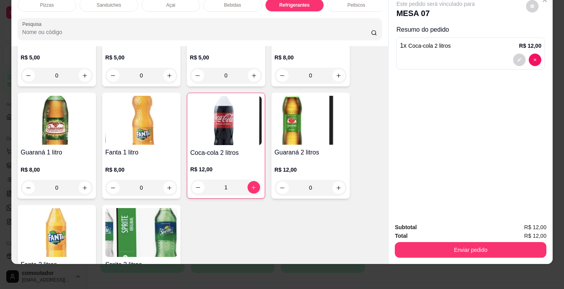
click at [58, 3] on div "Pizzas" at bounding box center [47, 4] width 59 height 13
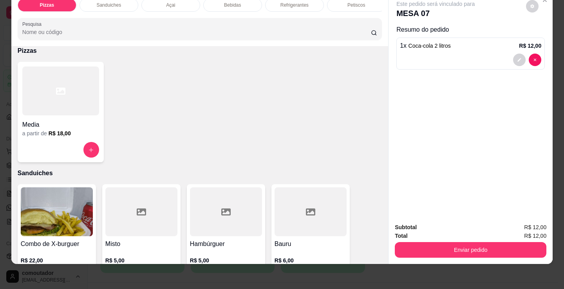
click at [54, 115] on div at bounding box center [60, 91] width 77 height 49
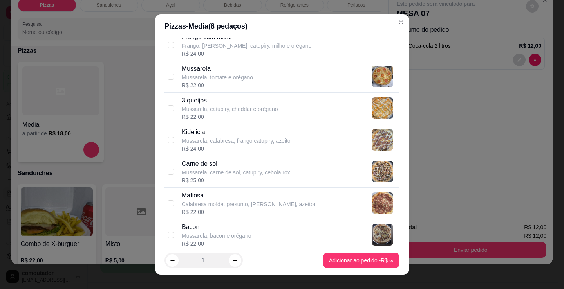
scroll to position [352, 0]
click at [251, 174] on p "Mussarela, carne de sol, catupiry, cebola rox" at bounding box center [236, 172] width 108 height 8
checkbox input "true"
click at [250, 131] on p "Kidelicia" at bounding box center [236, 131] width 109 height 9
checkbox input "true"
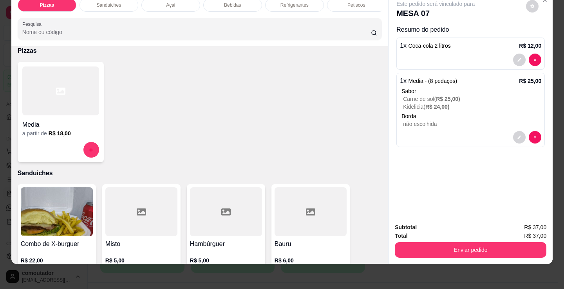
click at [90, 125] on h4 "Media" at bounding box center [60, 124] width 77 height 9
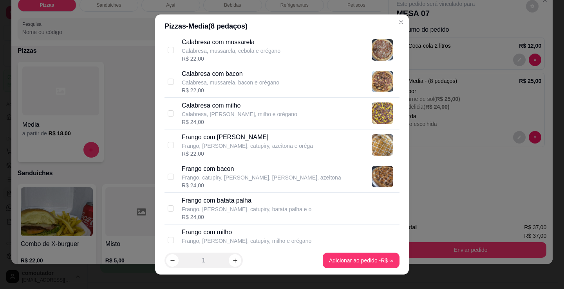
click at [292, 137] on div "Frango com [PERSON_NAME], [PERSON_NAME], catupiry, azeitona e oréga R$ 22,00" at bounding box center [289, 145] width 214 height 25
checkbox input "true"
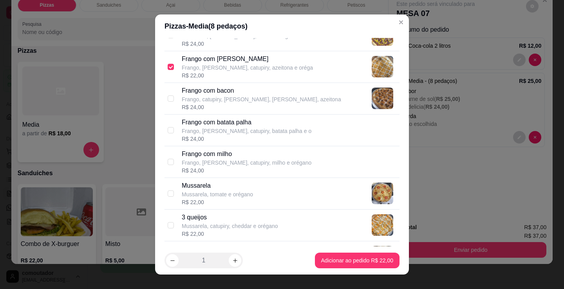
scroll to position [313, 0]
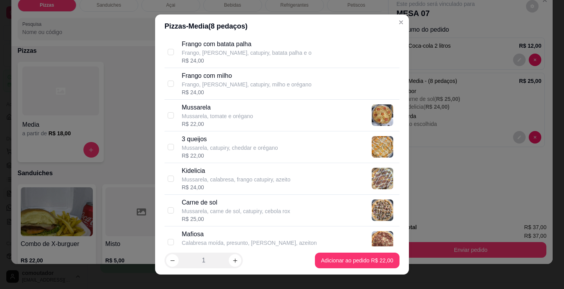
click at [266, 149] on p "Mussarela, catupiry, cheddar e orégano" at bounding box center [230, 148] width 96 height 8
checkbox input "true"
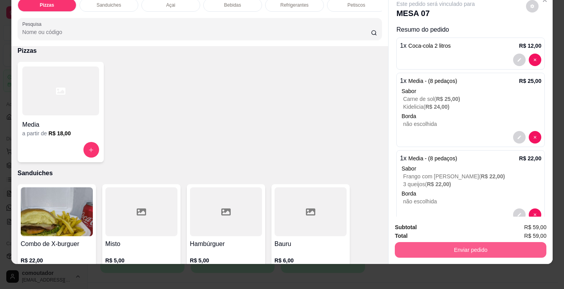
click at [479, 247] on button "Enviar pedido" at bounding box center [469, 250] width 151 height 16
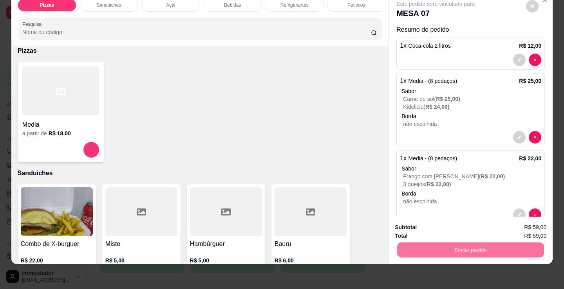
click at [448, 225] on button "Não registrar e enviar pedido" at bounding box center [443, 225] width 81 height 15
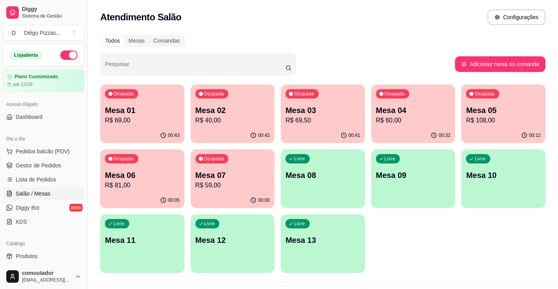
click at [447, 229] on div "Ocupada Mesa 01 R$ 69,00 00:43 Ocupada Mesa 02 R$ 40,00 00:42 Ocupada Mesa 03 R…" at bounding box center [322, 179] width 445 height 189
click at [439, 237] on div "Ocupada Mesa 01 R$ 69,00 00:43 Ocupada Mesa 02 R$ 40,00 00:42 Ocupada Mesa 03 R…" at bounding box center [322, 179] width 445 height 189
click at [438, 235] on div "Ocupada Mesa 01 R$ 69,00 00:43 Ocupada Mesa 02 R$ 40,00 00:42 Ocupada Mesa 03 R…" at bounding box center [322, 179] width 445 height 189
drag, startPoint x: 421, startPoint y: 239, endPoint x: 322, endPoint y: 28, distance: 232.8
click at [306, 60] on div "Pesquisar" at bounding box center [277, 64] width 355 height 22
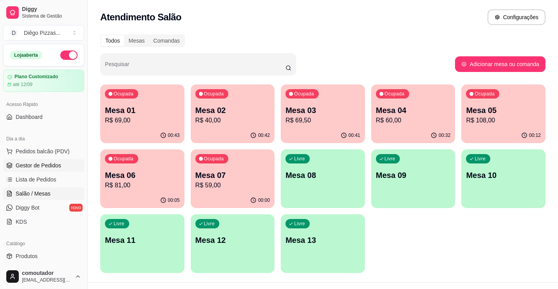
click at [63, 168] on link "Gestor de Pedidos" at bounding box center [43, 165] width 81 height 13
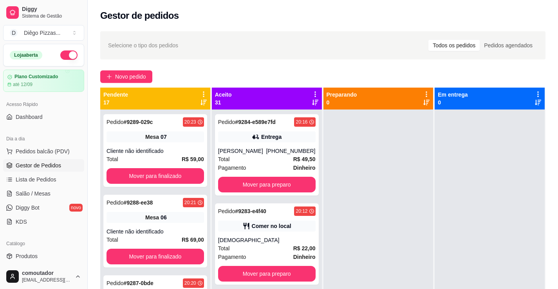
click at [202, 91] on icon at bounding box center [203, 94] width 7 height 7
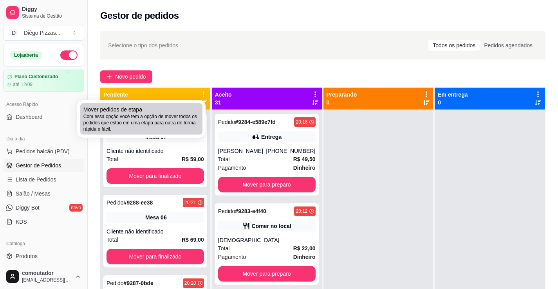
click at [192, 122] on span "Com essa opção você tem a opção de mover todos os pedidos que estão em uma etap…" at bounding box center [141, 122] width 116 height 19
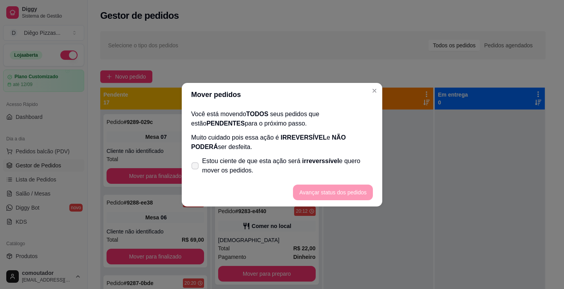
click at [200, 165] on label "Estou ciente de que esta ação será irreverssível e quero mover os pedidos." at bounding box center [282, 165] width 188 height 25
click at [196, 167] on input "Estou ciente de que esta ação será irreverssível e quero mover os pedidos." at bounding box center [193, 169] width 5 height 5
checkbox input "true"
click at [338, 194] on button "Avançar status dos pedidos" at bounding box center [333, 193] width 80 height 16
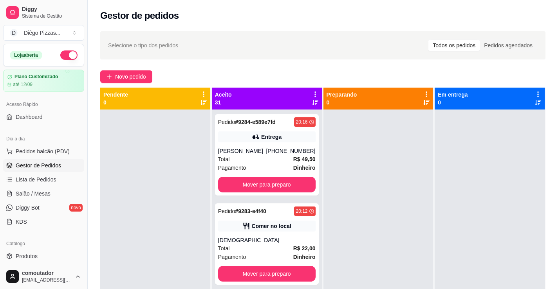
click at [382, 240] on div at bounding box center [378, 254] width 110 height 289
click at [128, 79] on span "Novo pedido" at bounding box center [130, 76] width 31 height 9
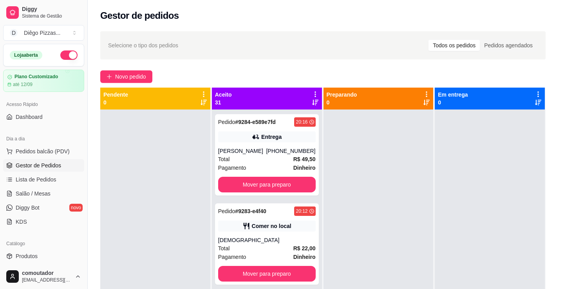
click at [74, 188] on div "a partir de R$ 18,00" at bounding box center [60, 185] width 77 height 8
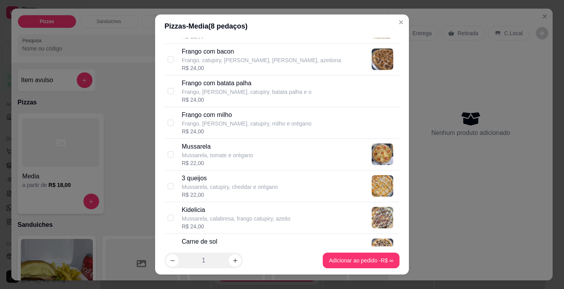
click at [278, 182] on div "3 queijos Mussarela, catupiry, cheddar e orégano R$ 22,00" at bounding box center [289, 186] width 214 height 25
checkbox input "true"
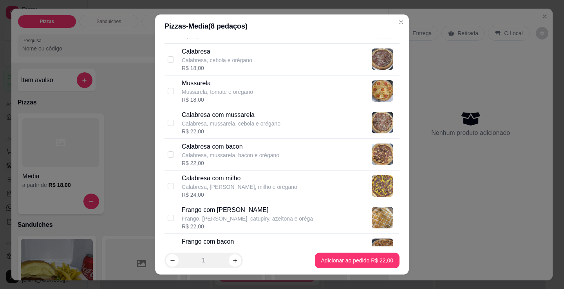
scroll to position [78, 0]
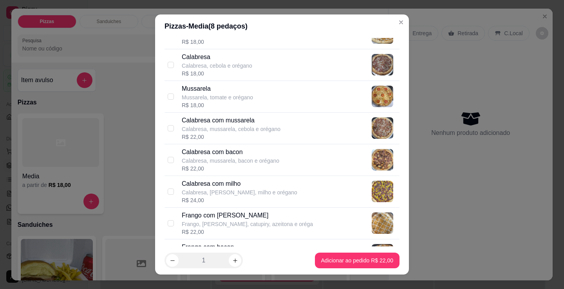
click at [260, 120] on p "Calabresa com mussarela" at bounding box center [231, 120] width 99 height 9
checkbox input "true"
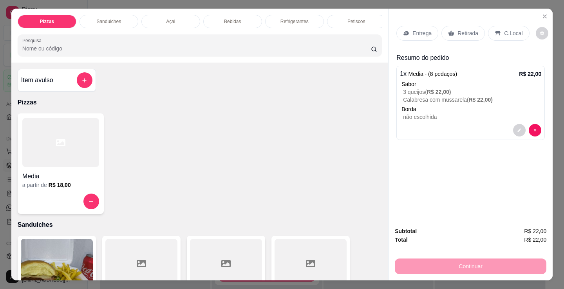
click at [473, 29] on p "Retirada" at bounding box center [467, 33] width 21 height 8
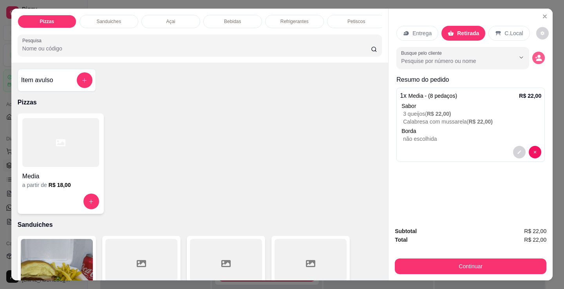
click at [535, 54] on icon "decrease-product-quantity" at bounding box center [538, 57] width 7 height 7
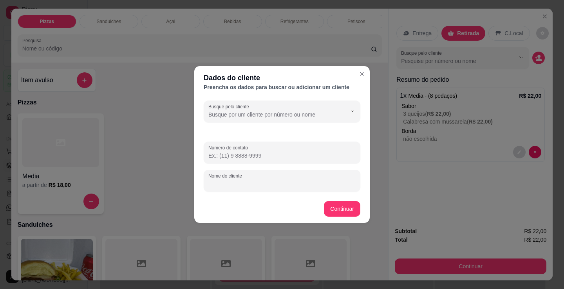
click at [251, 185] on input "Nome do cliente" at bounding box center [281, 184] width 147 height 8
type input "ricardinho"
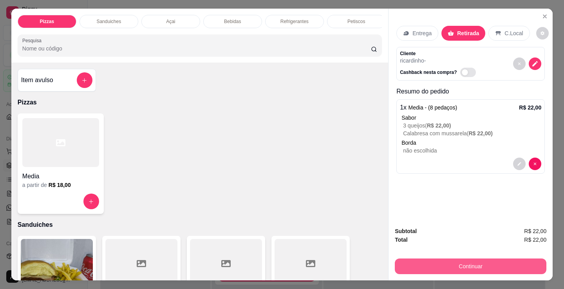
click at [412, 263] on button "Continuar" at bounding box center [469, 267] width 151 height 16
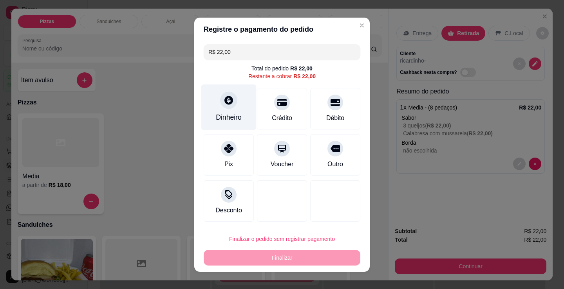
click at [210, 111] on div "Dinheiro" at bounding box center [228, 107] width 55 height 46
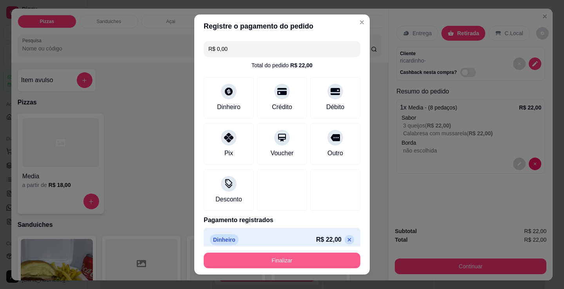
click at [294, 256] on button "Finalizar" at bounding box center [281, 261] width 157 height 16
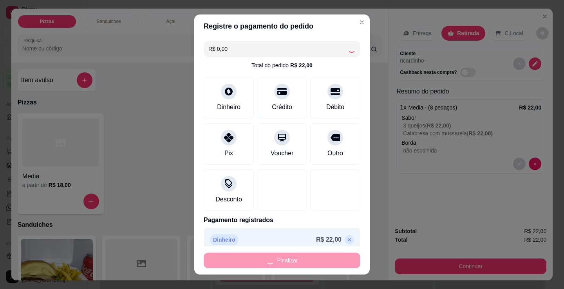
type input "-R$ 22,00"
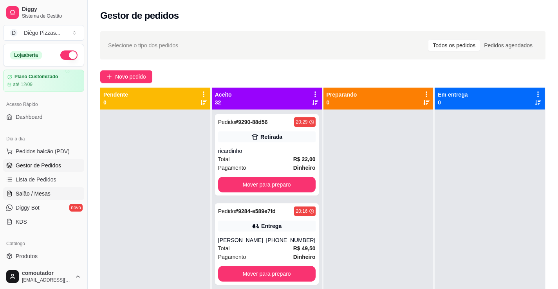
click at [28, 194] on span "Salão / Mesas" at bounding box center [33, 194] width 35 height 8
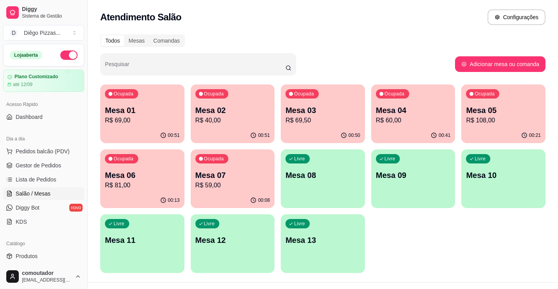
click at [227, 183] on p "R$ 59,00" at bounding box center [232, 185] width 75 height 9
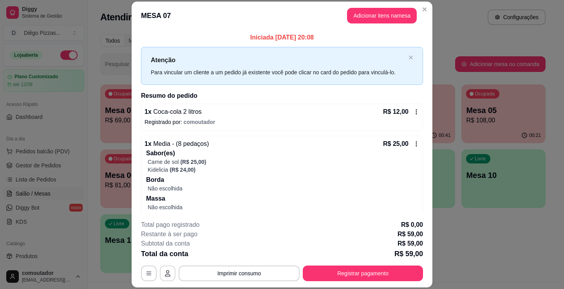
click at [168, 275] on button "button" at bounding box center [168, 274] width 16 height 16
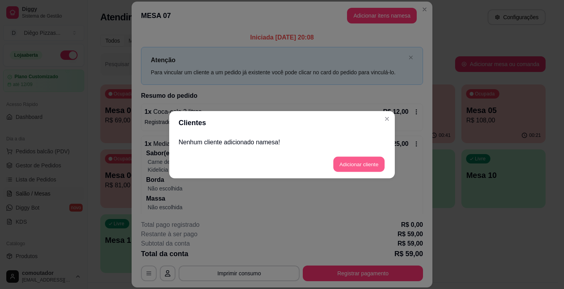
click at [367, 162] on button "Adicionar cliente" at bounding box center [358, 164] width 51 height 15
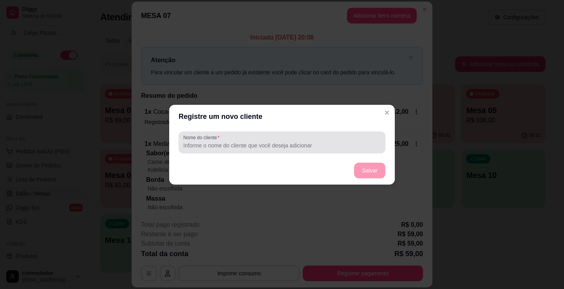
click at [319, 150] on div "Nome do cliente" at bounding box center [281, 142] width 207 height 22
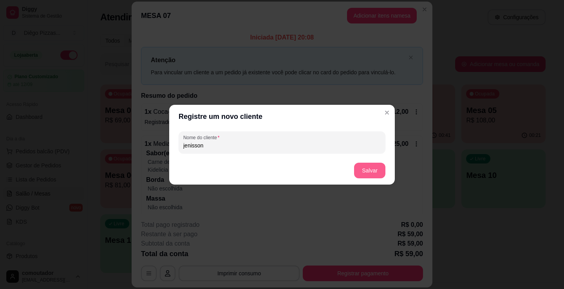
type input "jenisson"
click at [374, 173] on button "Salvar" at bounding box center [369, 171] width 31 height 16
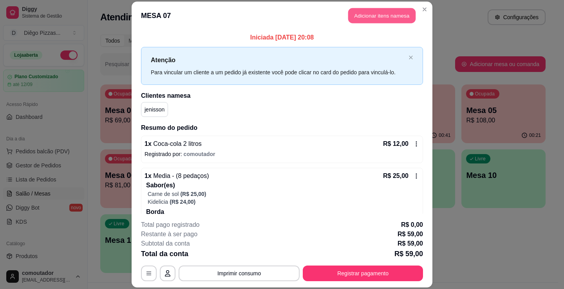
click at [362, 9] on button "Adicionar itens na mesa" at bounding box center [381, 15] width 67 height 15
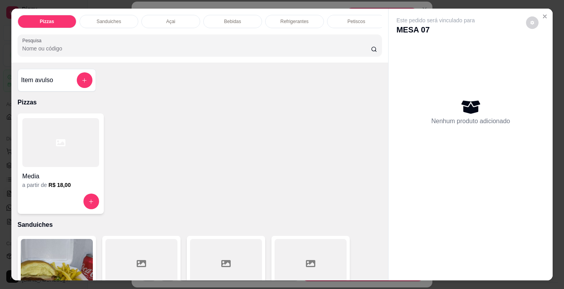
click at [337, 20] on div "Petiscos" at bounding box center [356, 21] width 59 height 13
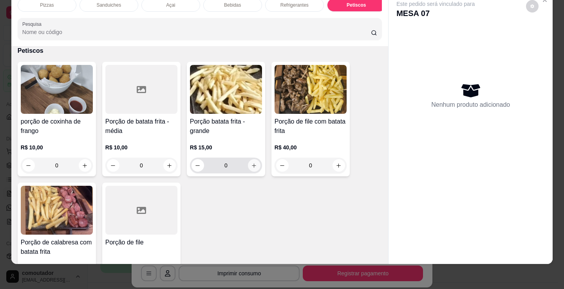
click at [251, 169] on icon "increase-product-quantity" at bounding box center [254, 166] width 6 height 6
type input "1"
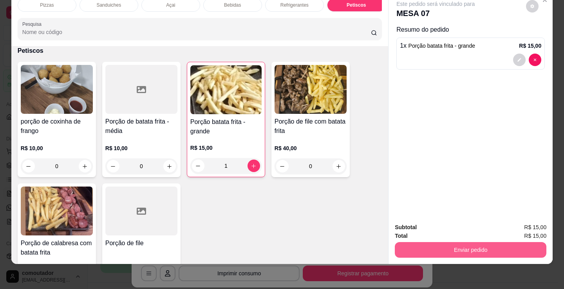
click at [400, 243] on button "Enviar pedido" at bounding box center [469, 250] width 151 height 16
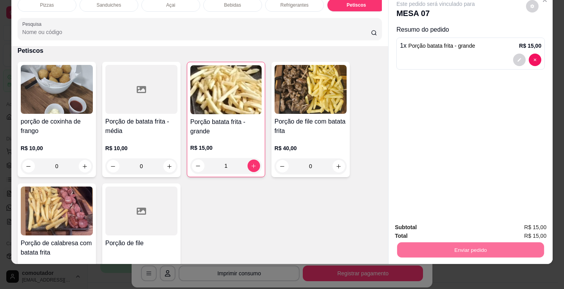
click at [405, 225] on button "Não registrar e enviar pedido" at bounding box center [443, 225] width 81 height 15
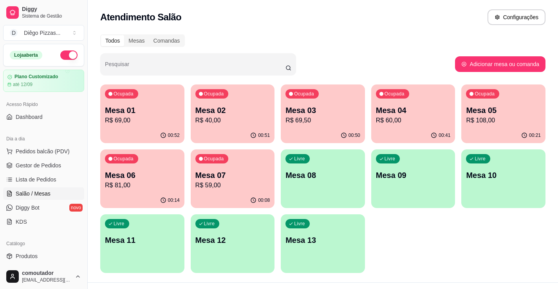
click at [436, 98] on div "Ocupada Mesa 04 R$ 60,00" at bounding box center [413, 106] width 84 height 43
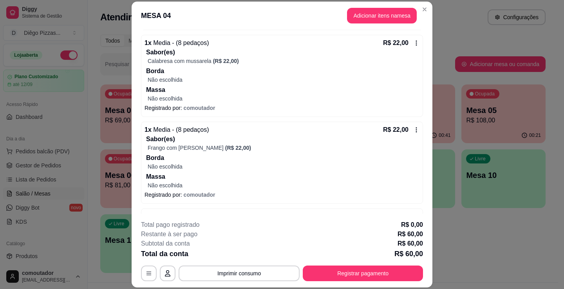
scroll to position [158, 0]
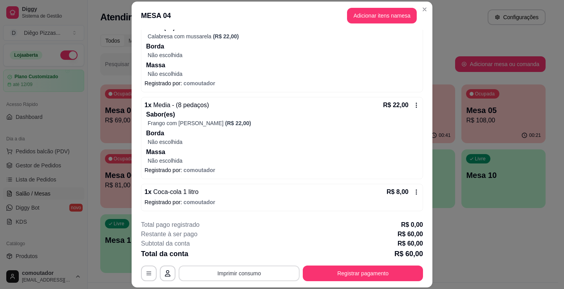
click at [216, 277] on button "Imprimir consumo" at bounding box center [238, 274] width 121 height 16
click at [227, 259] on button "IMPRESSORA" at bounding box center [238, 255] width 57 height 13
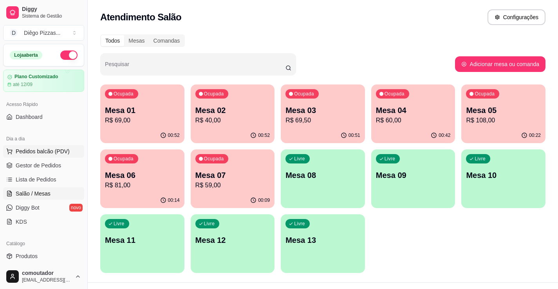
click at [66, 148] on span "Pedidos balcão (PDV)" at bounding box center [43, 152] width 54 height 8
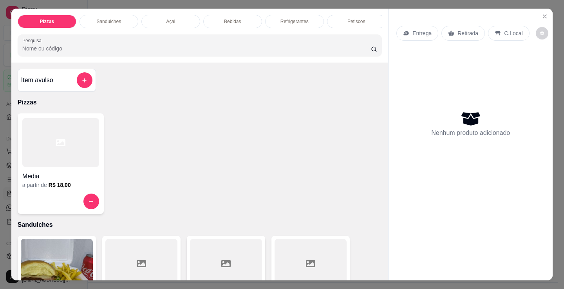
click at [56, 167] on div at bounding box center [60, 142] width 77 height 49
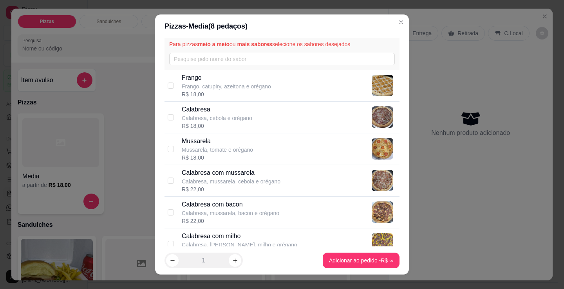
scroll to position [78, 0]
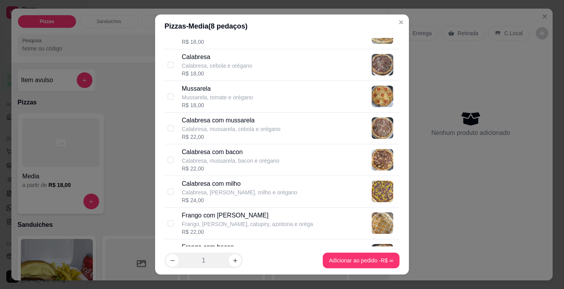
click at [249, 131] on p "Calabresa, mussarela, cebola e orégano" at bounding box center [231, 129] width 99 height 8
click at [182, 135] on div "R$ 22,00" at bounding box center [231, 137] width 99 height 8
checkbox input "false"
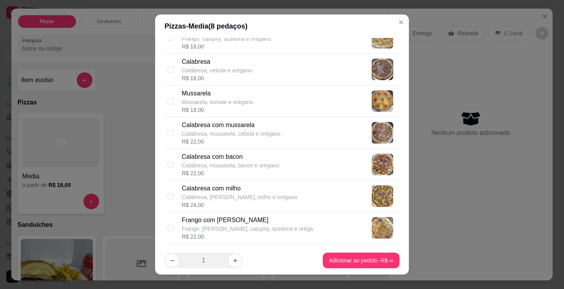
scroll to position [117, 0]
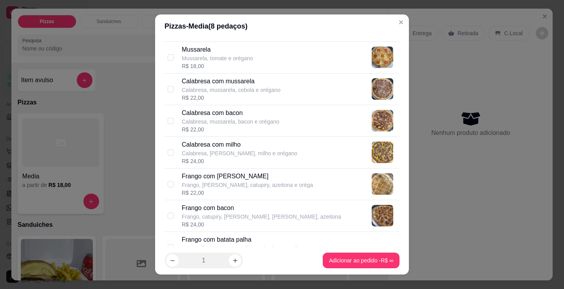
click at [253, 184] on p "Frango, [PERSON_NAME], catupiry, azeitona e oréga" at bounding box center [247, 185] width 131 height 8
checkbox input "true"
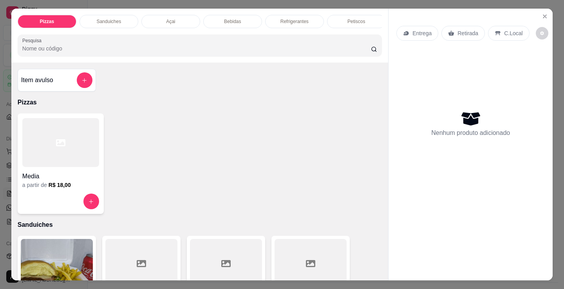
click at [541, 13] on icon "Close" at bounding box center [544, 16] width 6 height 6
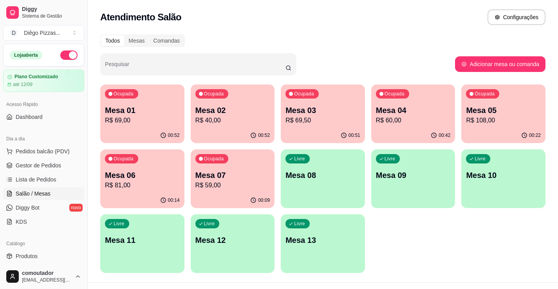
click at [142, 117] on p "R$ 69,00" at bounding box center [142, 120] width 75 height 9
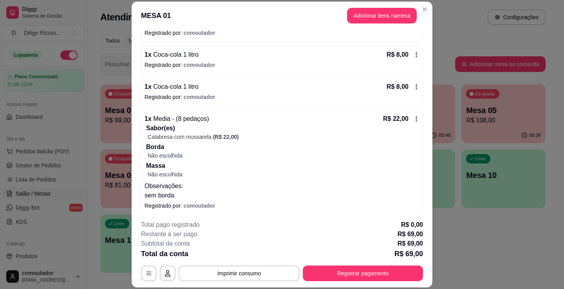
scroll to position [189, 0]
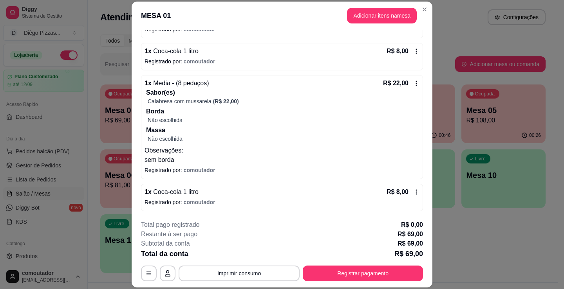
click at [368, 20] on button "Adicionar itens na mesa" at bounding box center [382, 16] width 70 height 16
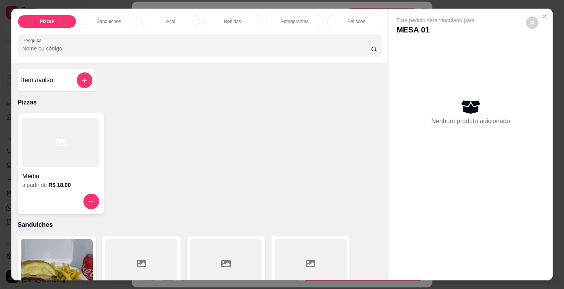
click at [305, 20] on div "Refrigerantes" at bounding box center [294, 21] width 59 height 13
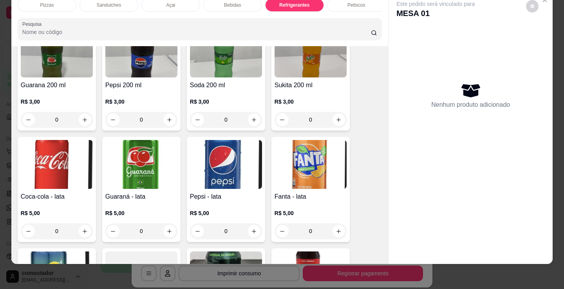
scroll to position [2232, 0]
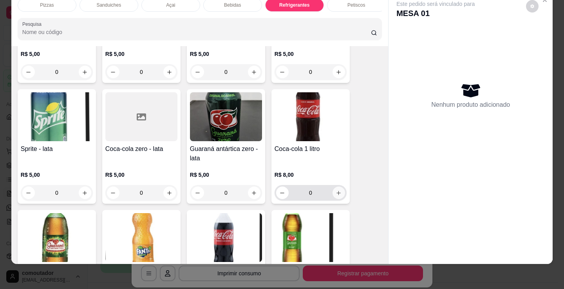
click at [335, 193] on icon "increase-product-quantity" at bounding box center [338, 193] width 6 height 6
type input "1"
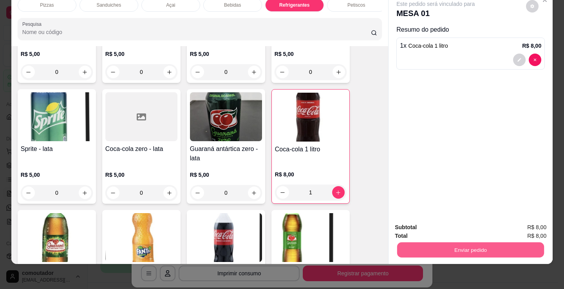
click at [407, 242] on button "Enviar pedido" at bounding box center [470, 249] width 147 height 15
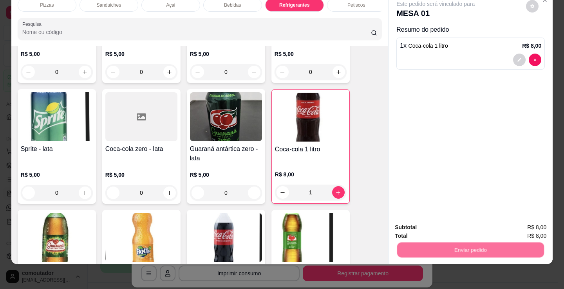
click at [410, 227] on button "Não registrar e enviar pedido" at bounding box center [444, 225] width 79 height 14
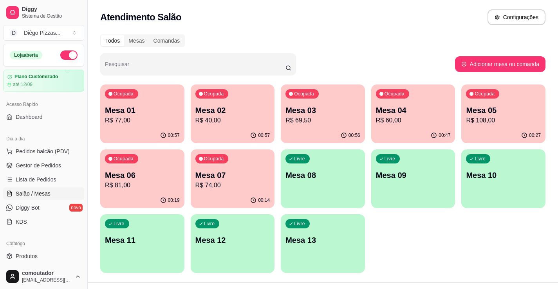
click at [133, 129] on div "00:57" at bounding box center [142, 135] width 84 height 15
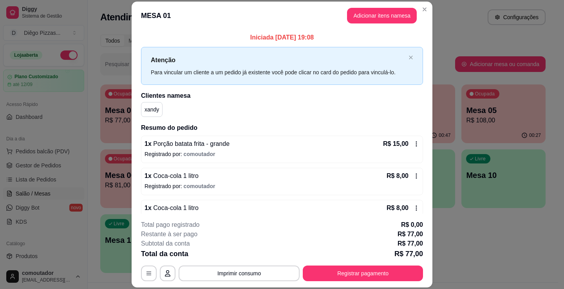
scroll to position [221, 0]
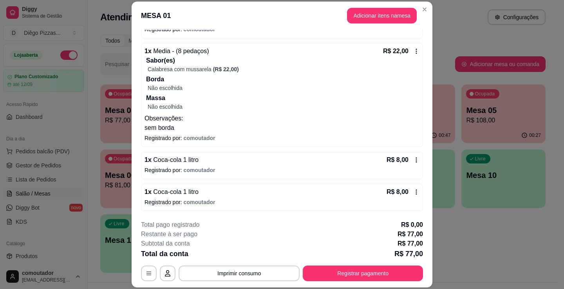
click at [223, 205] on p "Registrado por: comoutador" at bounding box center [281, 202] width 275 height 8
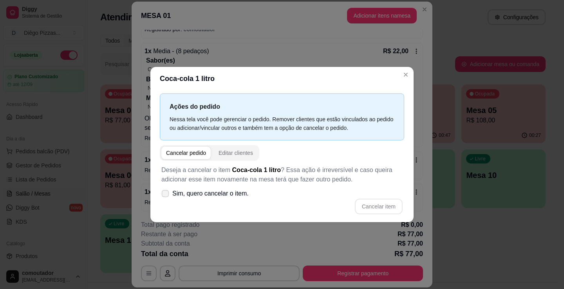
click at [194, 195] on span "Sim, quero cancelar o item." at bounding box center [210, 193] width 76 height 9
click at [166, 195] on input "Sim, quero cancelar o item." at bounding box center [163, 197] width 5 height 5
checkbox input "true"
click at [382, 203] on button "Cancelar item" at bounding box center [379, 207] width 48 height 16
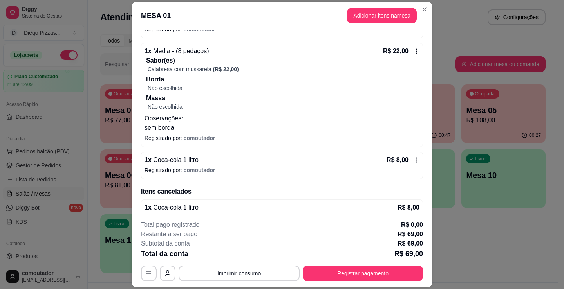
click at [363, 13] on button "Adicionar itens na mesa" at bounding box center [382, 16] width 70 height 16
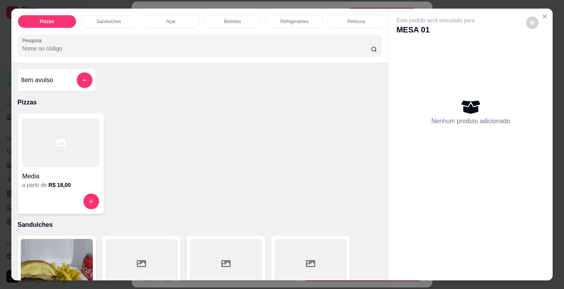
click at [248, 22] on div "Bebidas" at bounding box center [232, 21] width 59 height 13
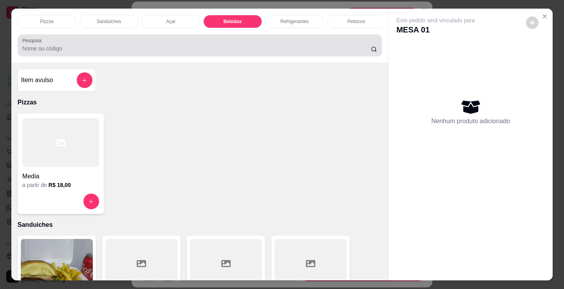
scroll to position [19, 0]
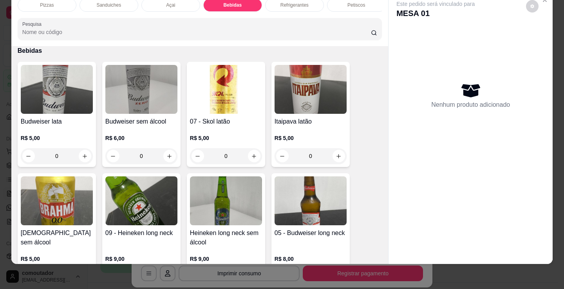
click at [288, 3] on div "Refrigerantes" at bounding box center [294, 4] width 59 height 13
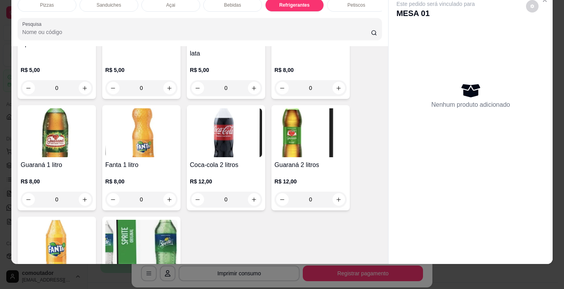
scroll to position [2349, 0]
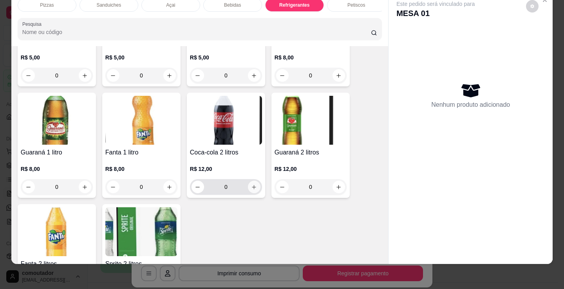
click at [254, 188] on button "increase-product-quantity" at bounding box center [254, 187] width 13 height 13
type input "1"
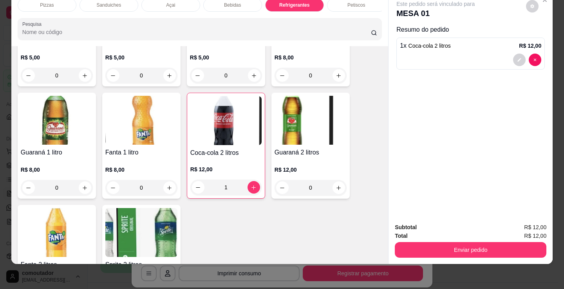
click at [488, 253] on div "Subtotal R$ 12,00 Total R$ 12,00 Enviar pedido" at bounding box center [470, 240] width 164 height 47
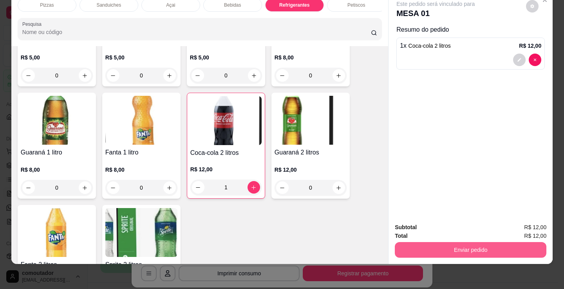
click at [486, 243] on button "Enviar pedido" at bounding box center [469, 250] width 151 height 16
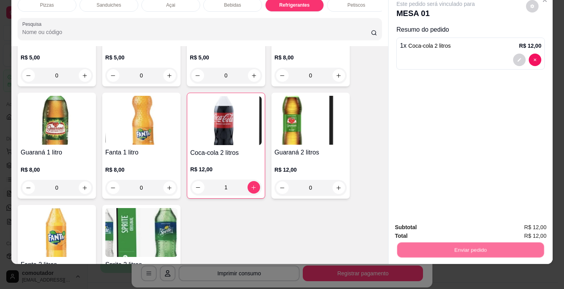
click at [474, 223] on button "Não registrar e enviar pedido" at bounding box center [443, 225] width 81 height 15
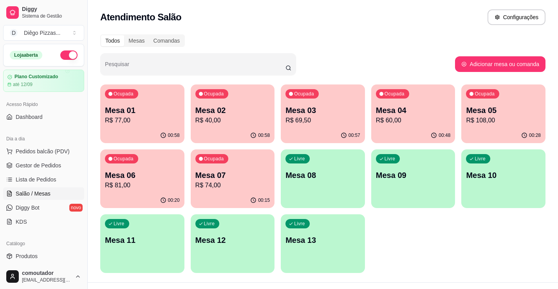
click at [345, 118] on p "R$ 69,50" at bounding box center [322, 120] width 75 height 9
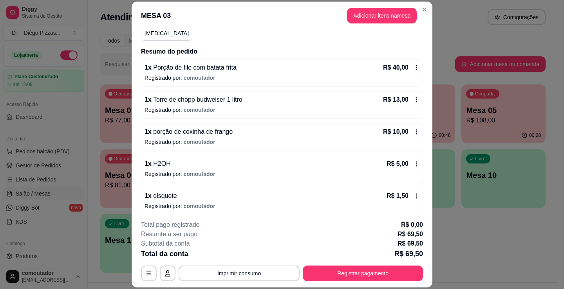
scroll to position [80, 0]
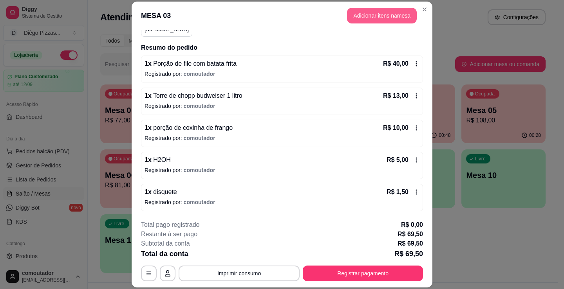
click at [357, 13] on button "Adicionar itens na mesa" at bounding box center [382, 16] width 70 height 16
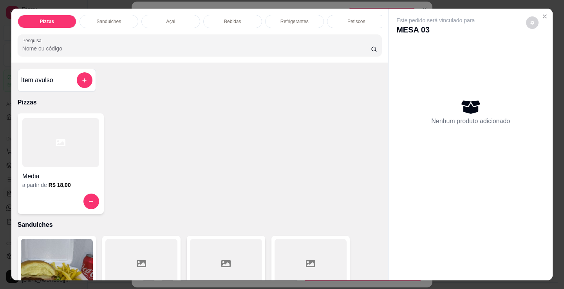
click at [235, 19] on p "Bebidas" at bounding box center [232, 21] width 17 height 6
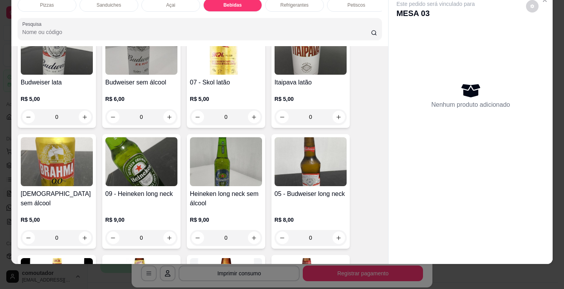
scroll to position [1087, 0]
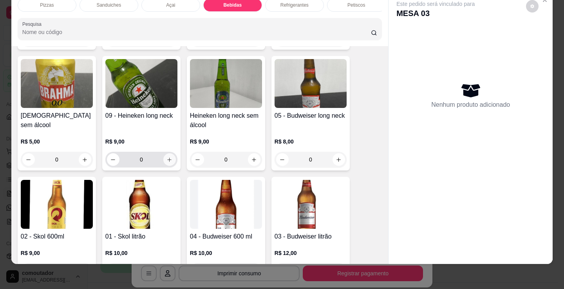
click at [169, 157] on button "increase-product-quantity" at bounding box center [169, 159] width 13 height 13
type input "1"
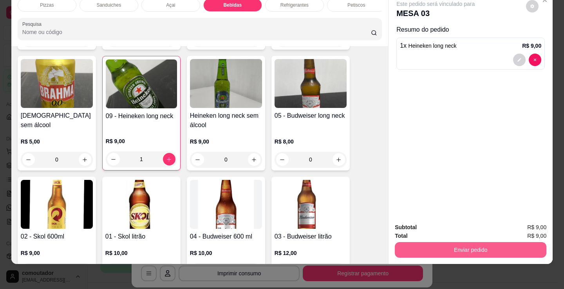
click at [445, 245] on button "Enviar pedido" at bounding box center [469, 250] width 151 height 16
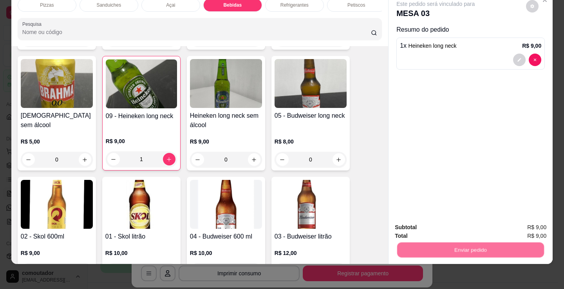
click at [448, 225] on button "Não registrar e enviar pedido" at bounding box center [444, 225] width 79 height 14
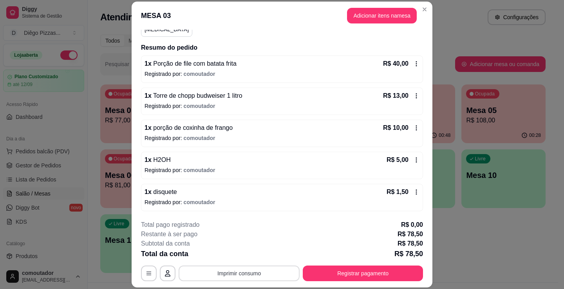
click at [241, 279] on button "Imprimir consumo" at bounding box center [238, 274] width 121 height 16
click at [235, 254] on button "IMPRESSORA" at bounding box center [238, 255] width 57 height 13
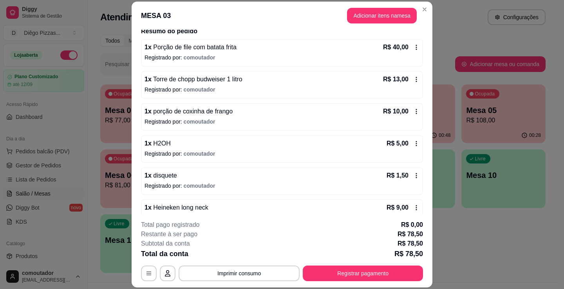
scroll to position [112, 0]
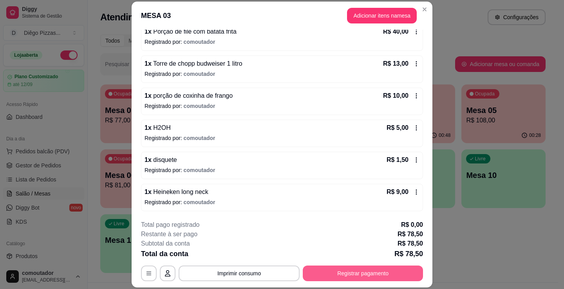
click at [373, 271] on button "Registrar pagamento" at bounding box center [363, 274] width 120 height 16
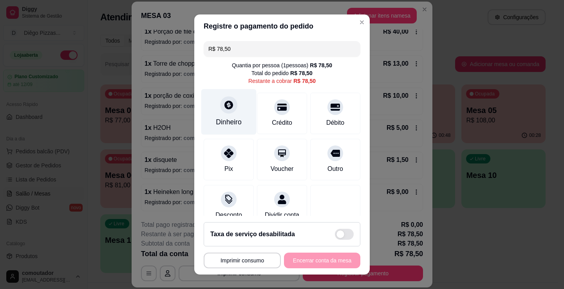
click at [232, 111] on div "Dinheiro" at bounding box center [228, 112] width 55 height 46
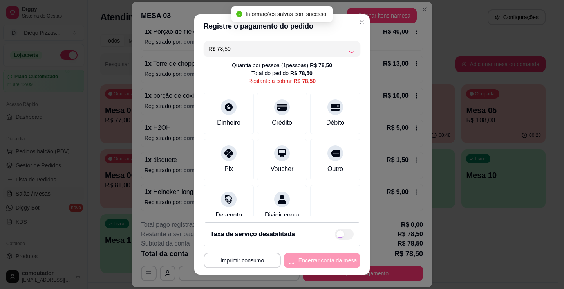
type input "R$ 0,00"
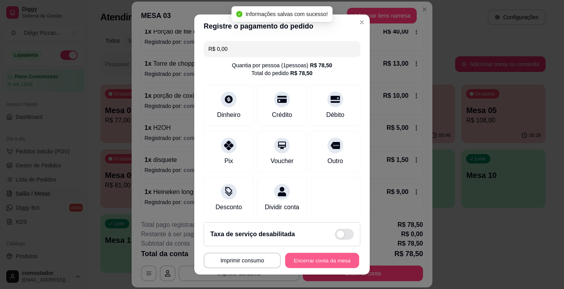
click at [312, 262] on button "Encerrar conta da mesa" at bounding box center [322, 260] width 74 height 15
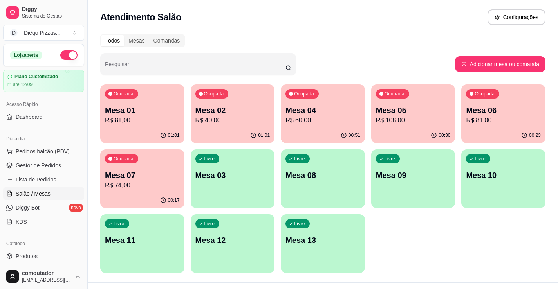
click at [422, 237] on div "Ocupada Mesa 01 R$ 81,00 01:01 Ocupada Mesa 02 R$ 40,00 01:01 Ocupada Mesa 04 R…" at bounding box center [322, 179] width 445 height 189
click at [38, 153] on span "Pedidos balcão (PDV)" at bounding box center [43, 152] width 54 height 8
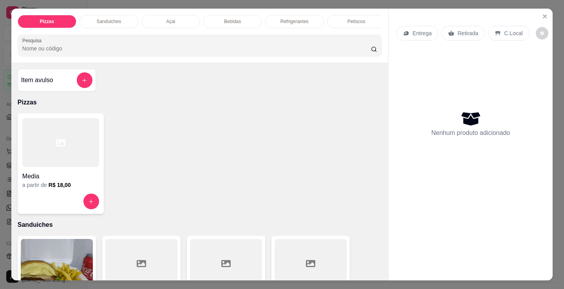
click at [112, 22] on div "Sanduiches" at bounding box center [108, 21] width 59 height 13
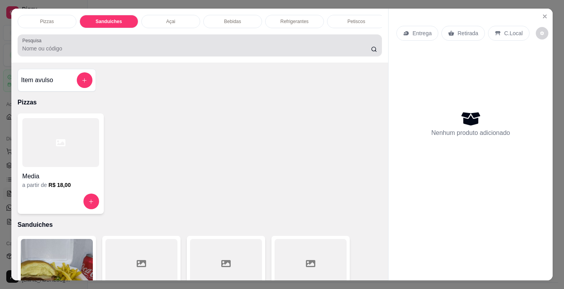
scroll to position [19, 0]
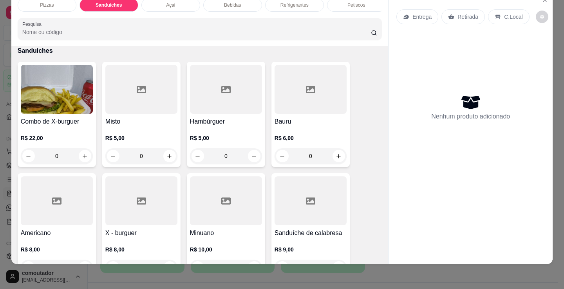
click at [248, 154] on div "0" at bounding box center [226, 156] width 72 height 16
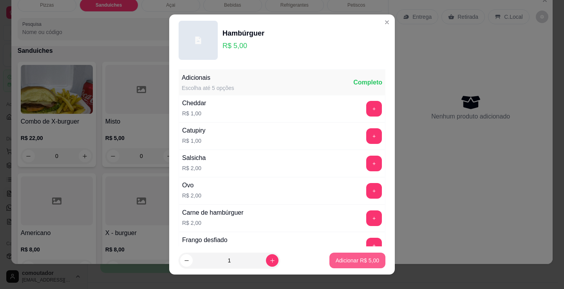
click at [364, 263] on p "Adicionar R$ 5,00" at bounding box center [356, 261] width 43 height 8
type input "1"
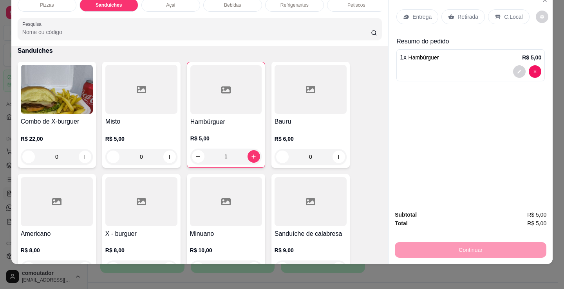
click at [289, 2] on p "Refrigerantes" at bounding box center [294, 5] width 28 height 6
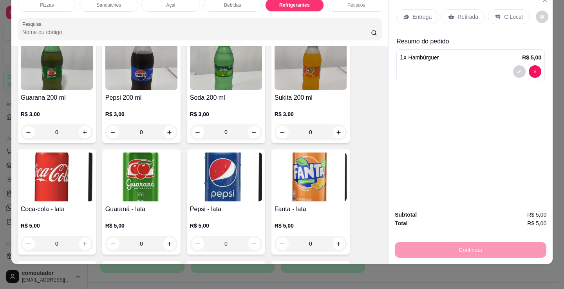
scroll to position [2037, 0]
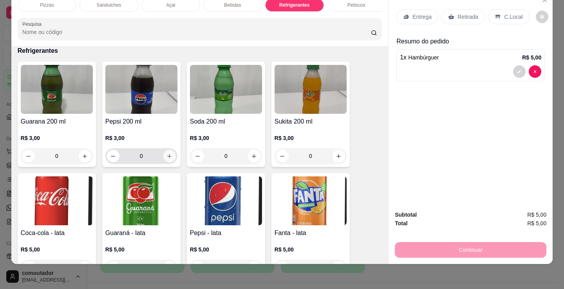
click at [166, 154] on icon "increase-product-quantity" at bounding box center [169, 156] width 6 height 6
type input "1"
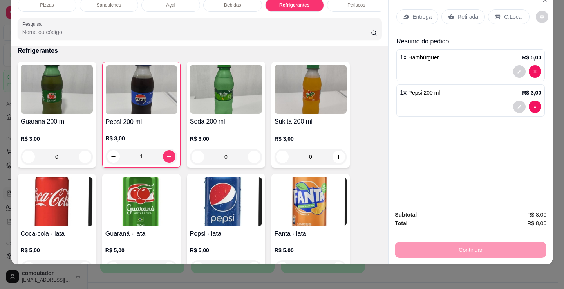
click at [422, 13] on p "Entrega" at bounding box center [421, 17] width 19 height 8
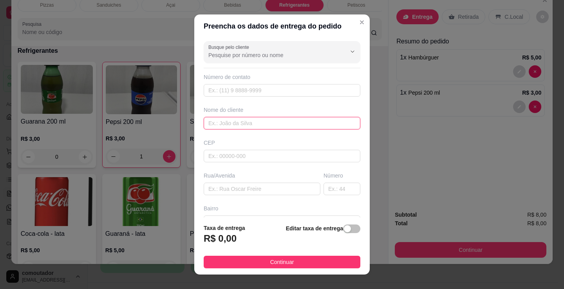
click at [268, 126] on input "text" at bounding box center [281, 123] width 157 height 13
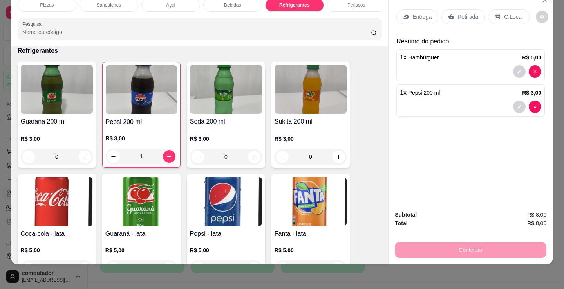
click at [456, 275] on div "Pizzas Sanduiches Açai Bebidas Refrigerantes Petiscos doces Cigarros utensílios…" at bounding box center [282, 144] width 564 height 289
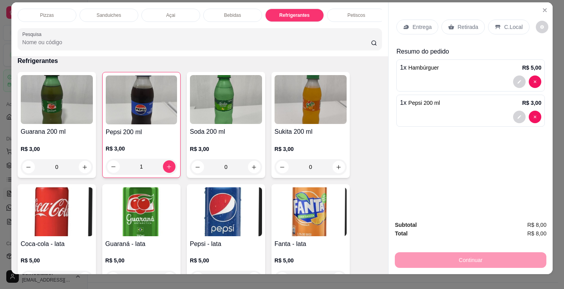
scroll to position [0, 0]
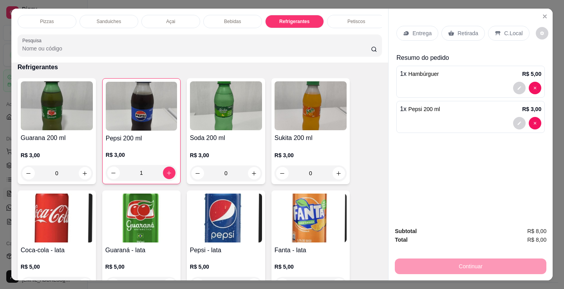
click at [395, 259] on div "Continuar" at bounding box center [469, 266] width 151 height 18
click at [424, 29] on p "Entrega" at bounding box center [421, 33] width 19 height 8
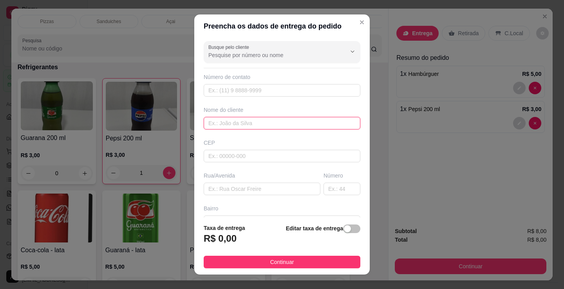
click at [267, 119] on input "text" at bounding box center [281, 123] width 157 height 13
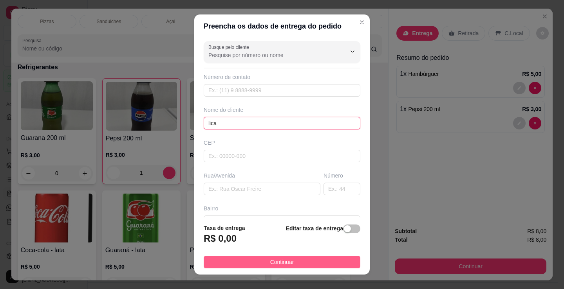
type input "lica"
drag, startPoint x: 306, startPoint y: 264, endPoint x: 407, endPoint y: 283, distance: 102.4
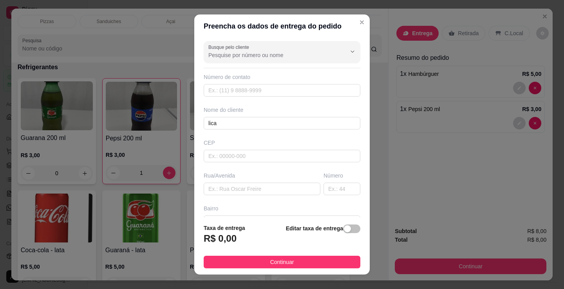
click at [306, 264] on button "Continuar" at bounding box center [281, 262] width 157 height 13
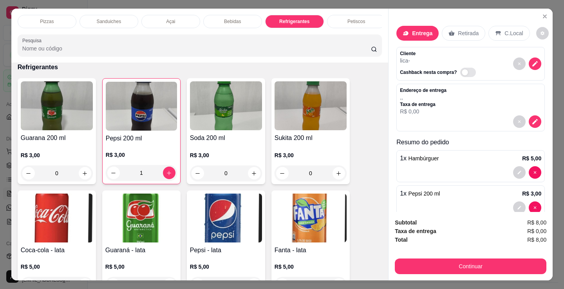
click at [464, 252] on div "Subtotal R$ 8,00 Taxa de entrega R$ 0,00 Total R$ 8,00 Continuar" at bounding box center [469, 246] width 151 height 56
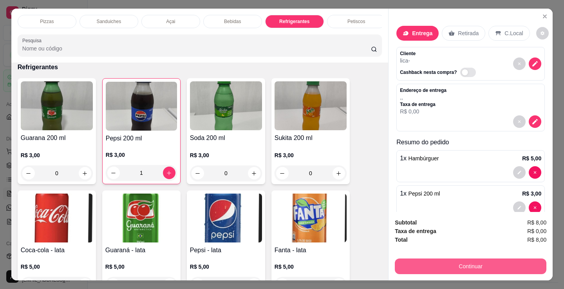
click at [463, 261] on button "Continuar" at bounding box center [469, 267] width 151 height 16
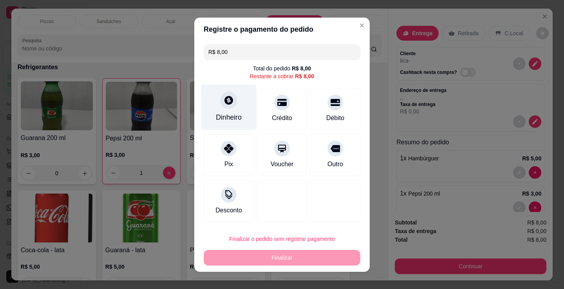
click at [229, 112] on div "Dinheiro" at bounding box center [229, 117] width 26 height 10
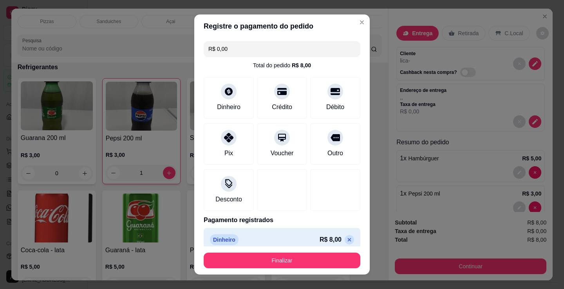
type input "R$ 0,00"
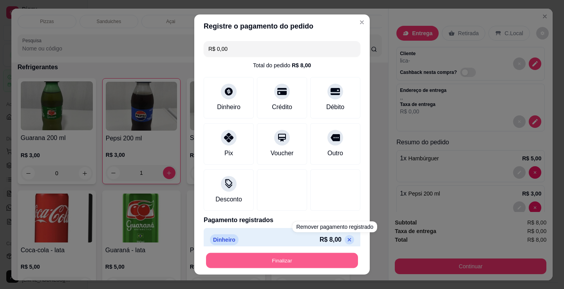
click at [320, 261] on button "Finalizar" at bounding box center [282, 260] width 152 height 15
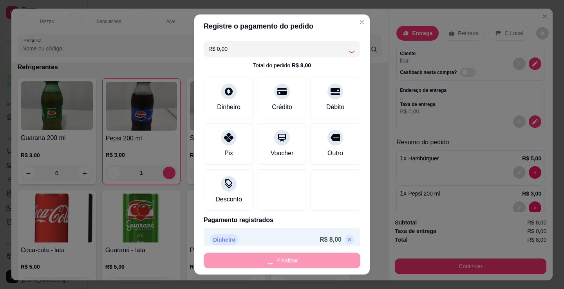
type input "0"
type input "-R$ 8,00"
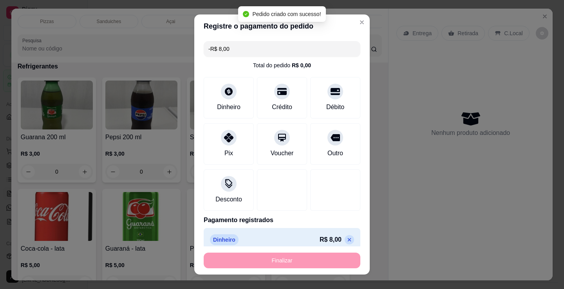
scroll to position [2036, 0]
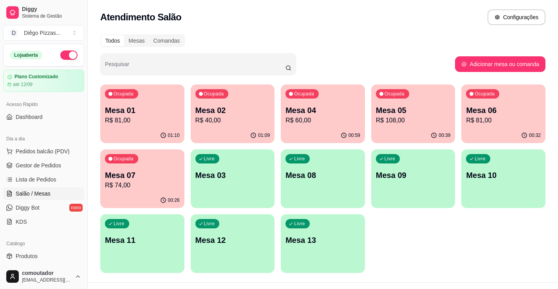
click at [124, 111] on p "Mesa 01" at bounding box center [142, 110] width 75 height 11
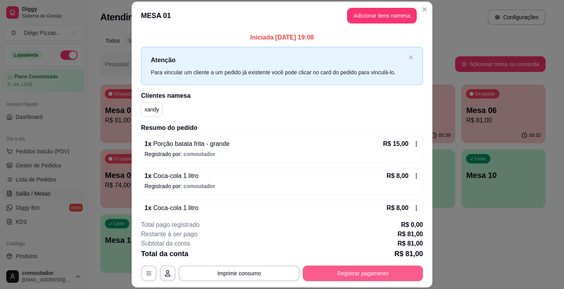
click at [374, 265] on div "**********" at bounding box center [282, 250] width 282 height 61
click at [376, 270] on button "Registrar pagamento" at bounding box center [363, 274] width 120 height 16
click at [245, 274] on button "Imprimir consumo" at bounding box center [238, 273] width 117 height 15
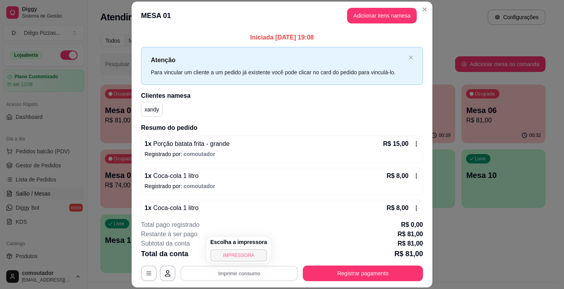
click at [256, 258] on button "IMPRESSORA" at bounding box center [238, 255] width 57 height 13
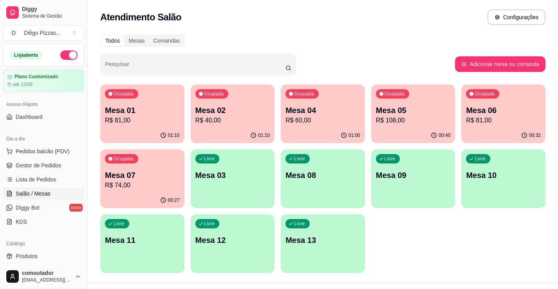
click at [440, 243] on div "Ocupada Mesa 01 R$ 81,00 01:10 Ocupada Mesa 02 R$ 40,00 01:10 Ocupada Mesa 04 R…" at bounding box center [322, 179] width 445 height 189
click at [47, 155] on span "Pedidos balcão (PDV)" at bounding box center [43, 152] width 54 height 8
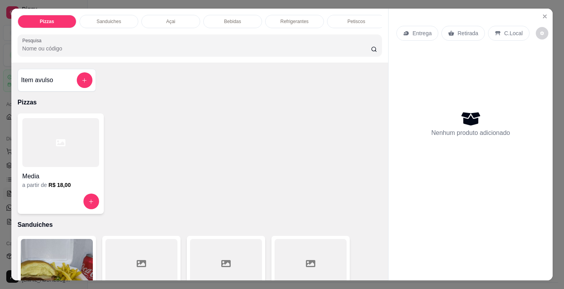
click at [56, 160] on div at bounding box center [60, 142] width 77 height 49
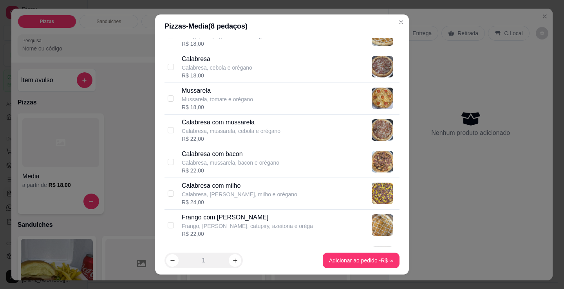
scroll to position [78, 0]
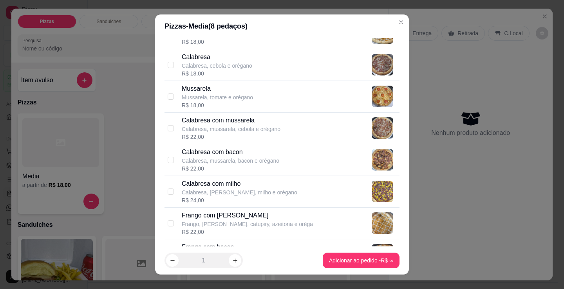
click at [248, 129] on p "Calabresa, mussarela, cebola e orégano" at bounding box center [231, 129] width 99 height 8
checkbox input "true"
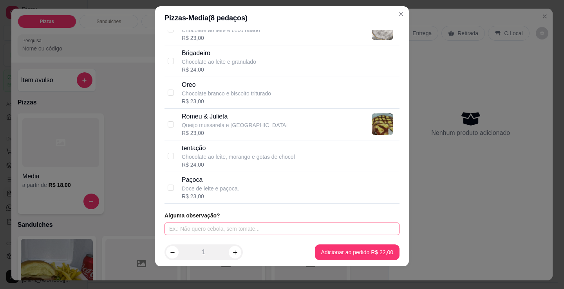
scroll to position [11, 0]
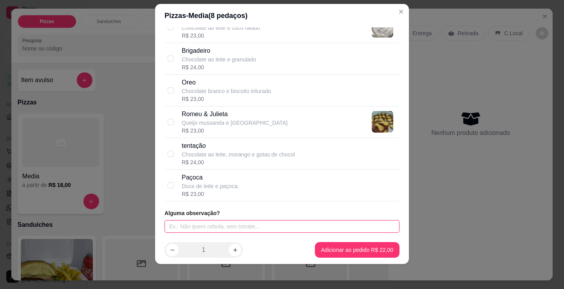
click at [261, 224] on input "text" at bounding box center [281, 226] width 235 height 13
type input "meio com cebola e meio sem cebola"
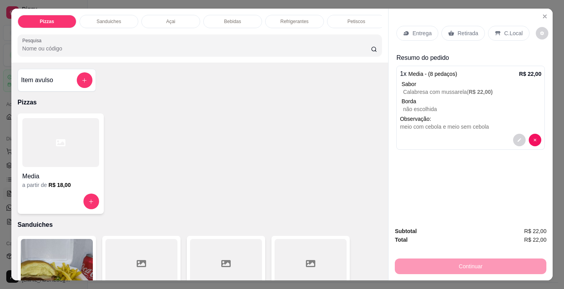
click at [89, 130] on div at bounding box center [60, 142] width 77 height 49
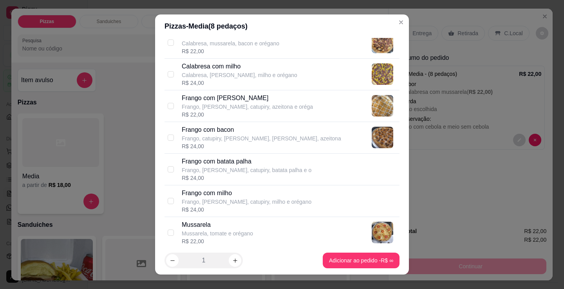
click at [247, 104] on p "Frango, [PERSON_NAME], catupiry, azeitona e oréga" at bounding box center [247, 107] width 131 height 8
checkbox input "true"
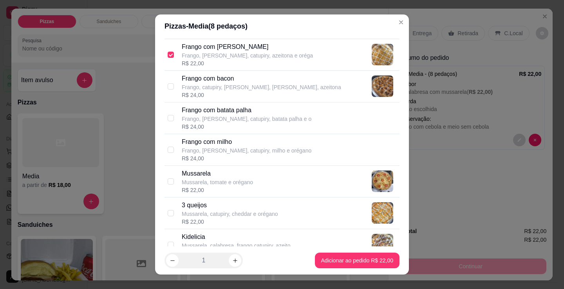
scroll to position [313, 0]
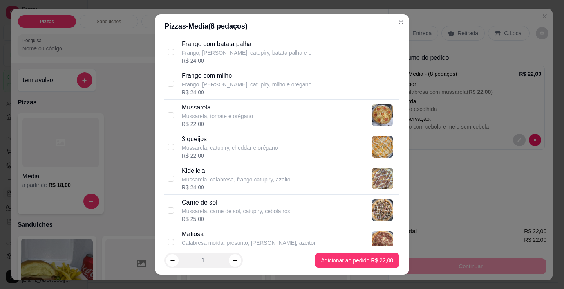
click at [238, 115] on p "Mussarela, tomate e orégano" at bounding box center [217, 116] width 71 height 8
checkbox input "true"
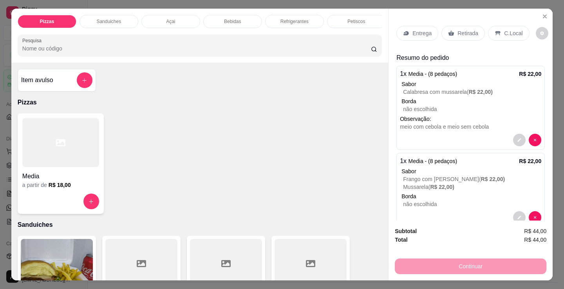
click at [425, 35] on div "Entrega" at bounding box center [417, 33] width 42 height 15
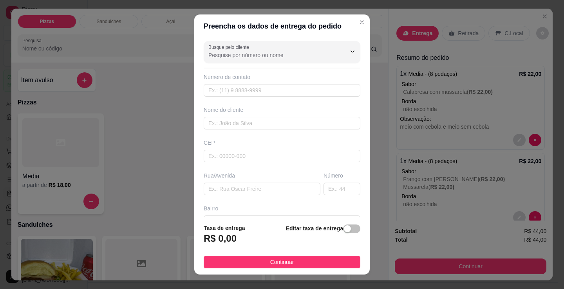
click at [325, 130] on div "Busque pelo cliente Número de contato Nome do cliente CEP Rua/[GEOGRAPHIC_DATA]" at bounding box center [281, 128] width 175 height 180
click at [325, 123] on input "text" at bounding box center [281, 123] width 157 height 13
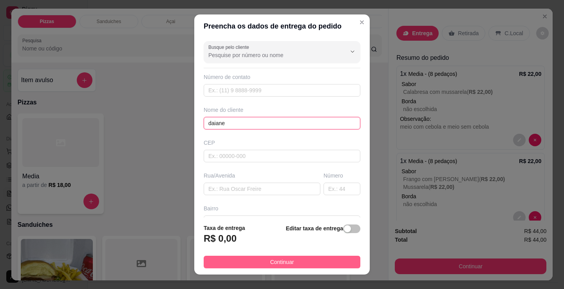
type input "daiane"
click at [319, 268] on button "Continuar" at bounding box center [281, 262] width 157 height 13
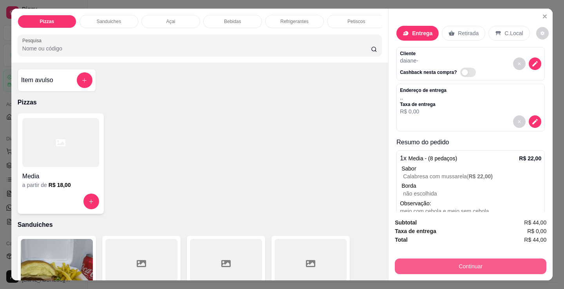
click at [409, 267] on button "Continuar" at bounding box center [469, 267] width 151 height 16
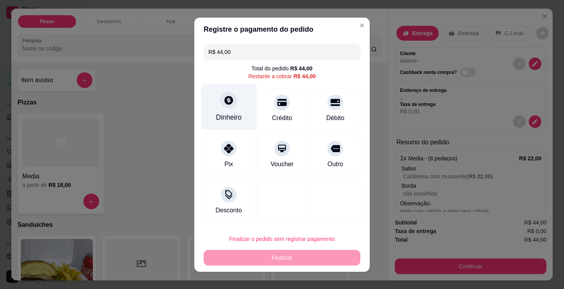
click at [223, 114] on div "Dinheiro" at bounding box center [229, 117] width 26 height 10
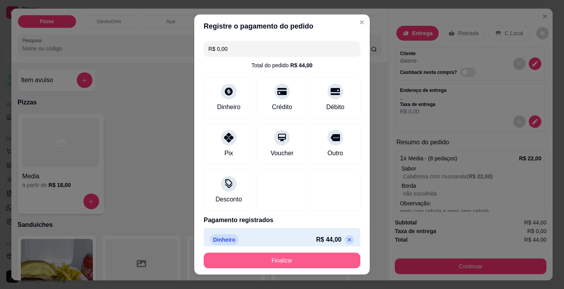
click at [299, 259] on button "Finalizar" at bounding box center [281, 261] width 157 height 16
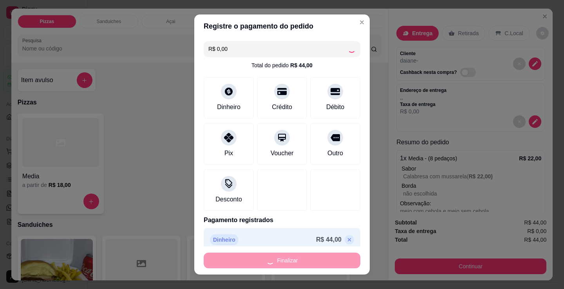
type input "-R$ 44,00"
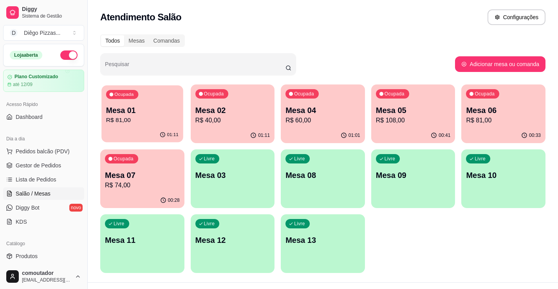
click at [167, 112] on p "Mesa 01" at bounding box center [142, 110] width 72 height 11
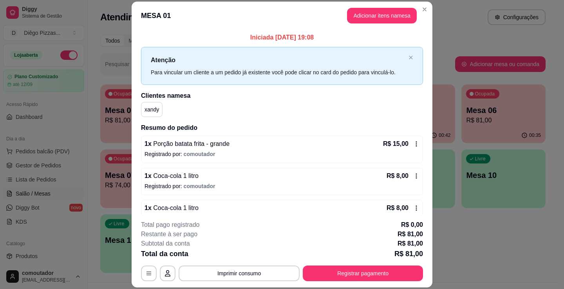
scroll to position [78, 0]
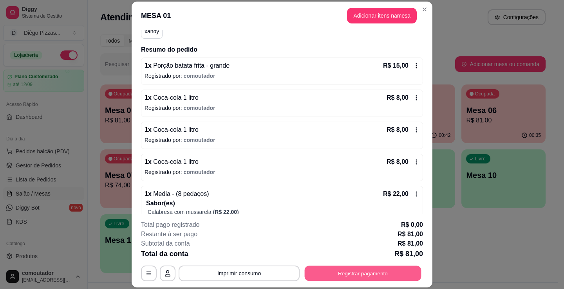
click at [355, 273] on button "Registrar pagamento" at bounding box center [362, 273] width 117 height 15
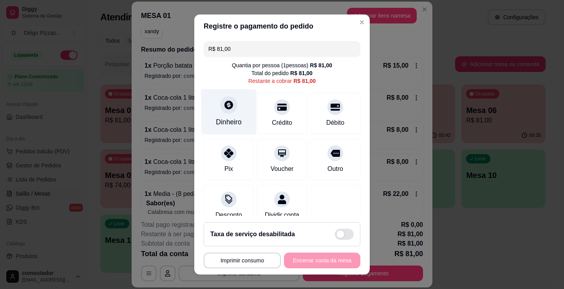
click at [209, 99] on div "Dinheiro" at bounding box center [228, 112] width 55 height 46
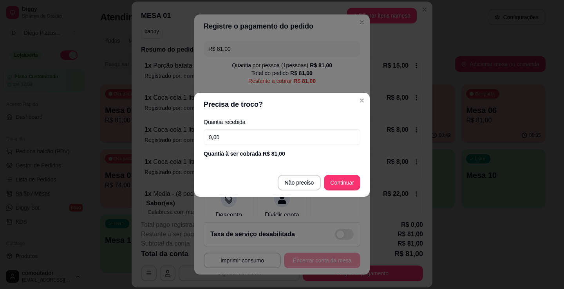
click at [306, 191] on footer "Não preciso Continuar" at bounding box center [281, 183] width 175 height 28
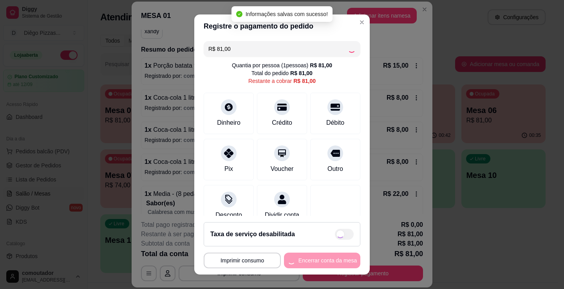
type input "R$ 0,00"
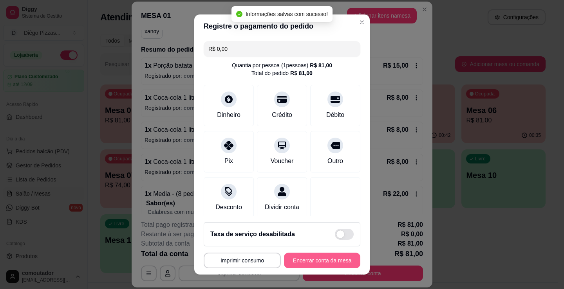
click at [322, 262] on button "Encerrar conta da mesa" at bounding box center [322, 261] width 76 height 16
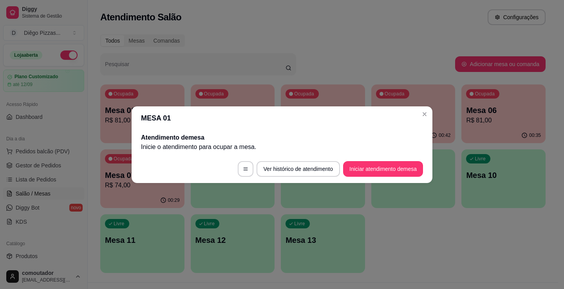
scroll to position [0, 0]
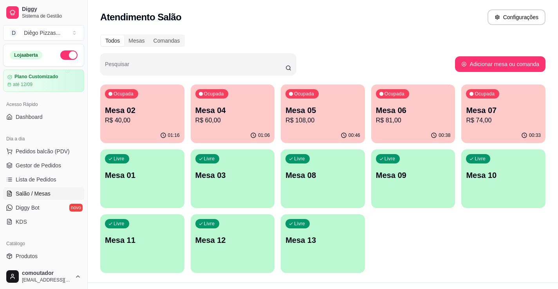
click at [508, 108] on p "Mesa 07" at bounding box center [503, 110] width 75 height 11
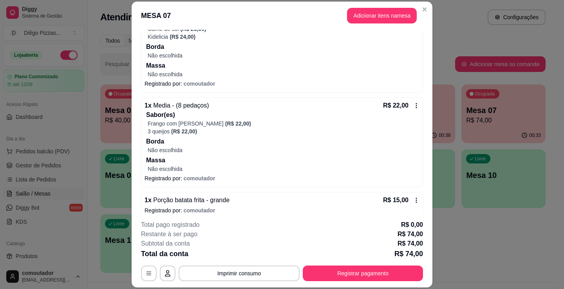
scroll to position [173, 0]
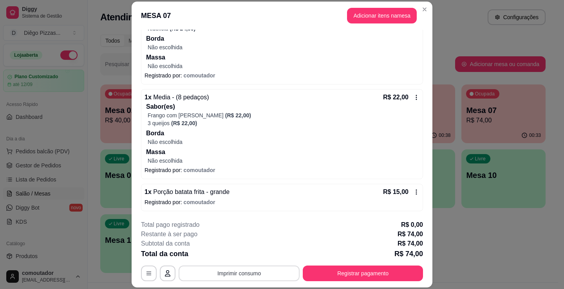
click at [255, 274] on button "Imprimir consumo" at bounding box center [238, 274] width 121 height 16
click at [250, 256] on button "IMPRESSORA" at bounding box center [238, 255] width 57 height 13
click at [380, 276] on button "Registrar pagamento" at bounding box center [363, 274] width 120 height 16
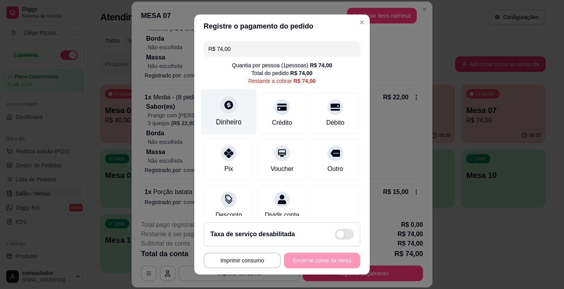
click at [231, 106] on div "Dinheiro" at bounding box center [228, 112] width 55 height 46
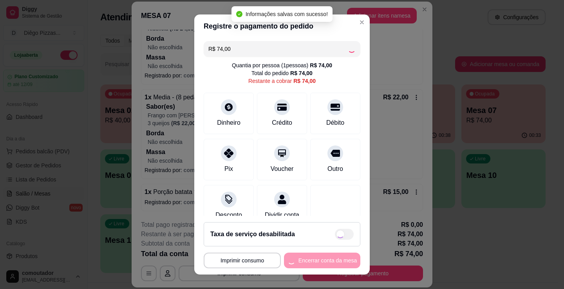
type input "R$ 0,00"
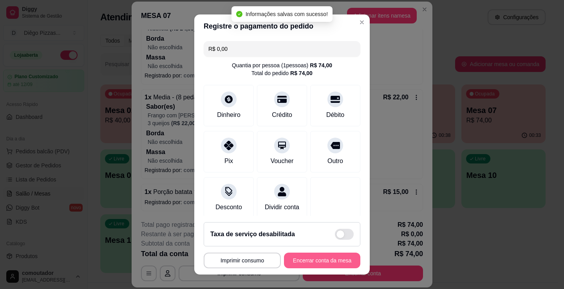
click at [314, 262] on button "Encerrar conta da mesa" at bounding box center [322, 261] width 76 height 16
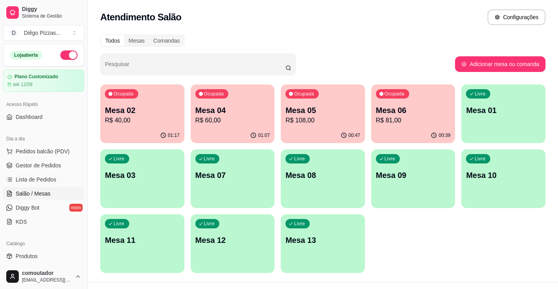
click at [244, 99] on div "Ocupada Mesa 04 R$ 60,00" at bounding box center [233, 106] width 84 height 43
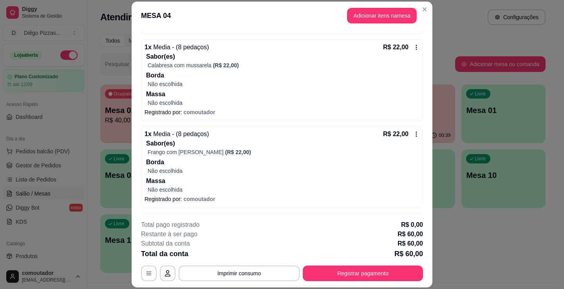
scroll to position [158, 0]
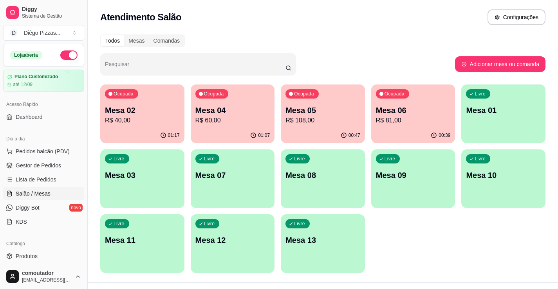
click at [309, 104] on div "Ocupada Mesa 05 R$ 108,00" at bounding box center [323, 106] width 84 height 43
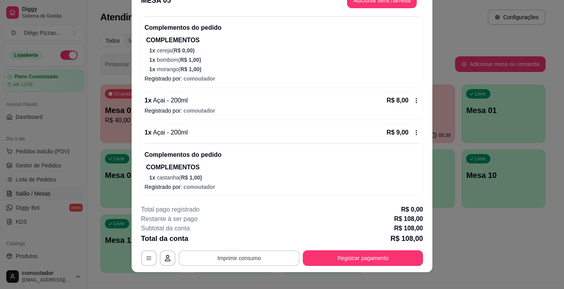
scroll to position [23, 0]
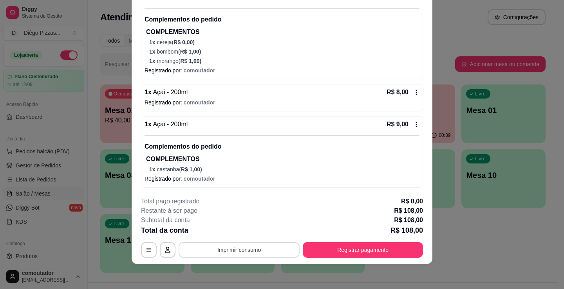
click at [225, 254] on button "Imprimir consumo" at bounding box center [238, 250] width 121 height 16
click at [238, 232] on button "IMPRESSORA" at bounding box center [238, 232] width 57 height 13
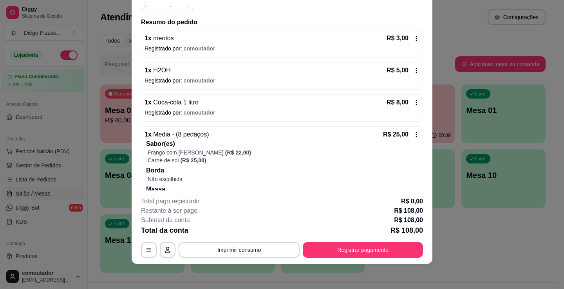
scroll to position [117, 0]
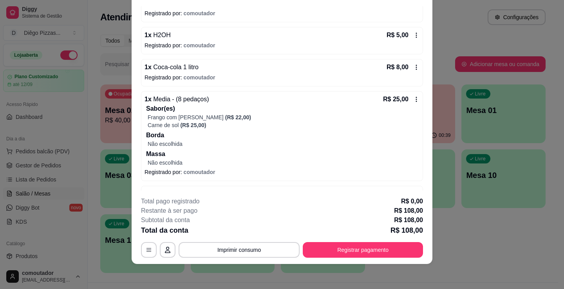
click at [255, 40] on div "1 x H2OH R$ 5,00 Registrado por: comoutador" at bounding box center [282, 40] width 282 height 27
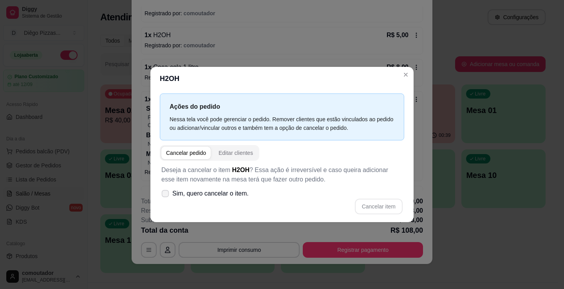
click at [218, 193] on span "Sim, quero cancelar o item." at bounding box center [210, 193] width 76 height 9
click at [166, 195] on input "Sim, quero cancelar o item." at bounding box center [163, 197] width 5 height 5
checkbox input "true"
click at [387, 202] on button "Cancelar item" at bounding box center [378, 206] width 47 height 15
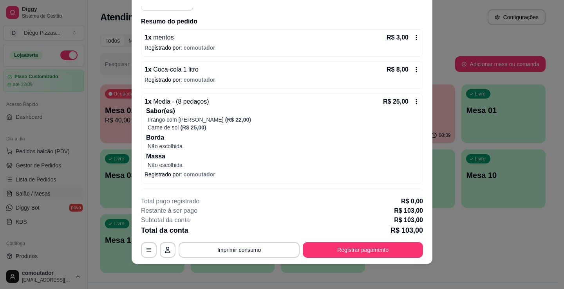
scroll to position [0, 0]
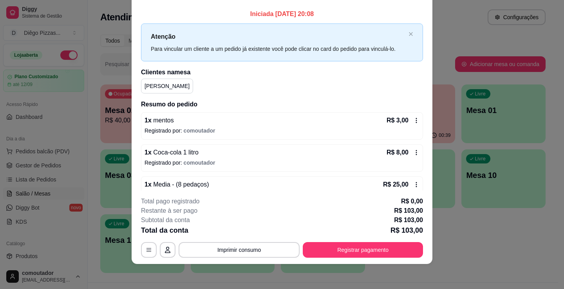
click at [313, 122] on div "1 x mentos R$ 3,00" at bounding box center [281, 120] width 275 height 9
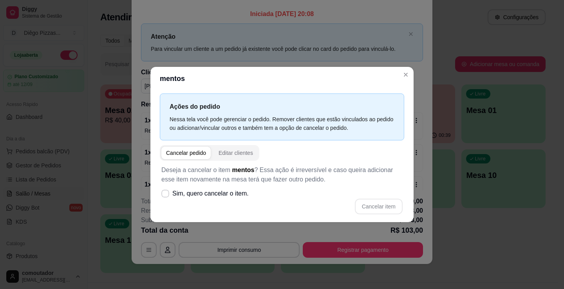
click at [254, 189] on div "Deseja a cancelar o item mentos ? Essa ação é irreversível e caso queira adicio…" at bounding box center [282, 190] width 244 height 58
click at [245, 194] on span "Sim, quero cancelar o item." at bounding box center [210, 193] width 76 height 9
click at [166, 195] on input "Sim, quero cancelar o item." at bounding box center [163, 197] width 5 height 5
checkbox input "true"
click at [382, 203] on button "Cancelar item" at bounding box center [379, 207] width 48 height 16
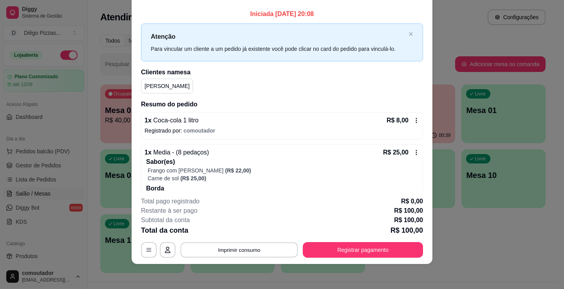
click at [258, 249] on button "Imprimir consumo" at bounding box center [238, 250] width 117 height 15
click at [244, 234] on button "IMPRESSORA" at bounding box center [238, 232] width 57 height 13
click at [243, 254] on button "Imprimir consumo" at bounding box center [238, 250] width 121 height 16
click at [249, 236] on button "IMPRESSORA" at bounding box center [238, 232] width 57 height 13
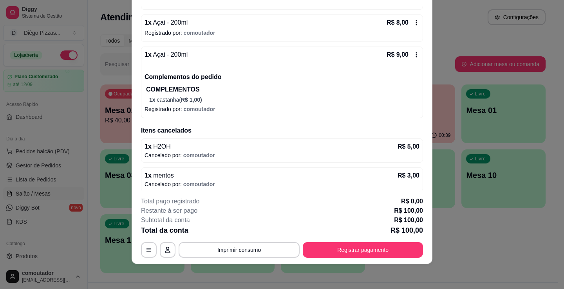
scroll to position [352, 0]
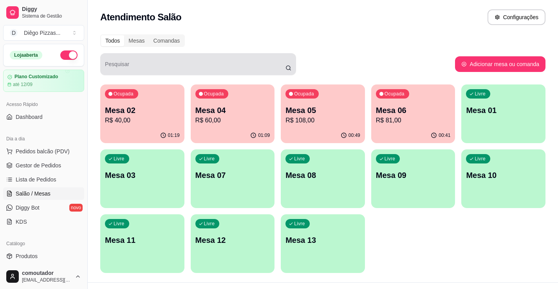
click at [225, 97] on span "Ocupada" at bounding box center [214, 94] width 22 height 6
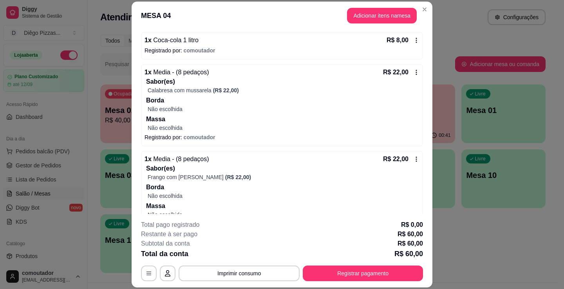
scroll to position [117, 0]
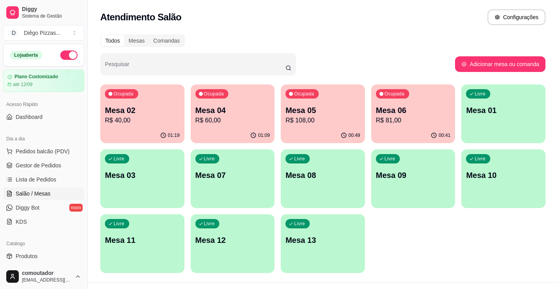
click at [152, 110] on p "Mesa 02" at bounding box center [142, 110] width 75 height 11
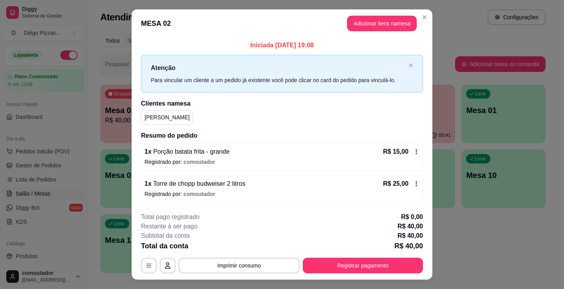
scroll to position [16, 0]
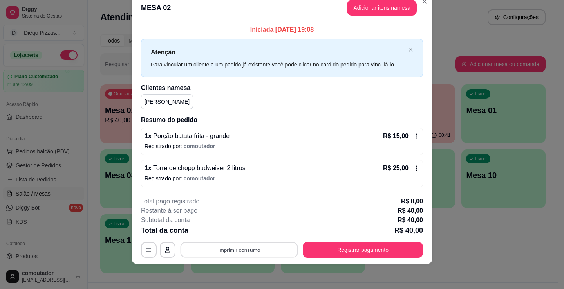
click at [246, 253] on button "Imprimir consumo" at bounding box center [238, 250] width 117 height 15
click at [251, 235] on button "IMPRESSORA" at bounding box center [238, 232] width 55 height 12
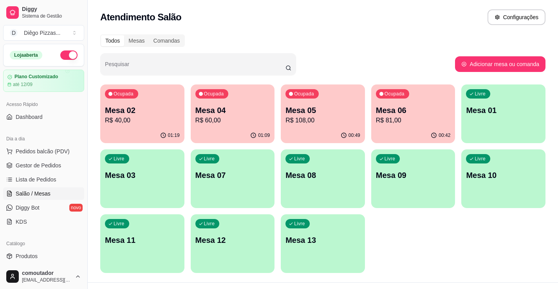
click at [296, 110] on p "Mesa 05" at bounding box center [322, 110] width 75 height 11
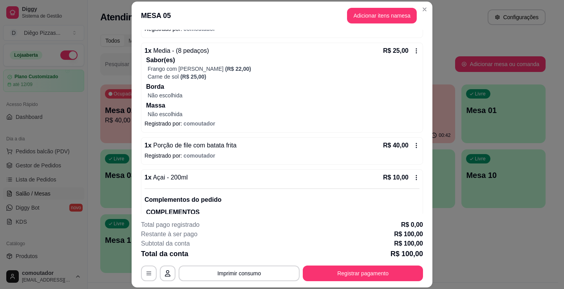
scroll to position [157, 0]
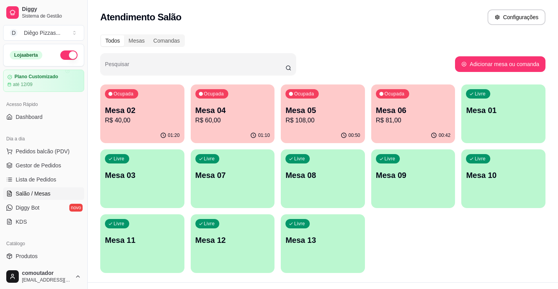
click at [408, 104] on div "Ocupada Mesa 06 R$ 81,00" at bounding box center [413, 106] width 84 height 43
click at [405, 120] on p "R$ 81,00" at bounding box center [413, 120] width 75 height 9
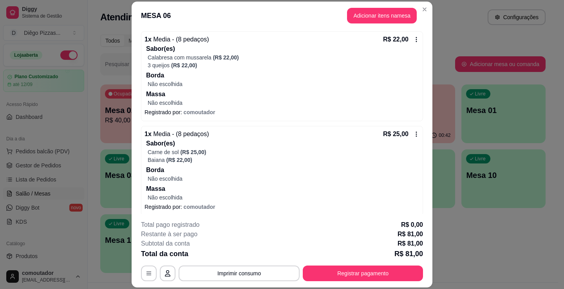
scroll to position [245, 0]
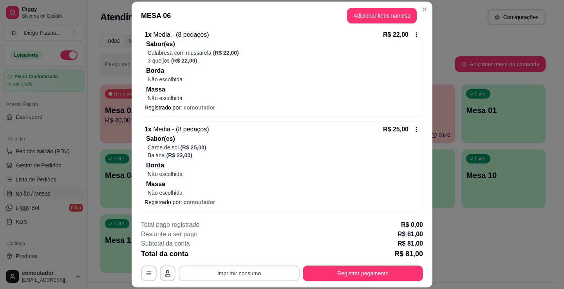
click at [272, 272] on button "Imprimir consumo" at bounding box center [238, 274] width 121 height 16
click at [260, 252] on button "IMPRESSORA" at bounding box center [238, 255] width 55 height 12
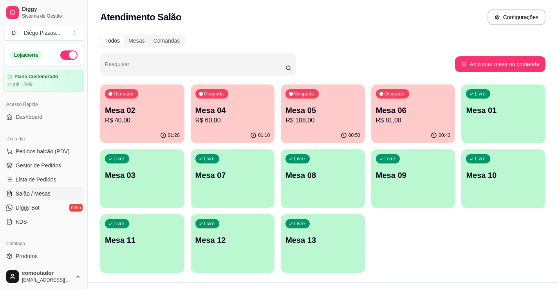
click at [414, 115] on p "Mesa 06" at bounding box center [413, 110] width 75 height 11
click at [311, 102] on div "Ocupada Mesa 05 R$ 108,00" at bounding box center [323, 106] width 84 height 43
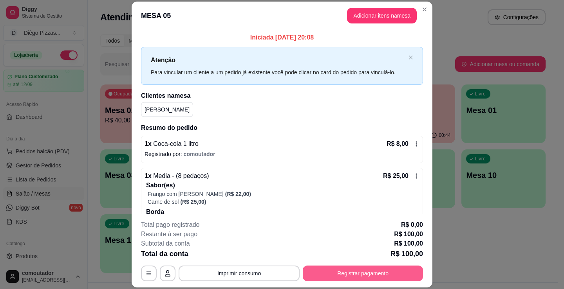
click at [335, 273] on button "Registrar pagamento" at bounding box center [363, 274] width 120 height 16
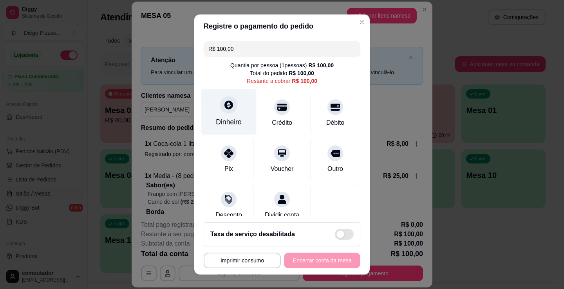
click at [224, 103] on icon at bounding box center [228, 105] width 9 height 9
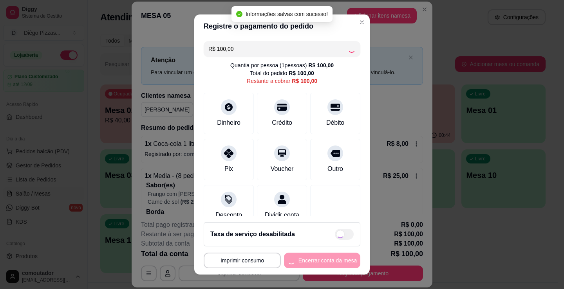
type input "R$ 0,00"
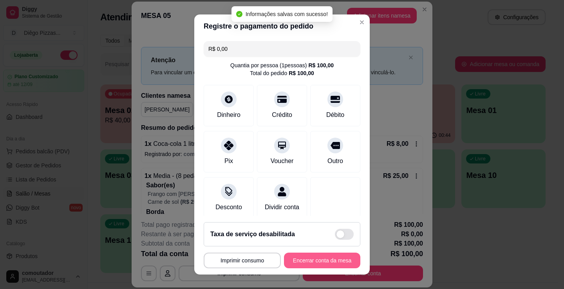
click at [318, 264] on button "Encerrar conta da mesa" at bounding box center [322, 261] width 76 height 16
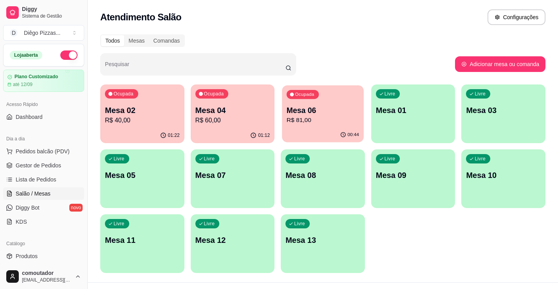
click at [292, 106] on p "Mesa 06" at bounding box center [322, 110] width 72 height 11
click at [237, 126] on div "Ocupada Mesa 04 R$ 60,00" at bounding box center [233, 106] width 84 height 43
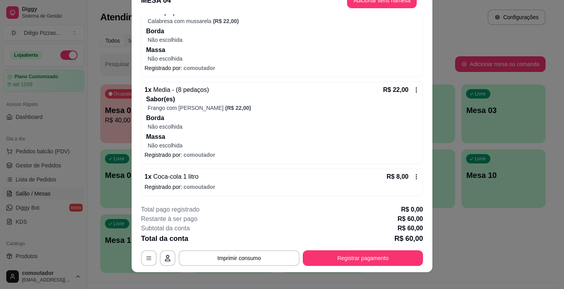
scroll to position [23, 0]
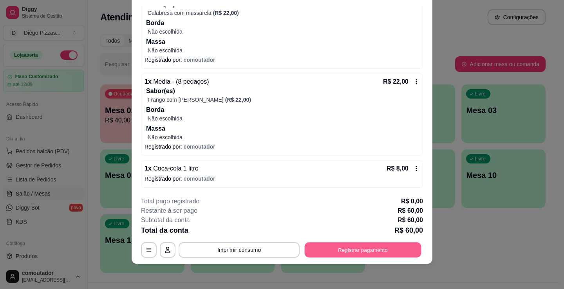
click at [360, 249] on button "Registrar pagamento" at bounding box center [362, 250] width 117 height 15
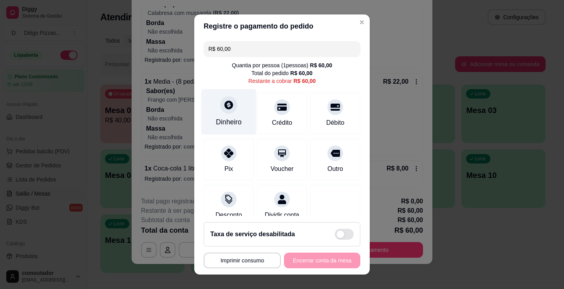
click at [221, 119] on div "Dinheiro" at bounding box center [229, 122] width 26 height 10
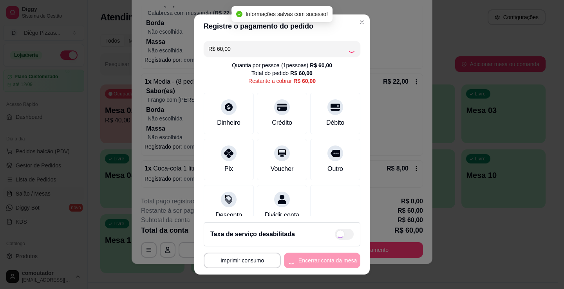
type input "R$ 0,00"
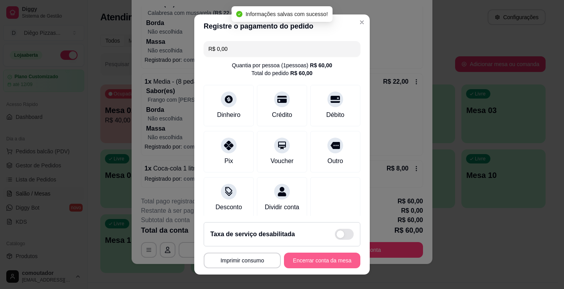
click at [316, 259] on button "Encerrar conta da mesa" at bounding box center [322, 261] width 76 height 16
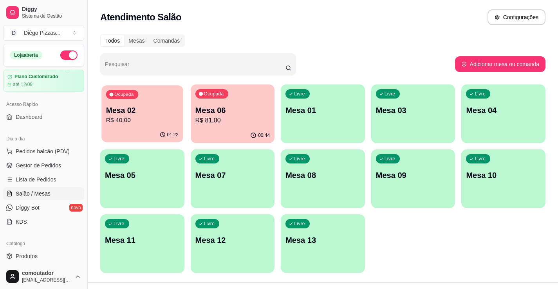
click at [160, 126] on div "Ocupada Mesa 02 R$ 40,00" at bounding box center [141, 106] width 81 height 42
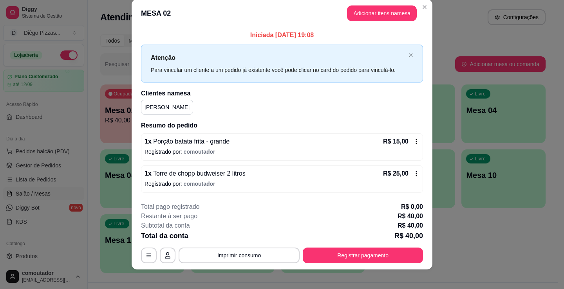
scroll to position [16, 0]
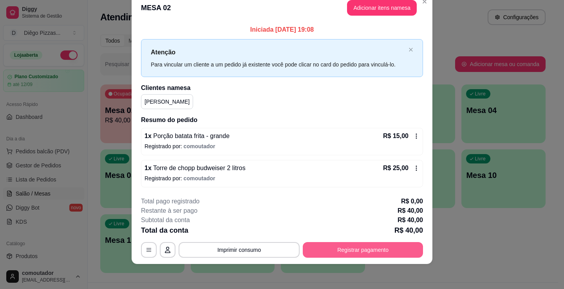
click at [330, 249] on button "Registrar pagamento" at bounding box center [363, 250] width 120 height 16
click at [223, 115] on div "Dinheiro" at bounding box center [228, 112] width 55 height 46
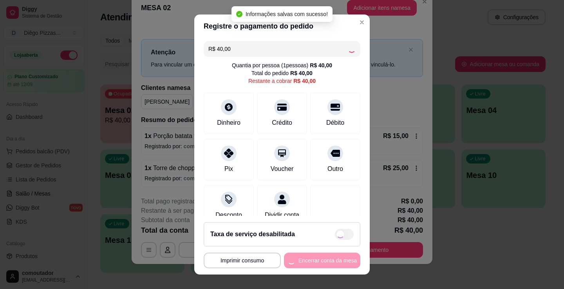
type input "R$ 0,00"
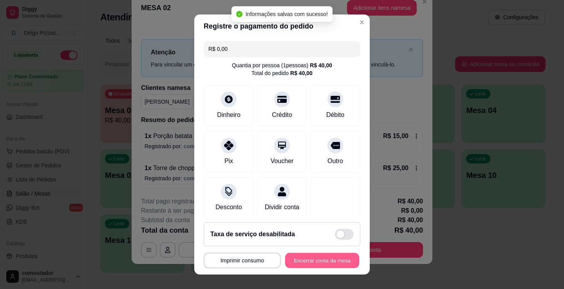
click at [322, 261] on button "Encerrar conta da mesa" at bounding box center [322, 260] width 74 height 15
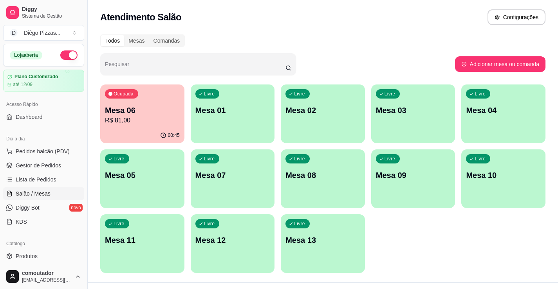
click at [161, 121] on p "R$ 81,00" at bounding box center [142, 120] width 75 height 9
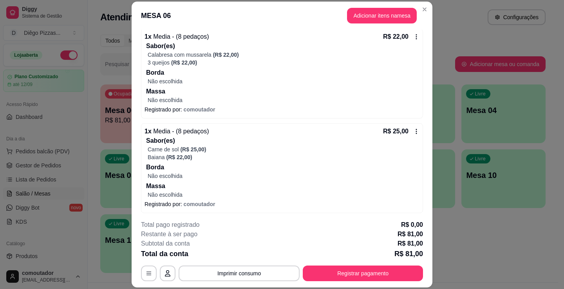
scroll to position [245, 0]
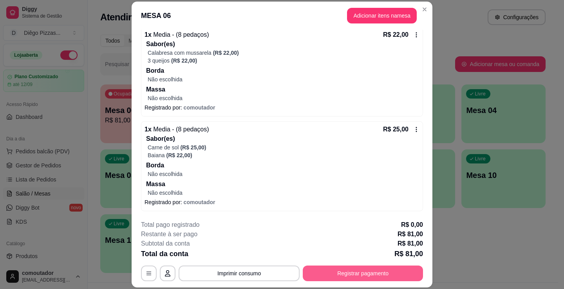
click at [383, 270] on button "Registrar pagamento" at bounding box center [363, 274] width 120 height 16
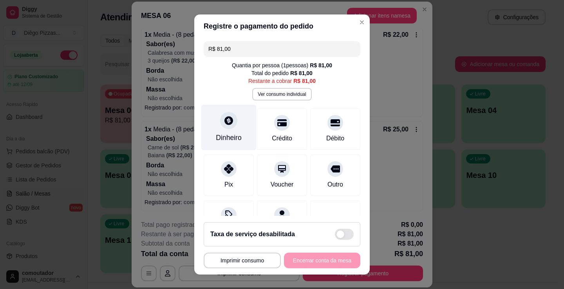
click at [223, 122] on icon at bounding box center [228, 120] width 10 height 10
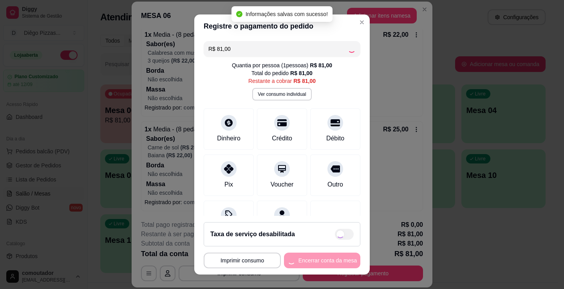
type input "R$ 0,00"
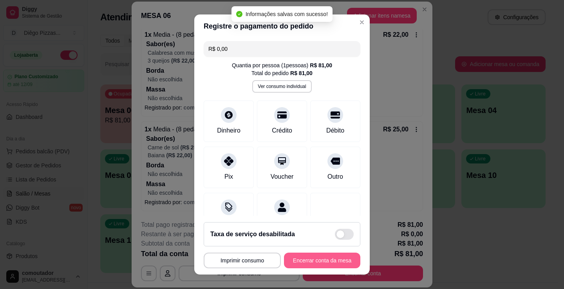
click at [321, 264] on button "Encerrar conta da mesa" at bounding box center [322, 261] width 76 height 16
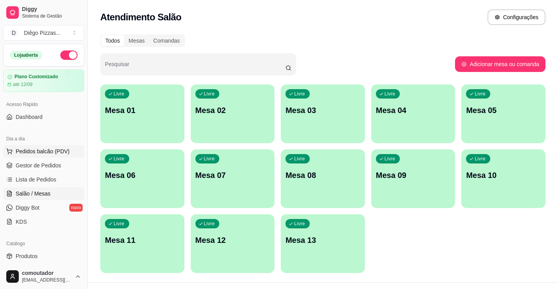
click at [18, 153] on span "Pedidos balcão (PDV)" at bounding box center [43, 152] width 54 height 8
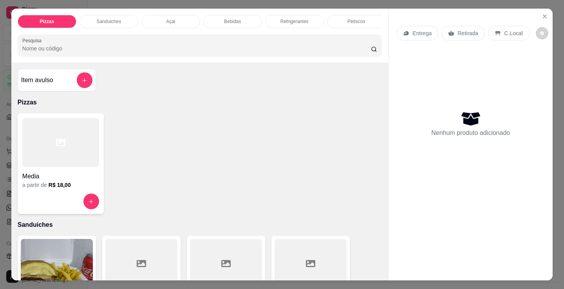
click at [156, 17] on div "Açai" at bounding box center [170, 21] width 59 height 13
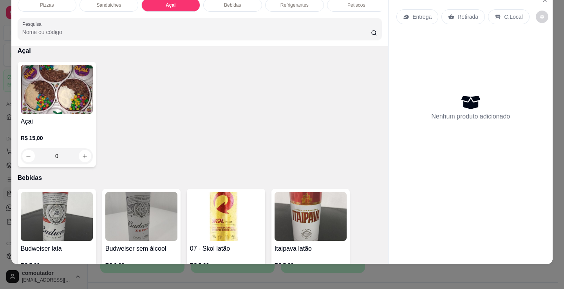
click at [64, 123] on h4 "Açai" at bounding box center [57, 121] width 72 height 9
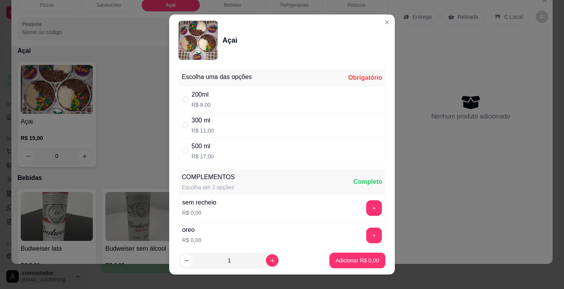
click at [258, 92] on div "200ml R$ 8,00" at bounding box center [281, 99] width 207 height 26
radio input "true"
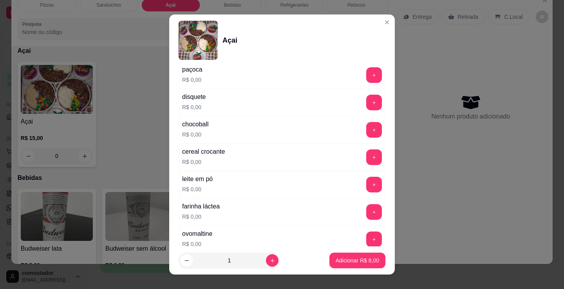
scroll to position [235, 0]
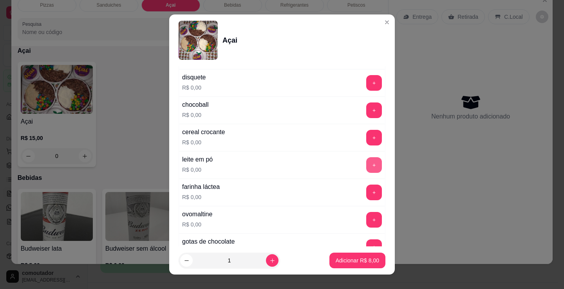
click at [366, 164] on button "+" at bounding box center [374, 165] width 16 height 16
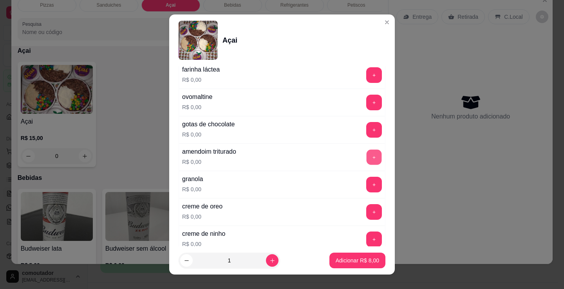
click at [366, 157] on button "+" at bounding box center [373, 157] width 15 height 15
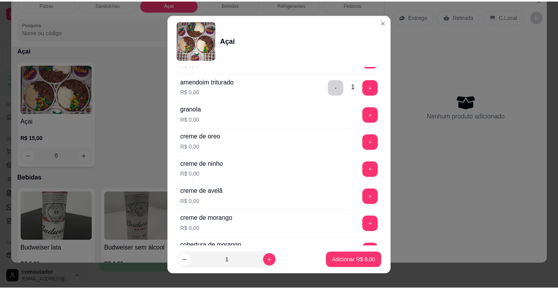
scroll to position [430, 0]
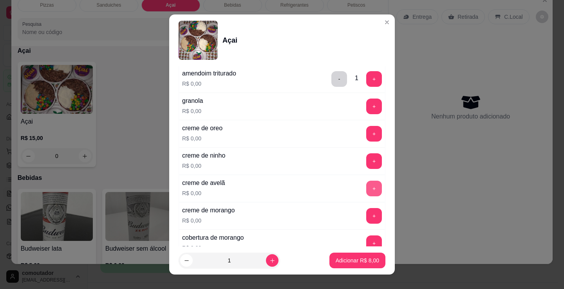
click at [366, 186] on button "+" at bounding box center [374, 189] width 16 height 16
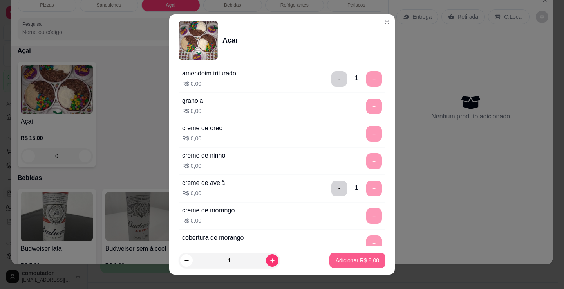
click at [348, 261] on p "Adicionar R$ 8,00" at bounding box center [356, 261] width 43 height 8
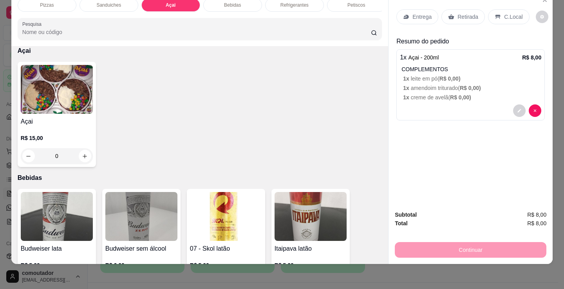
click at [409, 9] on div "Entrega" at bounding box center [417, 16] width 42 height 15
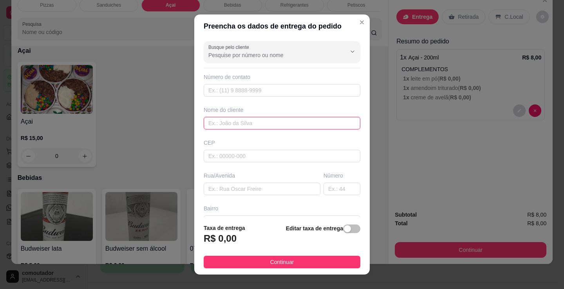
click at [248, 127] on input "text" at bounding box center [281, 123] width 157 height 13
type input "fofa"
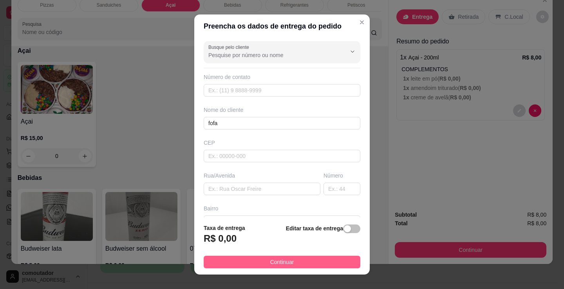
click at [294, 261] on button "Continuar" at bounding box center [281, 262] width 157 height 13
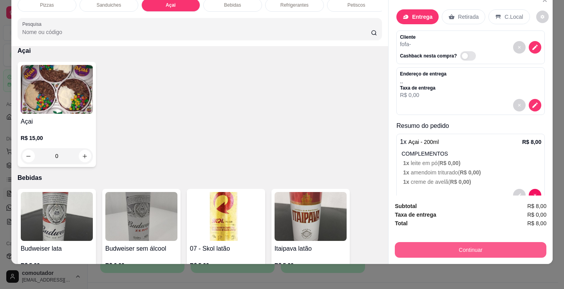
click at [410, 245] on button "Continuar" at bounding box center [469, 250] width 151 height 16
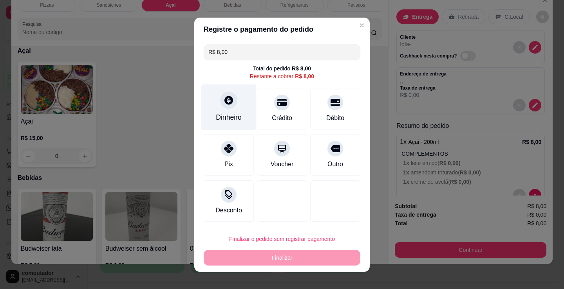
click at [228, 113] on div "Dinheiro" at bounding box center [229, 117] width 26 height 10
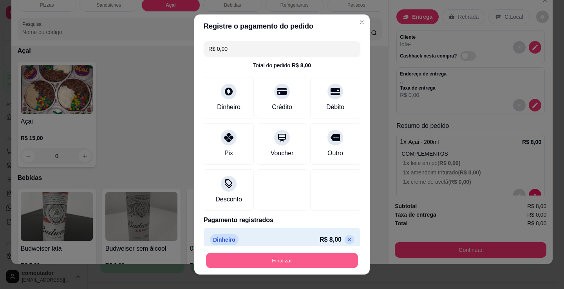
click at [306, 264] on button "Finalizar" at bounding box center [282, 260] width 152 height 15
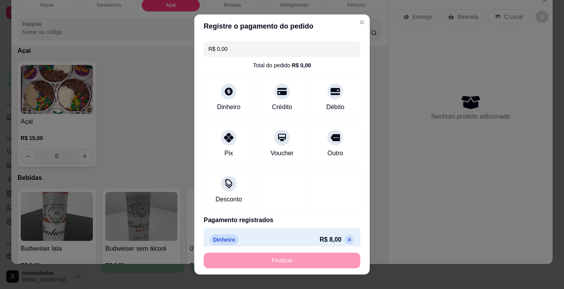
type input "-R$ 8,00"
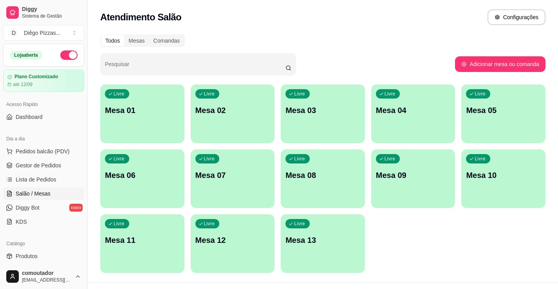
click at [422, 215] on div "Livre Mesa 01 Livre Mesa 02 Livre Mesa 03 Livre Mesa 04 Livre Mesa 05 Livre Mes…" at bounding box center [322, 179] width 445 height 189
click at [52, 182] on span "Lista de Pedidos" at bounding box center [36, 180] width 41 height 8
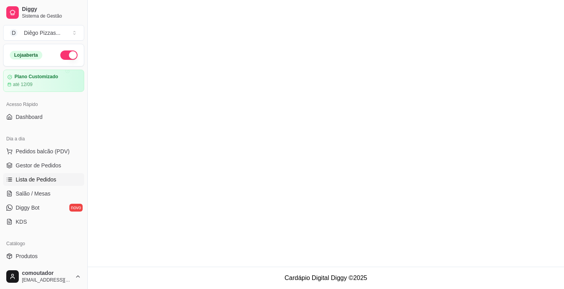
click at [49, 177] on span "Lista de Pedidos" at bounding box center [36, 180] width 41 height 8
click at [49, 159] on ul "Pedidos balcão (PDV) Gestor de Pedidos Lista de Pedidos Salão / Mesas Diggy Bot…" at bounding box center [43, 186] width 81 height 83
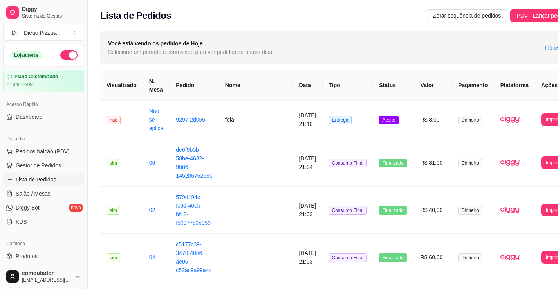
click at [42, 178] on span "Lista de Pedidos" at bounding box center [36, 180] width 41 height 8
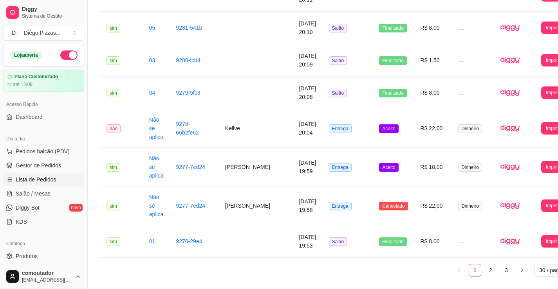
scroll to position [986, 0]
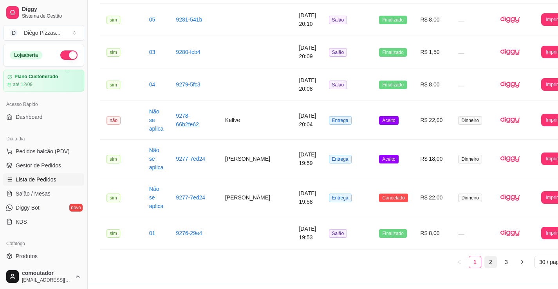
click at [484, 256] on link "2" at bounding box center [490, 262] width 12 height 12
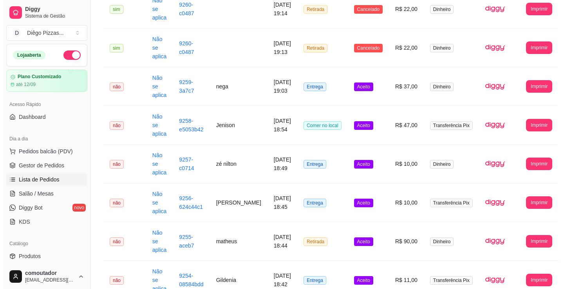
scroll to position [751, 0]
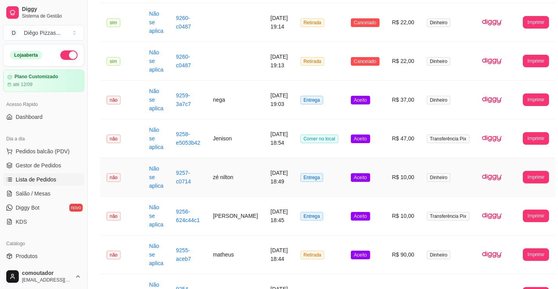
click at [223, 179] on td "zé nilton" at bounding box center [236, 177] width 58 height 39
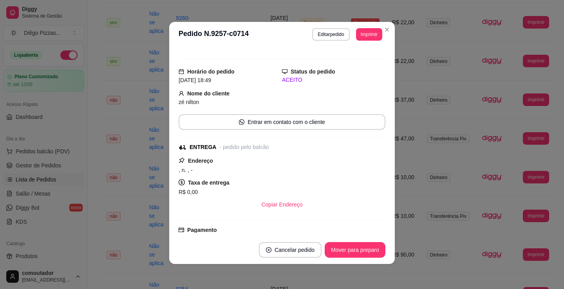
scroll to position [0, 0]
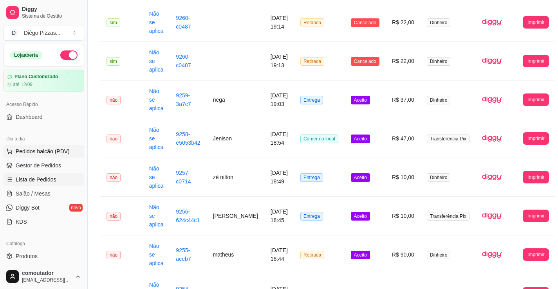
click at [26, 153] on span "Pedidos balcão (PDV)" at bounding box center [43, 152] width 54 height 8
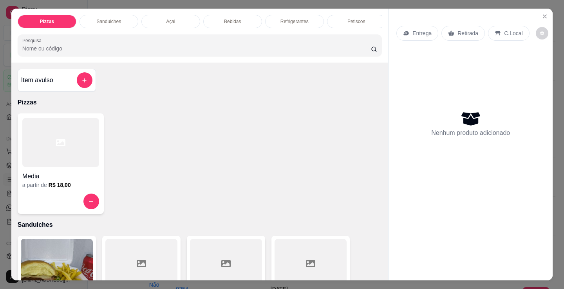
click at [128, 19] on div "Sanduiches" at bounding box center [108, 21] width 59 height 13
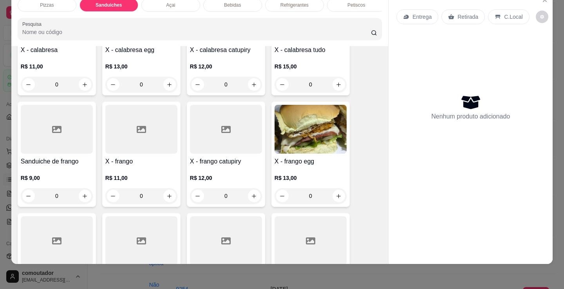
scroll to position [471, 0]
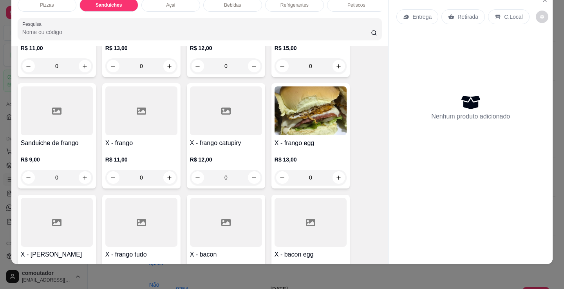
click at [338, 178] on div "0" at bounding box center [310, 178] width 72 height 16
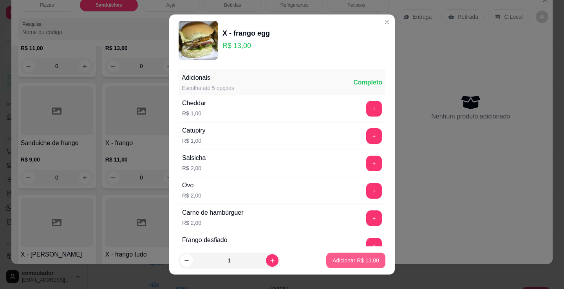
click at [346, 260] on p "Adicionar R$ 13,00" at bounding box center [355, 261] width 47 height 8
type input "1"
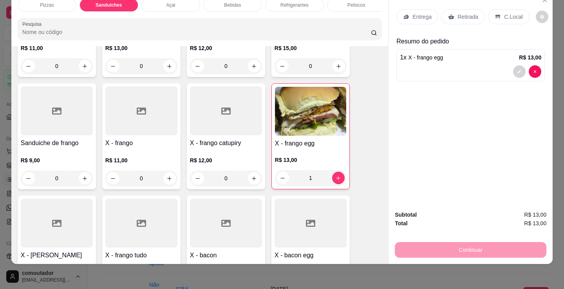
click at [186, 2] on div "Açai" at bounding box center [170, 4] width 59 height 13
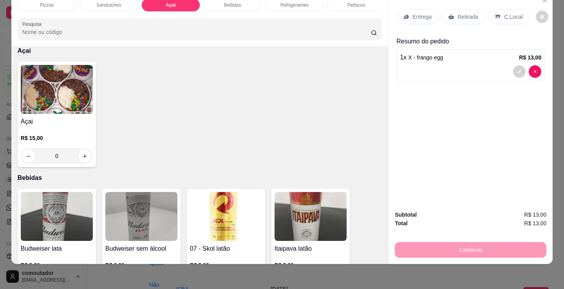
click at [55, 138] on p "R$ 15,00" at bounding box center [57, 138] width 72 height 8
click at [266, 99] on div "200ml R$ 8,00" at bounding box center [281, 99] width 207 height 26
radio input "true"
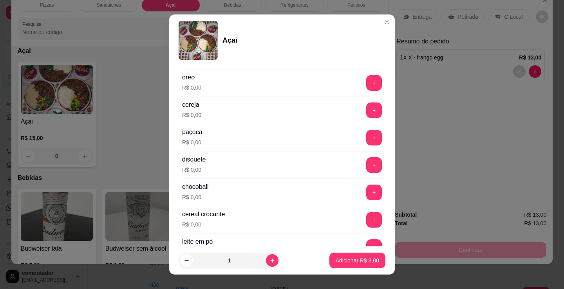
scroll to position [157, 0]
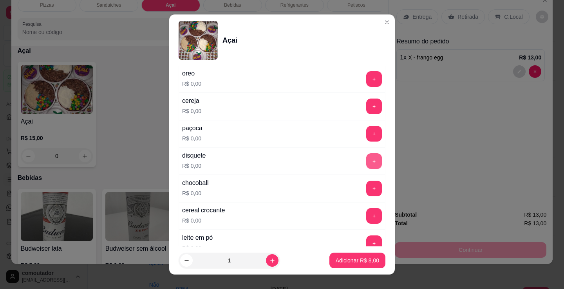
click at [366, 164] on button "+" at bounding box center [374, 161] width 16 height 16
click at [366, 188] on button "+" at bounding box center [374, 189] width 16 height 16
click at [366, 240] on button "+" at bounding box center [373, 243] width 15 height 15
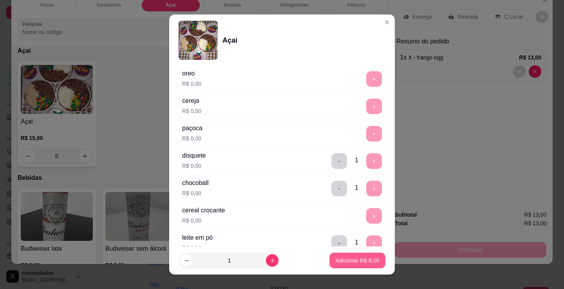
click at [365, 261] on p "Adicionar R$ 8,00" at bounding box center [356, 261] width 43 height 8
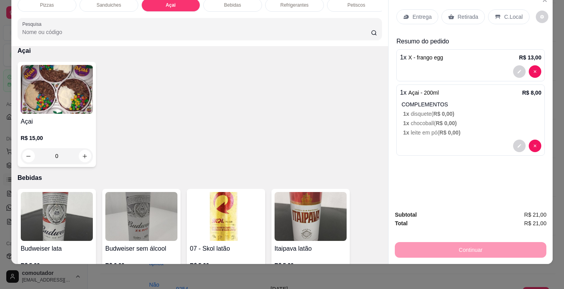
click at [414, 17] on div "Entrega" at bounding box center [417, 16] width 42 height 15
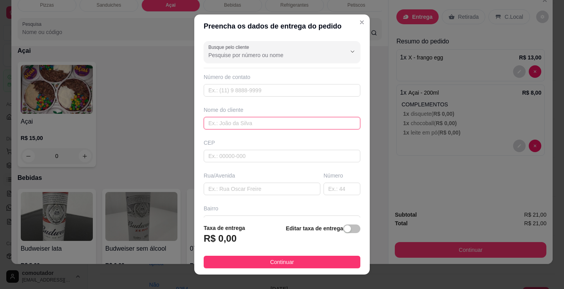
click at [263, 121] on input "text" at bounding box center [281, 123] width 157 height 13
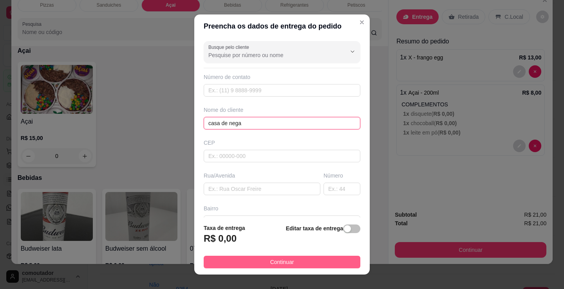
type input "casa de nega"
click at [292, 259] on button "Continuar" at bounding box center [281, 262] width 157 height 13
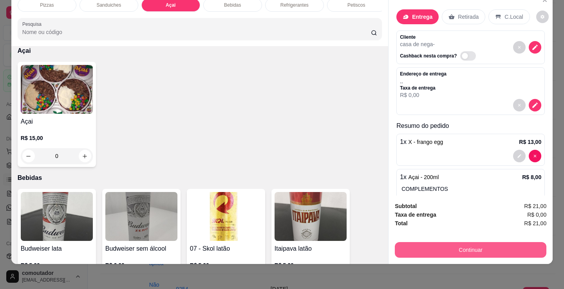
click at [441, 246] on button "Continuar" at bounding box center [469, 250] width 151 height 16
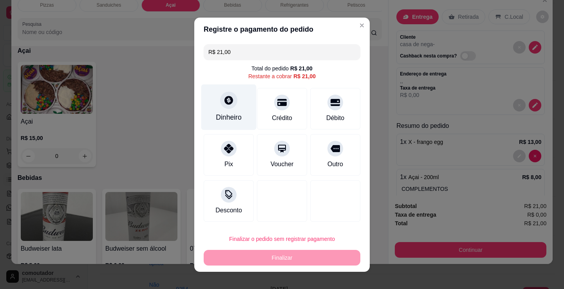
click at [225, 103] on icon at bounding box center [228, 100] width 10 height 10
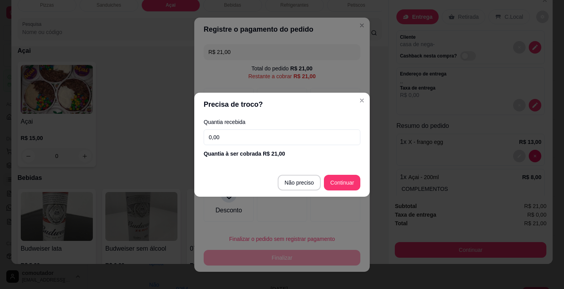
click at [239, 142] on input "0,00" at bounding box center [281, 138] width 157 height 16
type input "50,00"
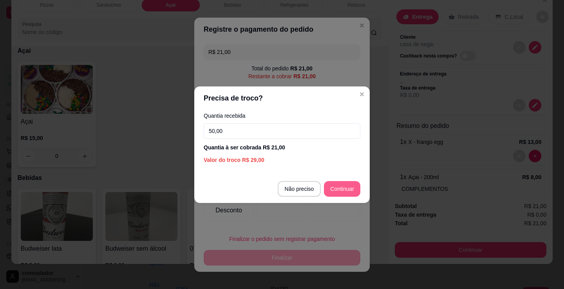
type input "R$ 0,00"
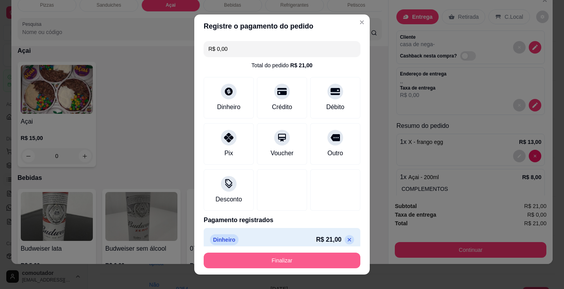
click at [302, 257] on button "Finalizar" at bounding box center [281, 261] width 157 height 16
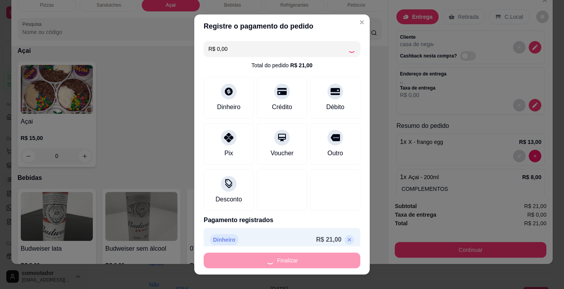
type input "0"
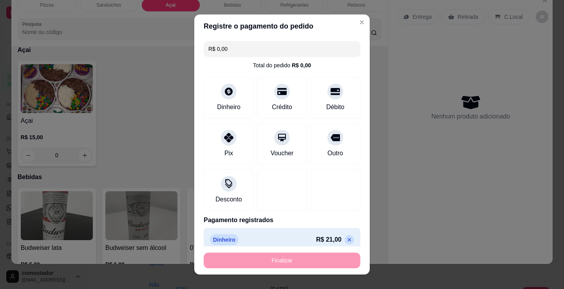
type input "-R$ 21,00"
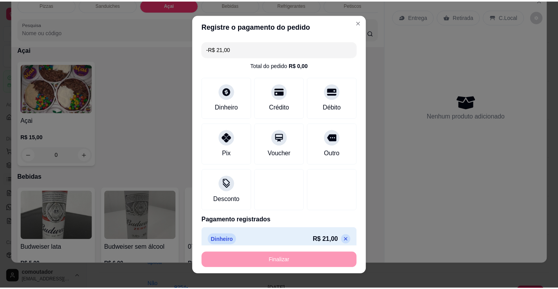
scroll to position [843, 0]
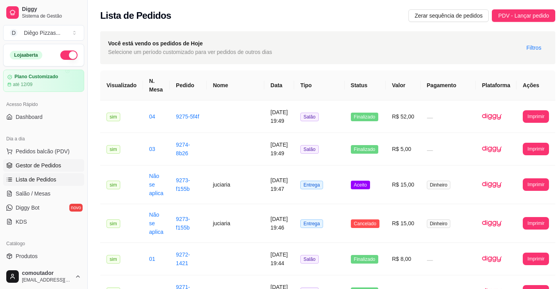
click at [33, 165] on span "Gestor de Pedidos" at bounding box center [38, 166] width 45 height 8
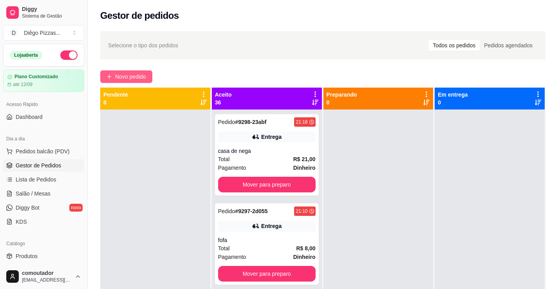
click at [130, 75] on span "Novo pedido" at bounding box center [130, 76] width 31 height 9
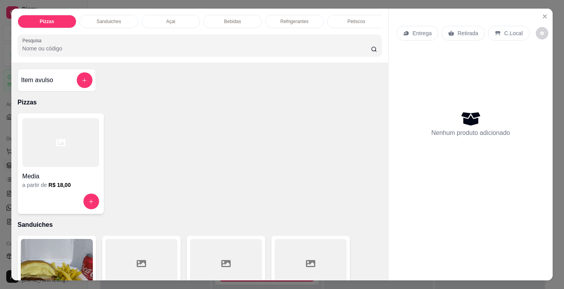
click at [64, 159] on div at bounding box center [60, 142] width 77 height 49
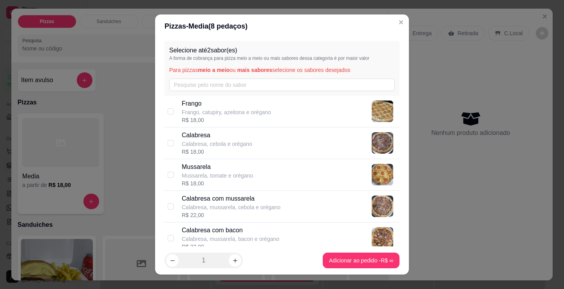
click at [249, 117] on div "R$ 18,00" at bounding box center [226, 120] width 89 height 8
checkbox input "true"
click at [245, 143] on p "Calabresa, cebola e orégano" at bounding box center [217, 144] width 70 height 8
checkbox input "true"
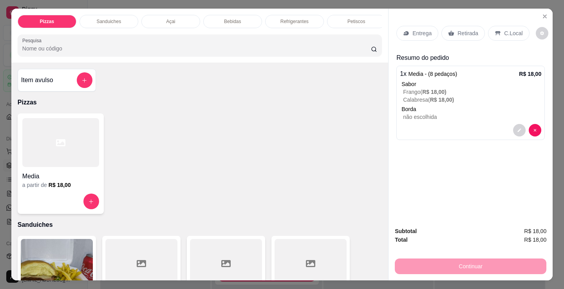
click at [56, 151] on div at bounding box center [60, 142] width 77 height 49
click at [233, 151] on div "R$ 18,00" at bounding box center [217, 152] width 70 height 8
checkbox input "true"
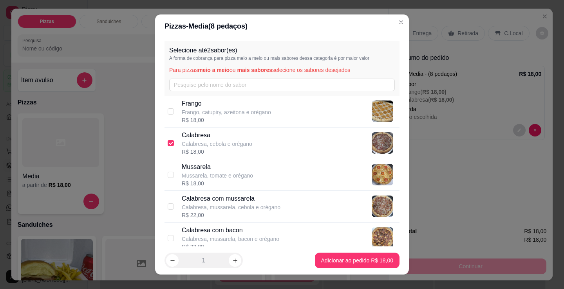
click at [237, 175] on p "Mussarela, tomate e orégano" at bounding box center [217, 176] width 71 height 8
checkbox input "true"
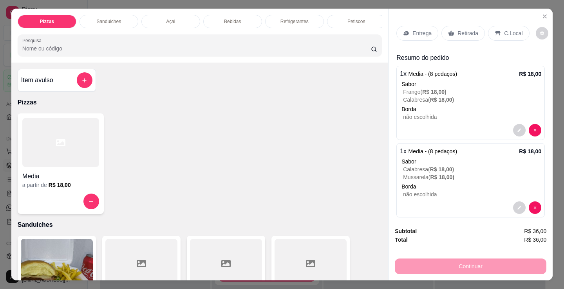
click at [412, 31] on p "Entrega" at bounding box center [421, 33] width 19 height 8
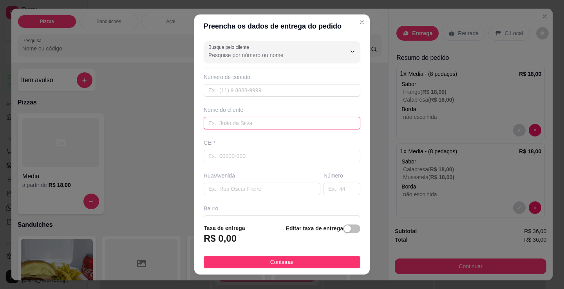
click at [230, 127] on input "text" at bounding box center [281, 123] width 157 height 13
type input "caio"
click at [303, 262] on button "Continuar" at bounding box center [281, 262] width 157 height 13
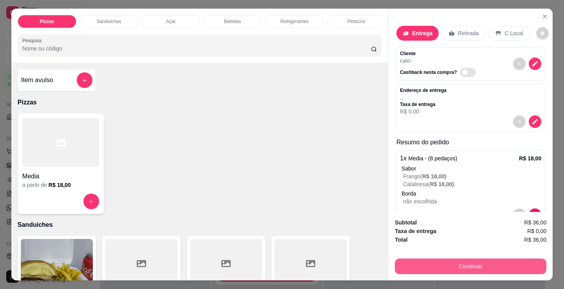
click at [424, 269] on button "Continuar" at bounding box center [469, 267] width 151 height 16
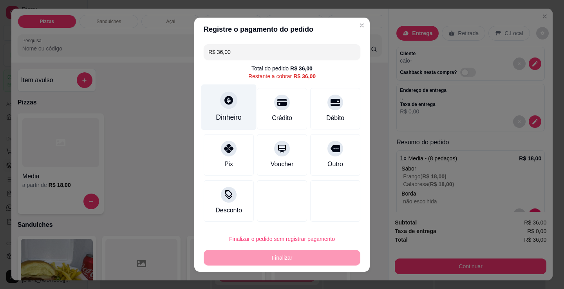
click at [229, 112] on div "Dinheiro" at bounding box center [228, 107] width 55 height 46
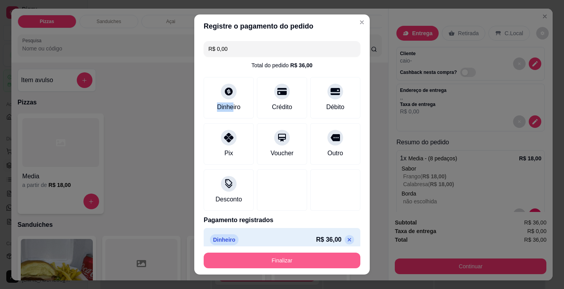
click at [242, 257] on button "Finalizar" at bounding box center [281, 261] width 157 height 16
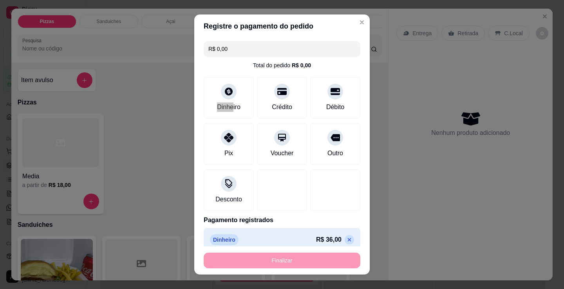
type input "-R$ 36,00"
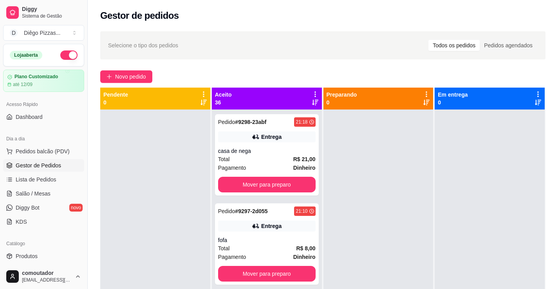
click at [443, 197] on div at bounding box center [489, 254] width 110 height 289
click at [163, 144] on div at bounding box center [155, 254] width 110 height 289
click at [312, 94] on icon at bounding box center [315, 94] width 7 height 7
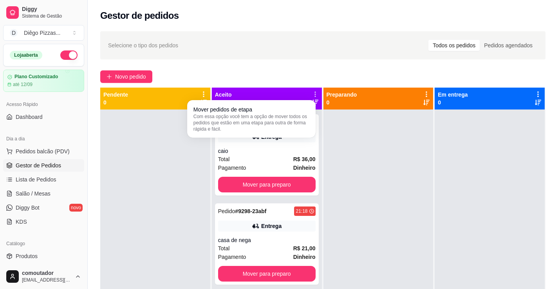
click at [248, 103] on div "Mover pedidos de etapa Com essa opção você tem a opção de mover todos os pedido…" at bounding box center [251, 119] width 125 height 34
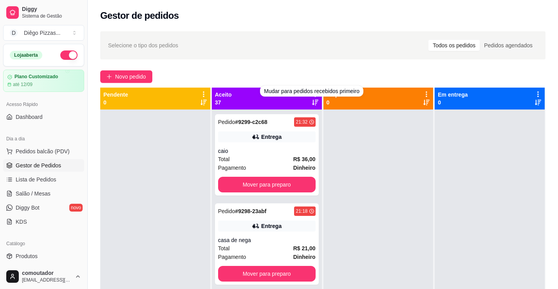
click at [315, 82] on div "Novo pedido" at bounding box center [322, 76] width 445 height 13
click at [279, 104] on div "Aceito 37" at bounding box center [267, 99] width 104 height 16
drag, startPoint x: 321, startPoint y: 91, endPoint x: 357, endPoint y: 98, distance: 36.7
click at [338, 95] on div "Mudar para pedidos recebidos primeiro" at bounding box center [311, 91] width 103 height 11
click at [356, 84] on div "Selecione o tipo dos pedidos Todos os pedidos Pedidos agendados Novo pedido Pen…" at bounding box center [323, 207] width 470 height 360
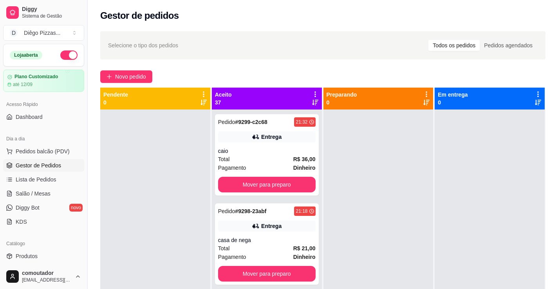
click at [356, 83] on div "Selecione o tipo dos pedidos Todos os pedidos Pedidos agendados Novo pedido Pen…" at bounding box center [323, 207] width 470 height 360
drag, startPoint x: 362, startPoint y: 99, endPoint x: 335, endPoint y: 90, distance: 27.6
click at [345, 92] on body "Diggy Sistema de Gestão D Diêgo Pizzas ... Loja aberta Plano Customizado até 12…" at bounding box center [279, 144] width 558 height 289
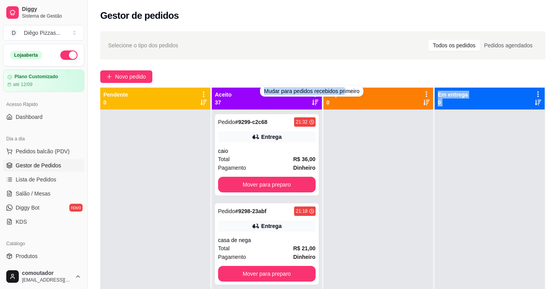
click at [310, 96] on div "Mudar para pedidos recebidos primeiro" at bounding box center [311, 91] width 103 height 11
click at [317, 91] on div "Mudar para pedidos recebidos primeiro" at bounding box center [311, 91] width 103 height 11
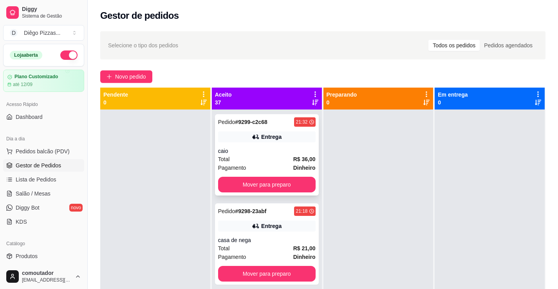
click at [270, 140] on div "Entrega" at bounding box center [271, 137] width 20 height 8
click at [312, 92] on icon at bounding box center [315, 94] width 7 height 7
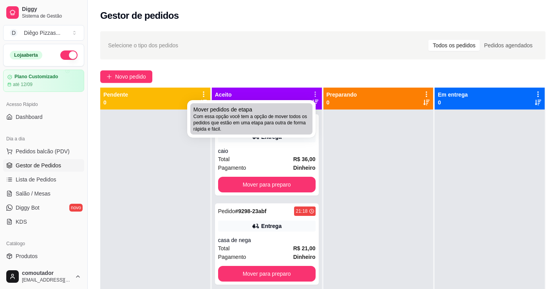
click at [247, 115] on span "Com essa opção você tem a opção de mover todos os pedidos que estão em uma etap…" at bounding box center [251, 122] width 116 height 19
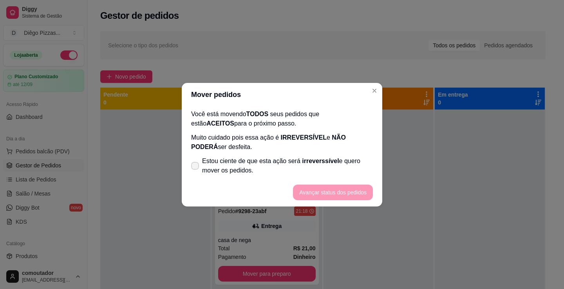
click at [247, 165] on span "Estou ciente de que esta ação será irreverssível e quero mover os pedidos." at bounding box center [287, 166] width 171 height 19
click at [196, 167] on input "Estou ciente de que esta ação será irreverssível e quero mover os pedidos." at bounding box center [193, 169] width 5 height 5
checkbox input "true"
click at [335, 188] on button "Avançar status dos pedidos" at bounding box center [333, 193] width 80 height 16
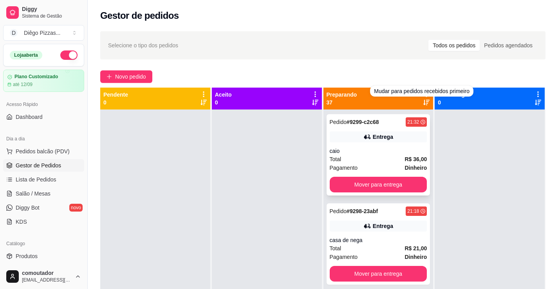
click at [386, 144] on div "Pedido # 9299-c2c68 21:32 Entrega caio Total R$ 36,00 Pagamento Dinheiro Mover …" at bounding box center [378, 154] width 104 height 81
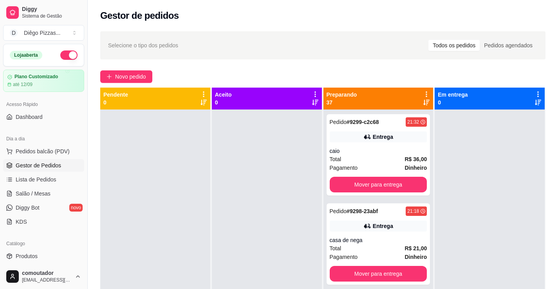
click at [423, 91] on icon at bounding box center [426, 94] width 7 height 7
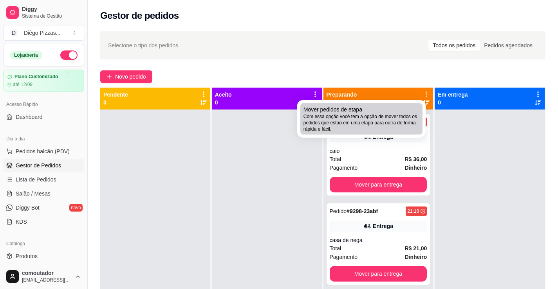
click at [389, 123] on span "Com essa opção você tem a opção de mover todos os pedidos que estão em uma etap…" at bounding box center [361, 122] width 116 height 19
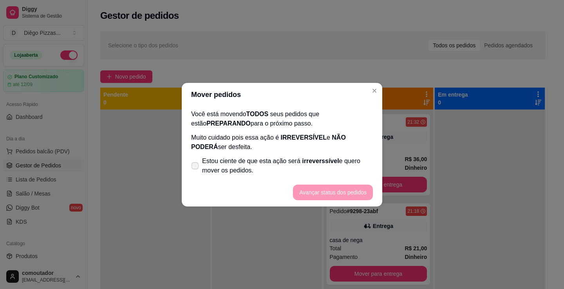
click at [287, 160] on span "Estou ciente de que esta ação será irreverssível e quero mover os pedidos." at bounding box center [287, 166] width 171 height 19
click at [196, 167] on input "Estou ciente de que esta ação será irreverssível e quero mover os pedidos." at bounding box center [193, 169] width 5 height 5
checkbox input "true"
click at [326, 189] on button "Avançar status dos pedidos" at bounding box center [333, 193] width 80 height 16
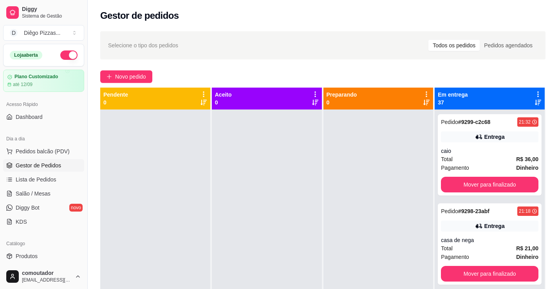
click at [534, 94] on icon at bounding box center [537, 94] width 7 height 7
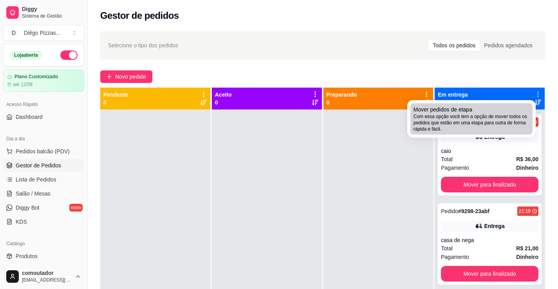
click at [488, 128] on span "Com essa opção você tem a opção de mover todos os pedidos que estão em uma etap…" at bounding box center [471, 122] width 116 height 19
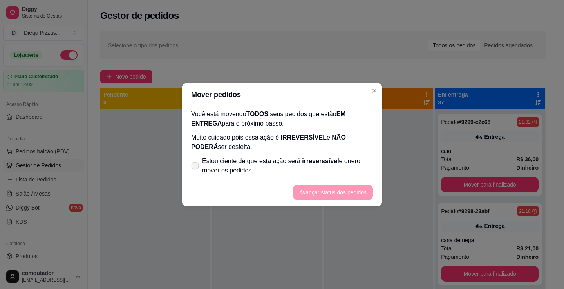
click at [277, 160] on span "Estou ciente de que esta ação será irreverssível e quero mover os pedidos." at bounding box center [287, 166] width 171 height 19
click at [196, 167] on input "Estou ciente de que esta ação será irreverssível e quero mover os pedidos." at bounding box center [193, 169] width 5 height 5
checkbox input "true"
click at [345, 190] on button "Avançar status dos pedidos" at bounding box center [332, 192] width 77 height 15
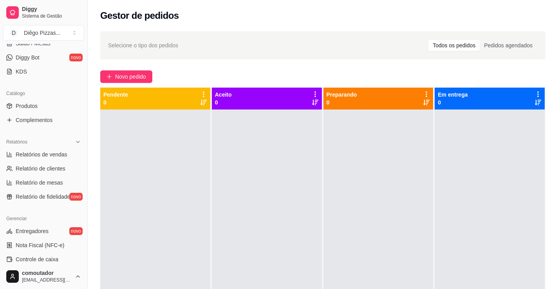
scroll to position [157, 0]
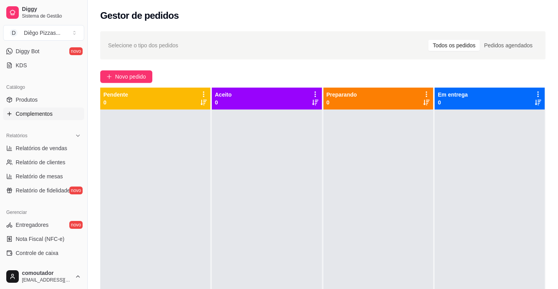
click at [25, 115] on span "Complementos" at bounding box center [34, 114] width 37 height 8
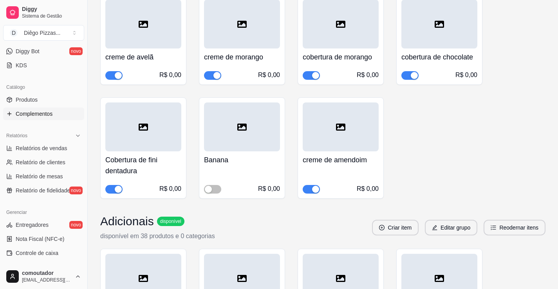
scroll to position [704, 0]
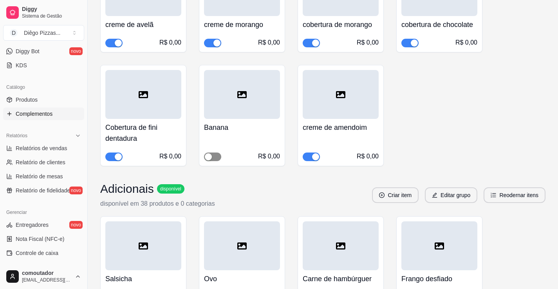
click at [219, 157] on span "button" at bounding box center [212, 157] width 17 height 9
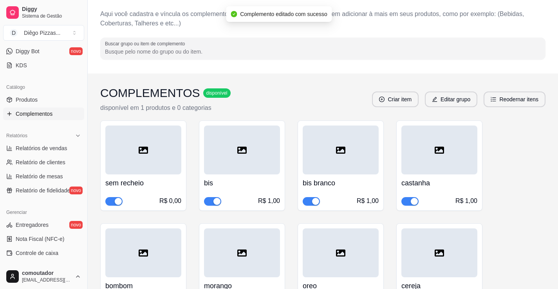
scroll to position [0, 0]
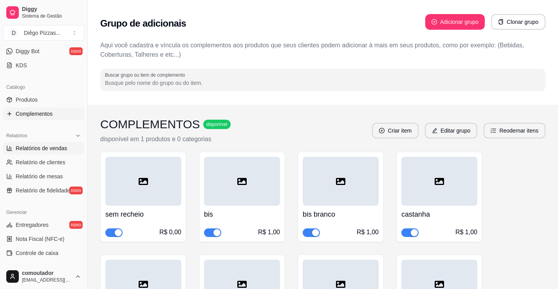
click at [45, 148] on span "Relatórios de vendas" at bounding box center [42, 148] width 52 height 8
select select "ALL"
select select "0"
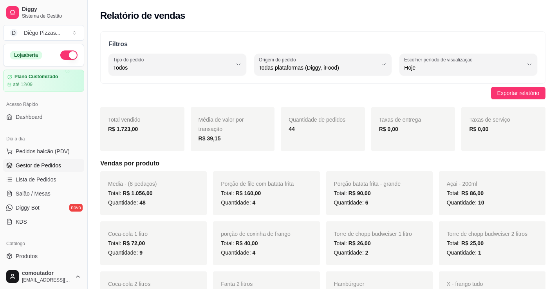
click at [32, 164] on span "Gestor de Pedidos" at bounding box center [38, 166] width 45 height 8
